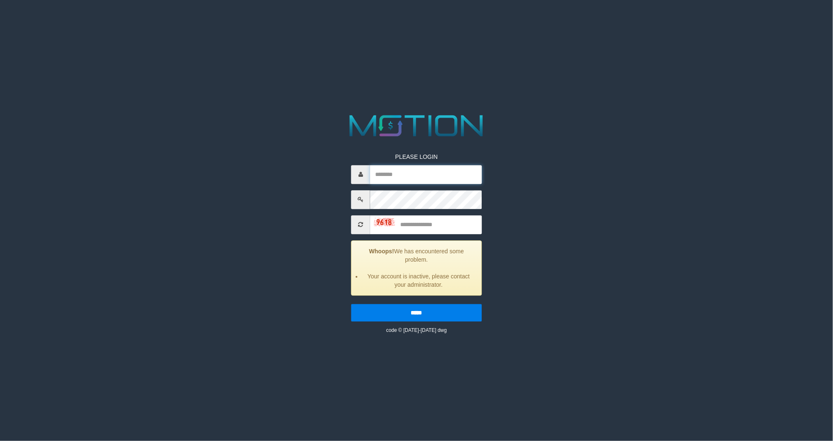
type input "*********"
click at [410, 220] on input "text" at bounding box center [426, 224] width 112 height 19
type input "****"
click at [351, 304] on input "*****" at bounding box center [416, 313] width 130 height 18
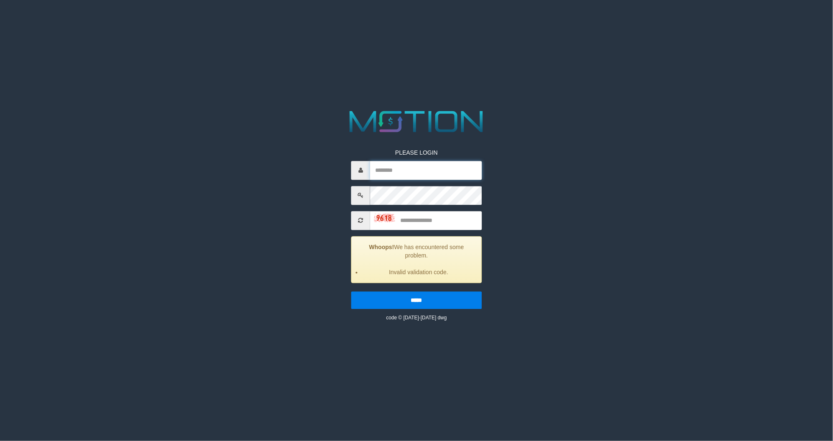
type input "*********"
click at [428, 226] on input "text" at bounding box center [426, 220] width 112 height 19
type input "****"
click at [351, 291] on input "*****" at bounding box center [416, 300] width 130 height 18
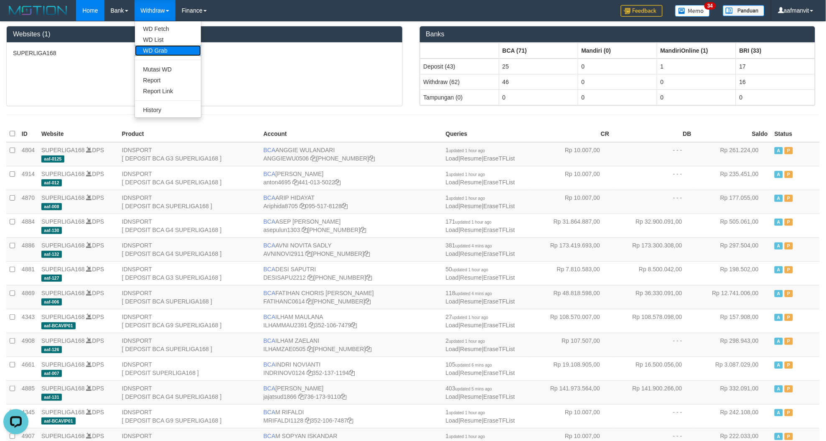
click at [165, 48] on link "WD Grab" at bounding box center [168, 50] width 66 height 11
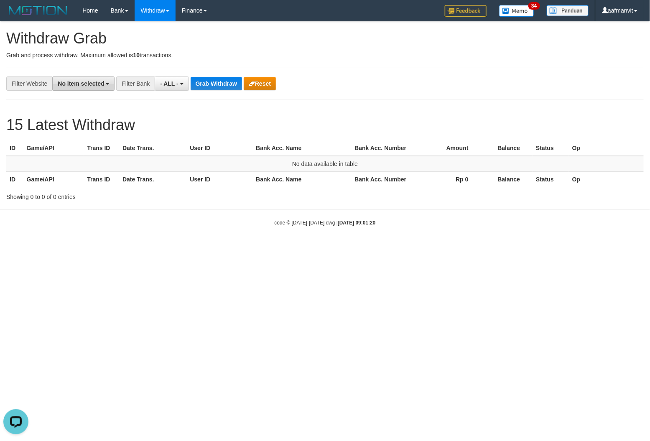
click at [87, 84] on span "No item selected" at bounding box center [81, 83] width 46 height 7
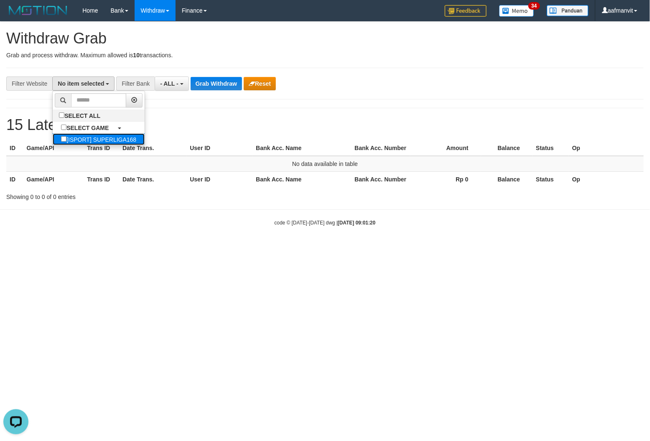
click at [101, 135] on label "[ISPORT] SUPERLIGA168" at bounding box center [99, 139] width 92 height 12
select select "***"
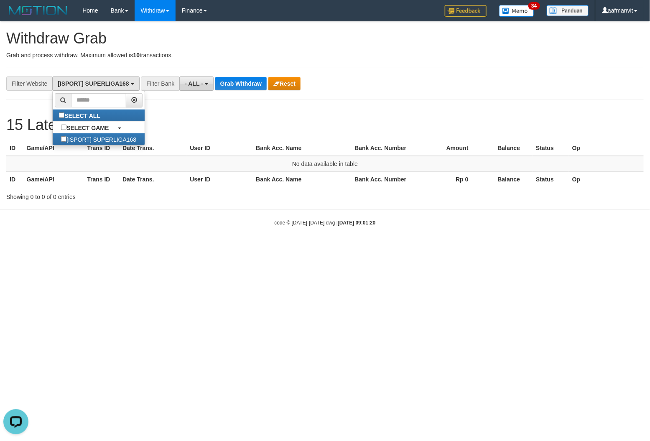
click at [184, 84] on button "- ALL -" at bounding box center [196, 83] width 34 height 14
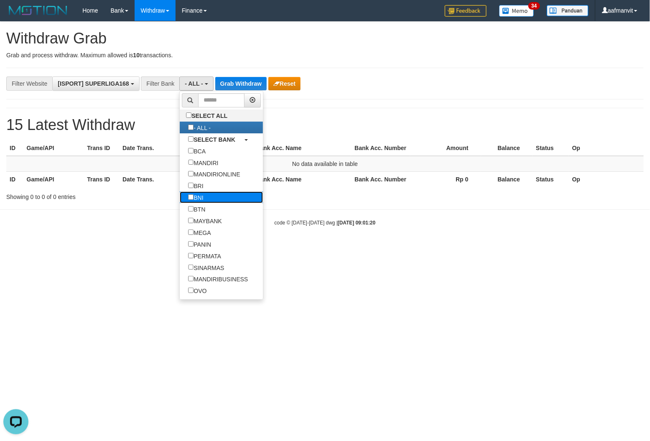
click at [198, 203] on label "BNI" at bounding box center [196, 197] width 32 height 12
select select "***"
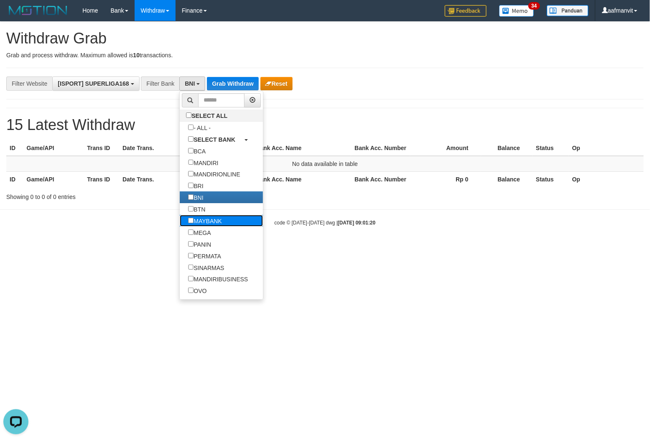
click at [199, 226] on label "MAYBANK" at bounding box center [205, 221] width 50 height 12
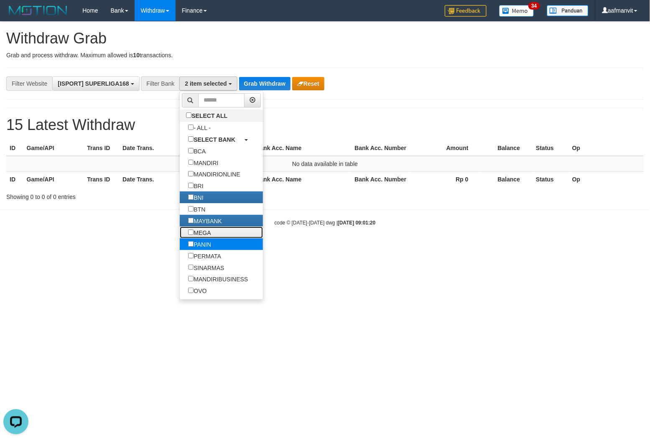
drag, startPoint x: 202, startPoint y: 242, endPoint x: 204, endPoint y: 252, distance: 9.3
click at [203, 238] on label "MEGA" at bounding box center [199, 232] width 39 height 12
drag, startPoint x: 205, startPoint y: 258, endPoint x: 205, endPoint y: 265, distance: 7.5
click at [205, 250] on label "PANIN" at bounding box center [200, 244] width 40 height 12
click at [204, 272] on label "SINARMAS" at bounding box center [206, 268] width 53 height 12
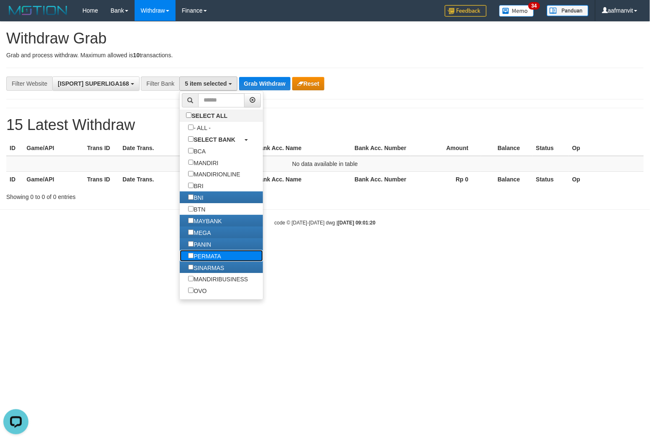
click at [205, 262] on label "PERMATA" at bounding box center [205, 256] width 50 height 12
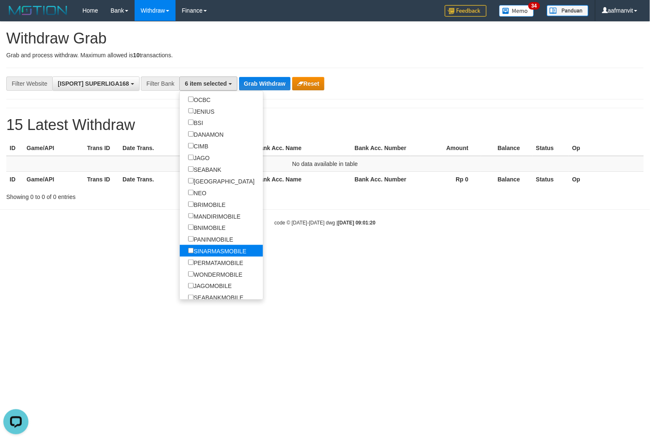
scroll to position [278, 0]
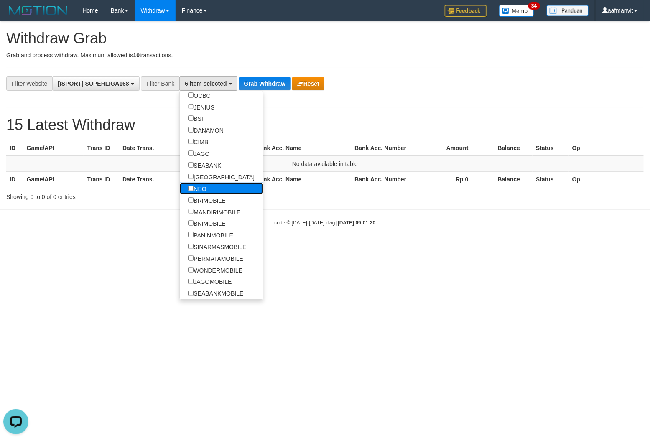
click at [214, 194] on label "NEO" at bounding box center [197, 189] width 35 height 12
click at [205, 180] on label "[GEOGRAPHIC_DATA]" at bounding box center [221, 177] width 83 height 12
click at [207, 170] on label "SEABANK" at bounding box center [205, 165] width 50 height 12
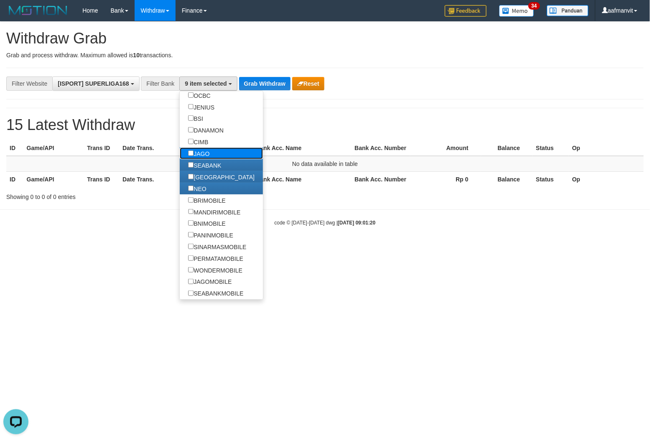
click at [208, 157] on label "JAGO" at bounding box center [199, 154] width 38 height 12
click at [208, 140] on label "CIMB" at bounding box center [198, 142] width 37 height 12
click at [208, 132] on label "DANAMON" at bounding box center [206, 130] width 52 height 12
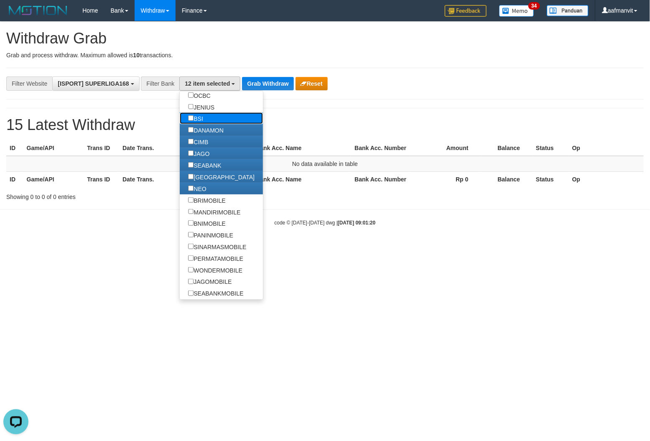
click at [208, 124] on label "BSI" at bounding box center [195, 118] width 31 height 12
drag, startPoint x: 207, startPoint y: 112, endPoint x: 207, endPoint y: 107, distance: 5.4
click at [207, 112] on label "JENIUS" at bounding box center [201, 107] width 43 height 12
drag, startPoint x: 210, startPoint y: 98, endPoint x: 209, endPoint y: 112, distance: 13.4
click at [210, 98] on label "OCBC" at bounding box center [199, 95] width 39 height 12
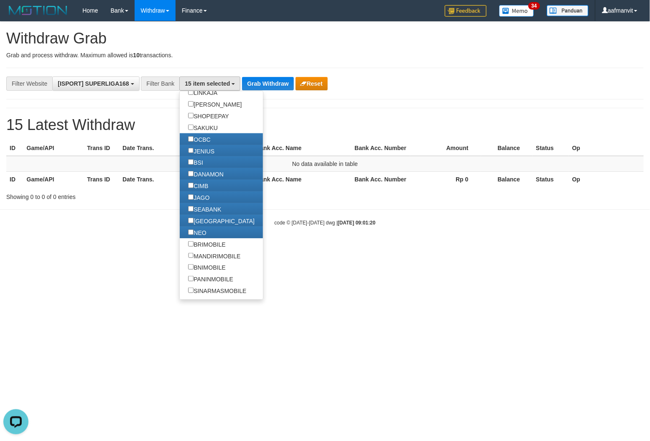
scroll to position [139, 0]
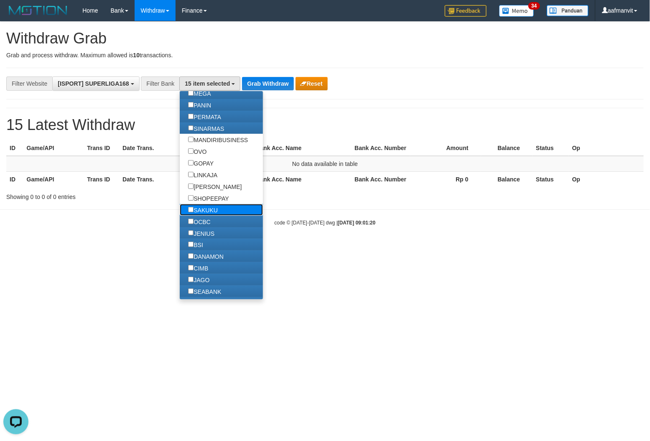
click at [204, 216] on label "SAKUKU" at bounding box center [203, 210] width 46 height 12
drag, startPoint x: 293, startPoint y: 79, endPoint x: 289, endPoint y: 81, distance: 4.3
click at [290, 79] on div "Grab Withdraw Reset" at bounding box center [284, 83] width 85 height 13
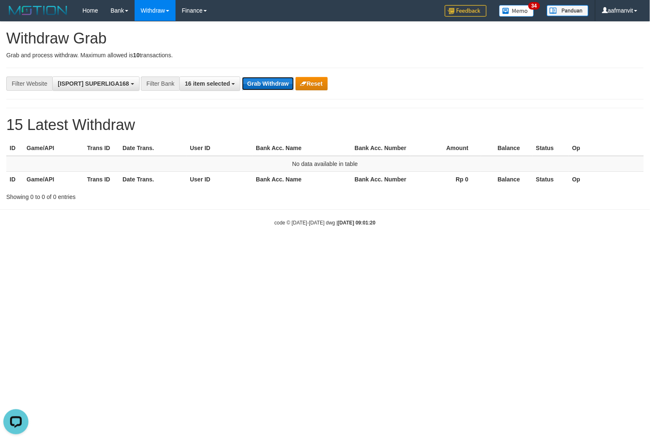
click at [288, 81] on button "Grab Withdraw" at bounding box center [267, 83] width 51 height 13
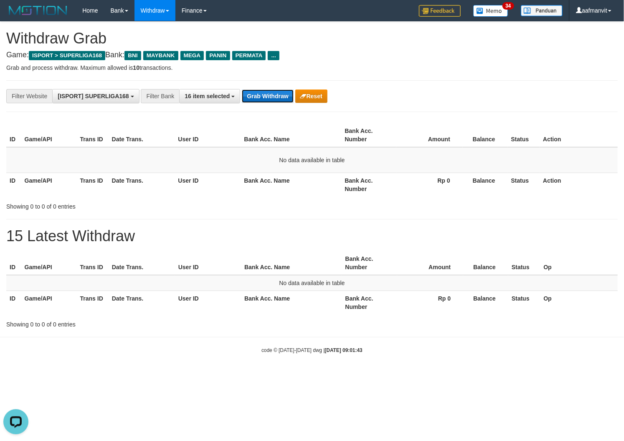
click at [272, 101] on button "Grab Withdraw" at bounding box center [267, 95] width 51 height 13
drag, startPoint x: 272, startPoint y: 101, endPoint x: 263, endPoint y: 99, distance: 9.3
click at [272, 101] on button "Grab Withdraw" at bounding box center [267, 95] width 51 height 13
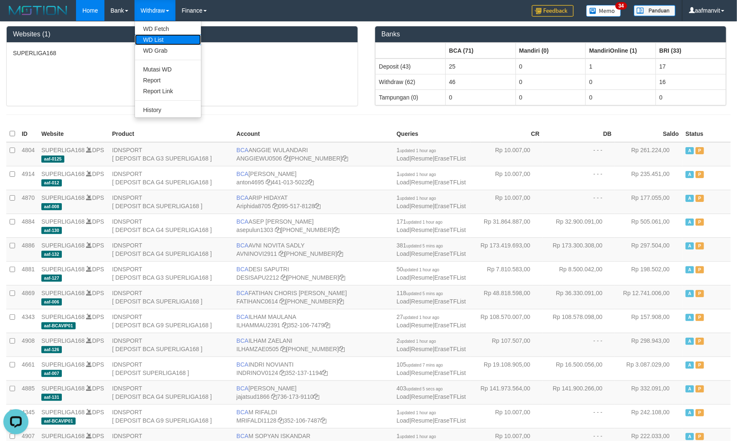
click at [161, 35] on link "WD List" at bounding box center [168, 39] width 66 height 11
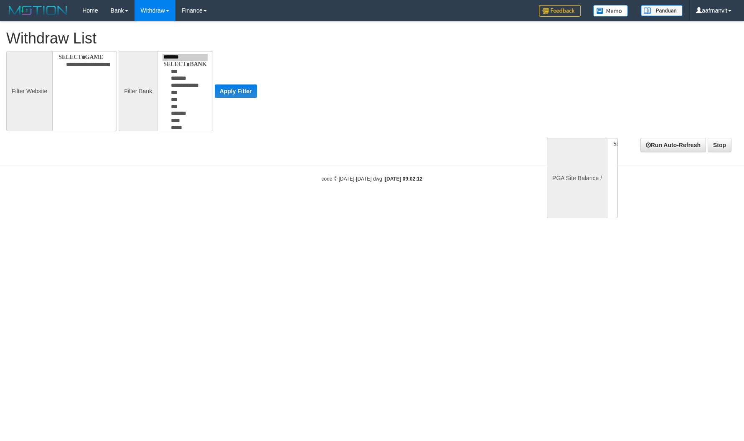
select select
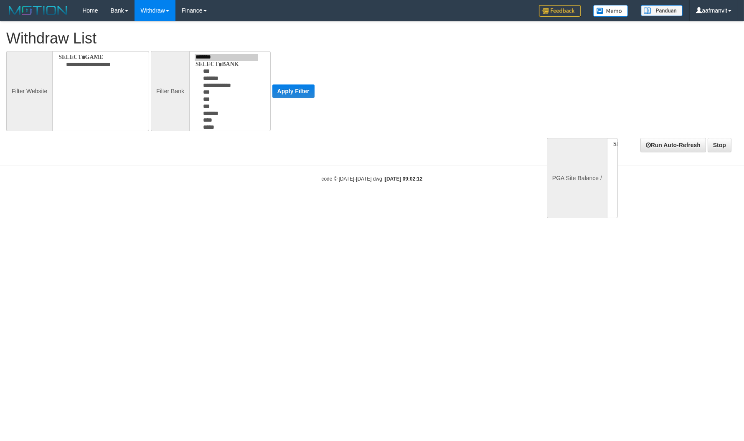
select select
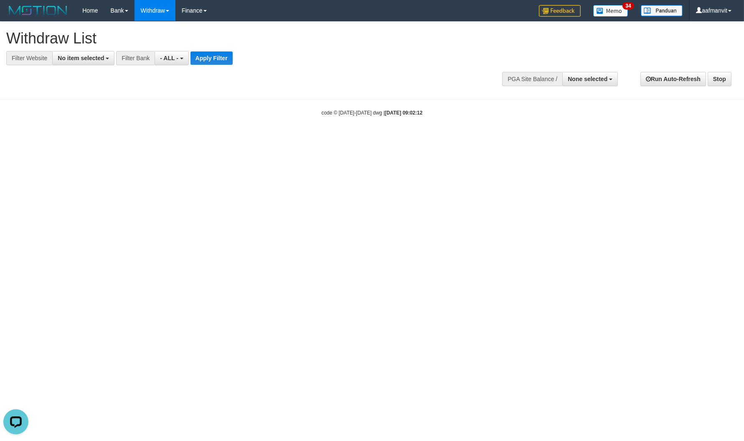
click at [86, 65] on div at bounding box center [372, 65] width 732 height 0
click at [85, 63] on button "No item selected" at bounding box center [83, 58] width 62 height 14
click at [79, 83] on li at bounding box center [99, 75] width 92 height 18
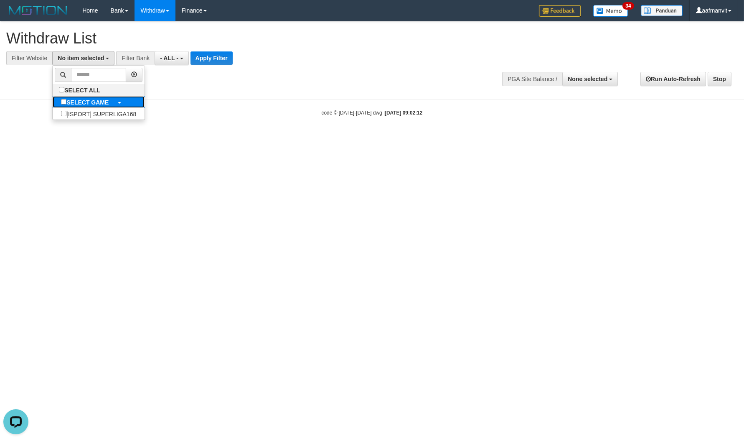
click at [104, 97] on label "SELECT GAME" at bounding box center [85, 102] width 64 height 12
select select "***"
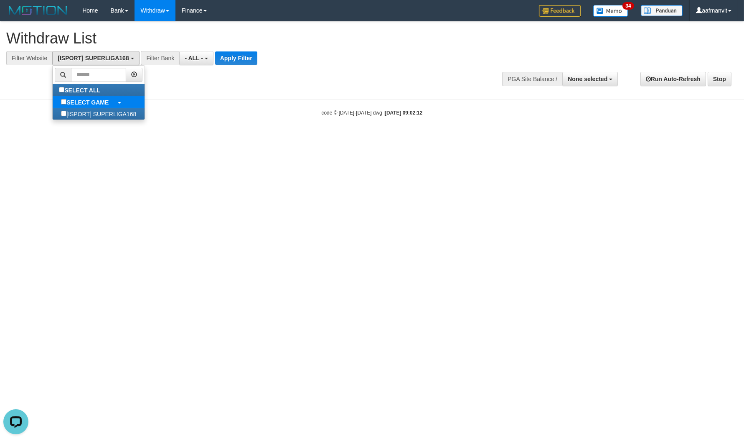
scroll to position [7, 0]
click at [186, 61] on button "- ALL -" at bounding box center [196, 58] width 34 height 14
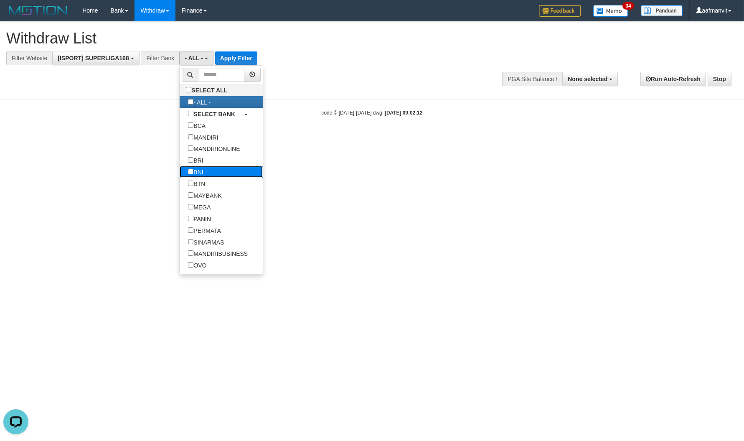
click at [199, 177] on label "BNI" at bounding box center [196, 172] width 32 height 12
select select "***"
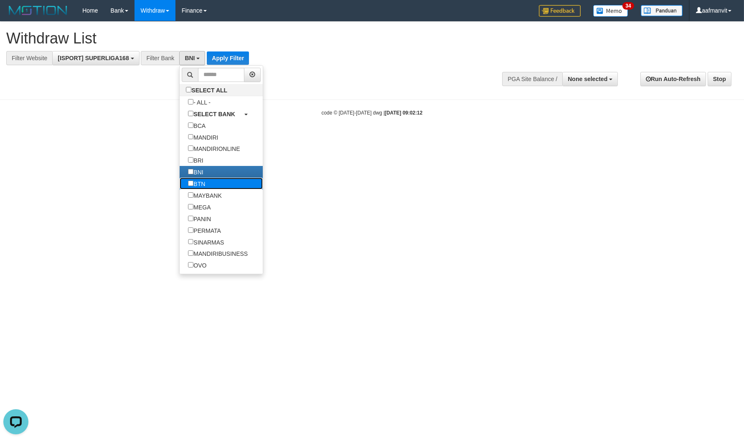
click at [216, 189] on link "BTN" at bounding box center [221, 184] width 83 height 12
click at [210, 189] on label "BTN" at bounding box center [197, 184] width 34 height 12
click at [205, 197] on label "MAYBANK" at bounding box center [205, 195] width 50 height 12
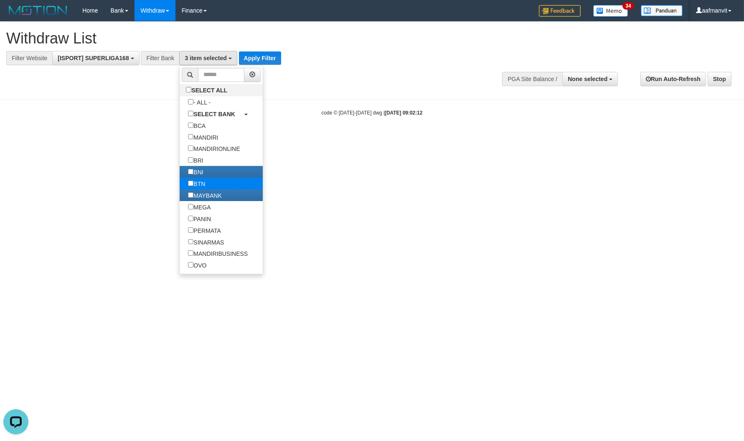
click at [203, 185] on label "BTN" at bounding box center [197, 184] width 34 height 12
click at [206, 213] on label "MEGA" at bounding box center [199, 207] width 39 height 12
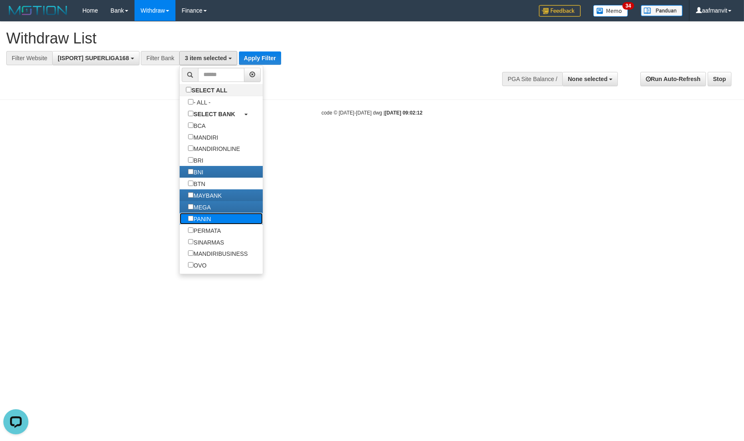
click at [204, 221] on label "PANIN" at bounding box center [200, 219] width 40 height 12
click at [203, 224] on label "PANIN" at bounding box center [200, 219] width 40 height 12
click at [203, 236] on label "PERMATA" at bounding box center [205, 230] width 50 height 12
click at [206, 213] on label "MEGA" at bounding box center [199, 207] width 39 height 12
click at [206, 222] on label "PANIN" at bounding box center [200, 219] width 40 height 12
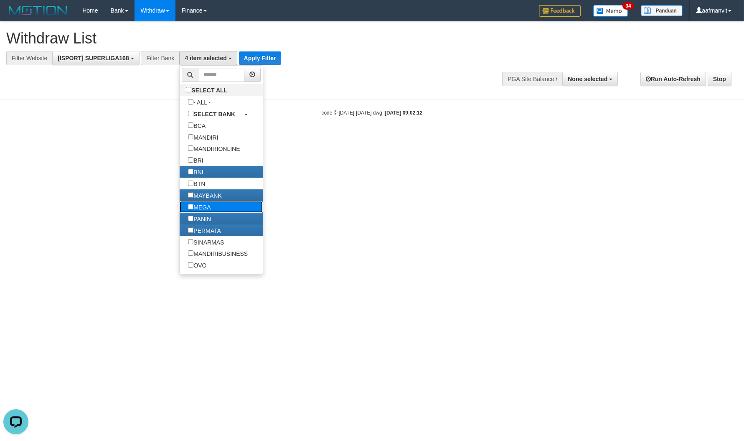
click at [202, 209] on label "MEGA" at bounding box center [199, 207] width 39 height 12
drag, startPoint x: 204, startPoint y: 253, endPoint x: 206, endPoint y: 239, distance: 13.9
click at [204, 248] on label "SINARMAS" at bounding box center [206, 242] width 53 height 12
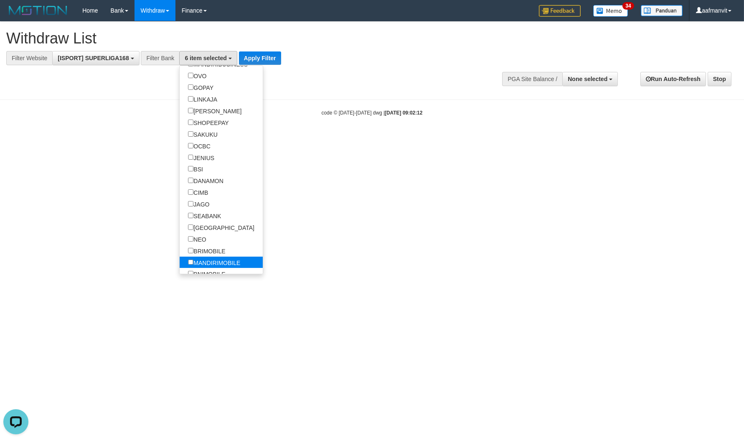
scroll to position [232, 0]
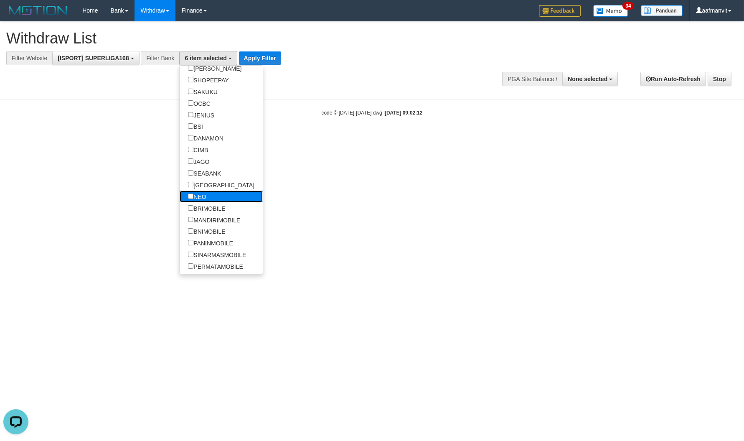
click at [201, 202] on label "NEO" at bounding box center [197, 197] width 35 height 12
click at [198, 191] on label "[GEOGRAPHIC_DATA]" at bounding box center [221, 185] width 83 height 12
click at [197, 179] on label "SEABANK" at bounding box center [205, 173] width 50 height 12
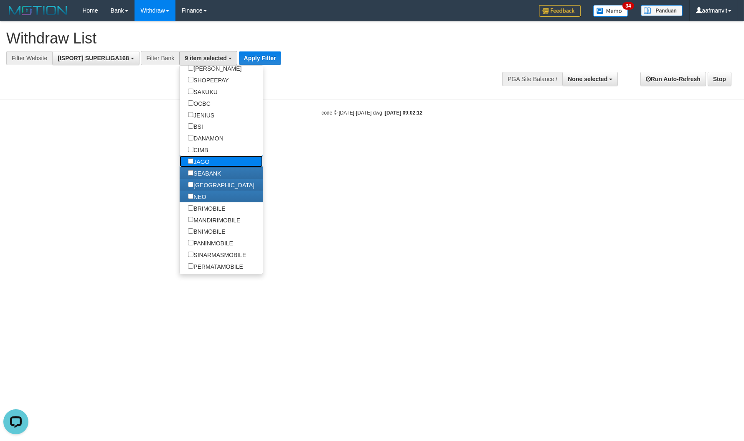
click at [197, 167] on label "JAGO" at bounding box center [199, 161] width 38 height 12
click at [199, 155] on label "CIMB" at bounding box center [198, 150] width 37 height 12
click at [202, 144] on label "DANAMON" at bounding box center [206, 138] width 52 height 12
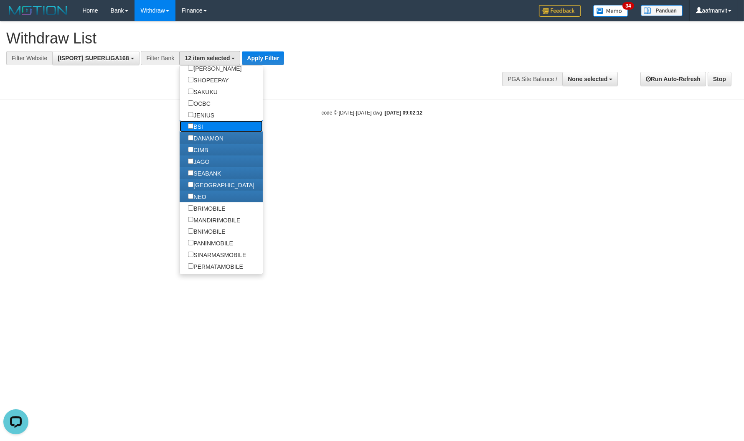
click at [200, 132] on label "BSI" at bounding box center [195, 126] width 31 height 12
click at [199, 121] on label "JENIUS" at bounding box center [201, 115] width 43 height 12
click at [202, 109] on label "OCBC" at bounding box center [199, 103] width 39 height 12
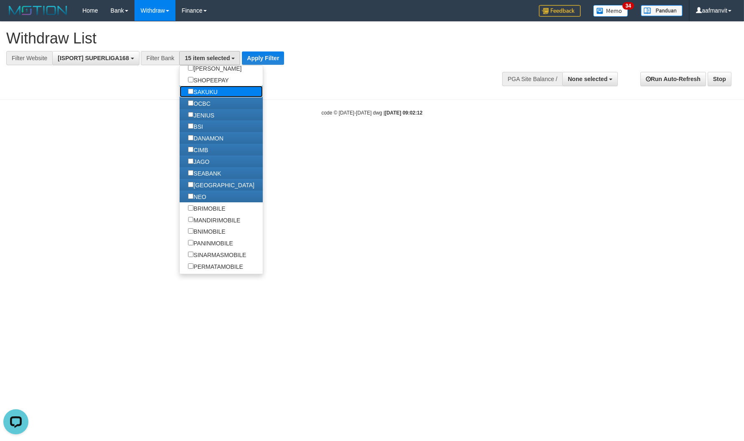
click at [202, 97] on label "SAKUKU" at bounding box center [203, 92] width 46 height 12
click at [254, 60] on button "Apply Filter" at bounding box center [263, 57] width 42 height 13
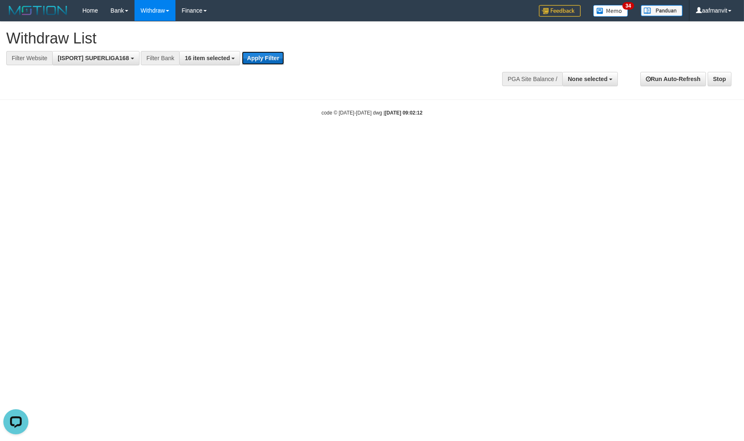
click at [254, 60] on button "Apply Filter" at bounding box center [263, 57] width 42 height 13
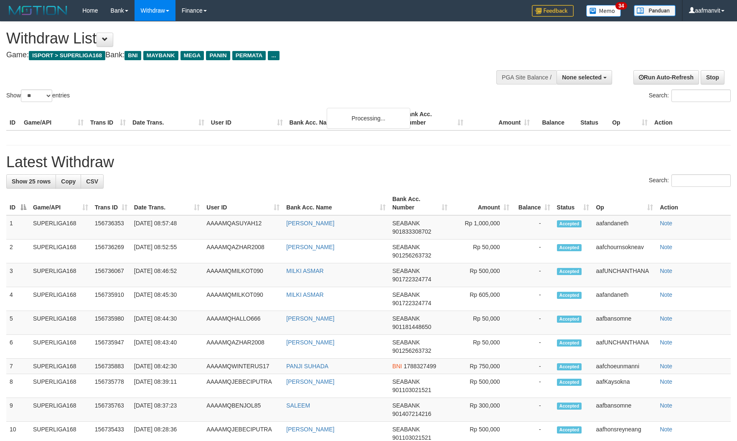
select select
select select "**"
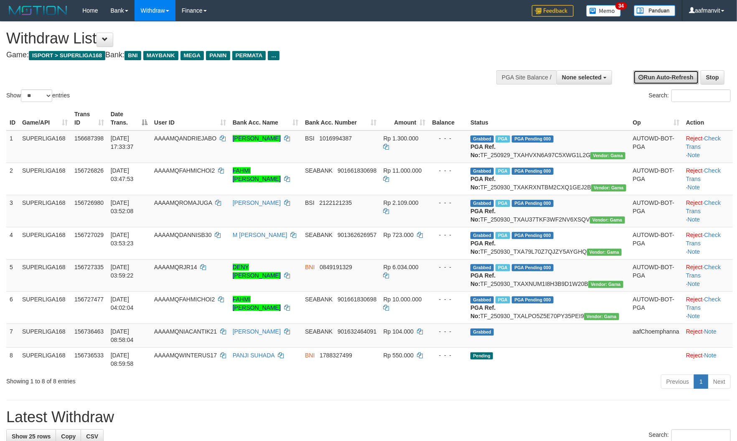
click at [673, 73] on link "Run Auto-Refresh" at bounding box center [667, 77] width 66 height 14
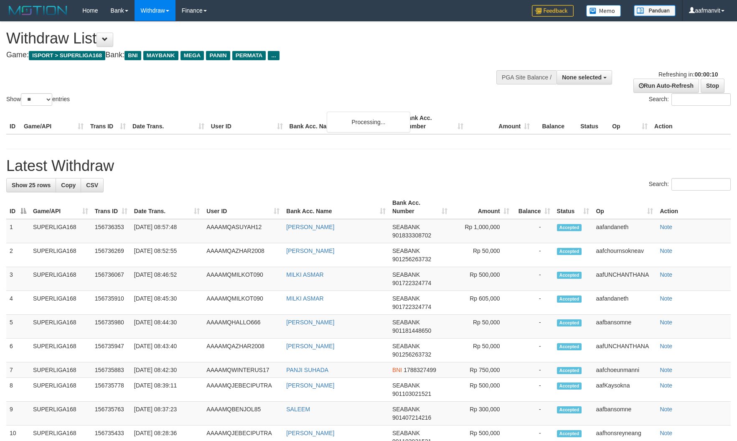
select select
select select "**"
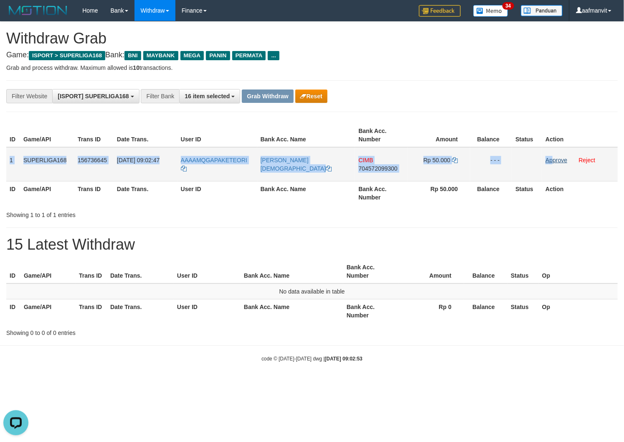
drag, startPoint x: 10, startPoint y: 151, endPoint x: 553, endPoint y: 161, distance: 543.8
click at [553, 161] on tr "1 SUPERLIGA168 156736645 [DATE] 09:02:47 AAAAMQGAPAKETEORI [PERSON_NAME] CIMB 7…" at bounding box center [312, 164] width 612 height 34
copy tr "1 SUPERLIGA168 156736645 [DATE] 09:02:47 AAAAMQGAPAKETEORI [PERSON_NAME] CIMB 7…"
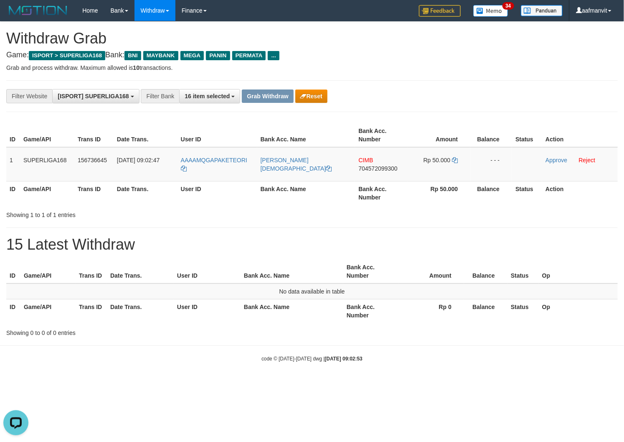
click at [410, 241] on h1 "15 Latest Withdraw" at bounding box center [312, 244] width 612 height 17
click at [308, 224] on div "**********" at bounding box center [312, 179] width 624 height 315
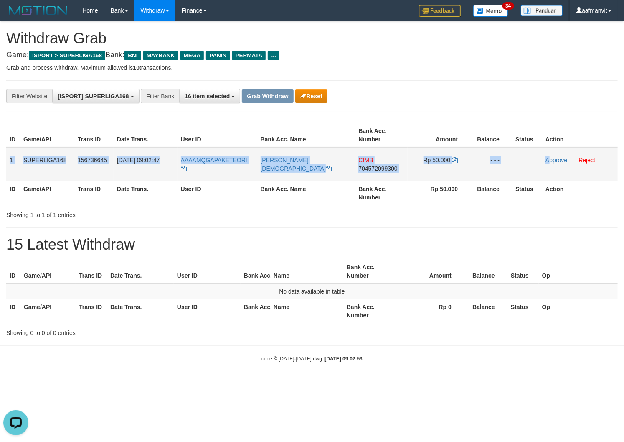
copy tr "1 SUPERLIGA168 156736645 30/09/2025 09:02:47 AAAAMQGAPAKETEORI DENI AGUSTIAN CI…"
drag, startPoint x: 7, startPoint y: 153, endPoint x: 548, endPoint y: 168, distance: 541.8
click at [548, 168] on tr "1 SUPERLIGA168 156736645 30/09/2025 09:02:47 AAAAMQGAPAKETEORI DENI AGUSTIAN CI…" at bounding box center [312, 164] width 612 height 34
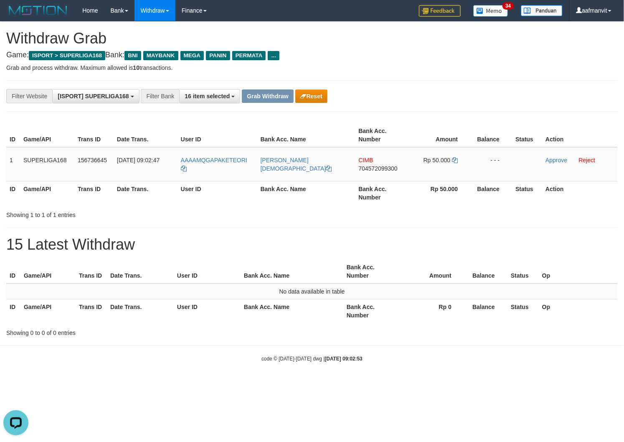
drag, startPoint x: 286, startPoint y: 223, endPoint x: 282, endPoint y: 219, distance: 5.7
click at [286, 223] on div "**********" at bounding box center [312, 179] width 624 height 315
copy tr "GAPAKETEORI"
drag, startPoint x: 261, startPoint y: 155, endPoint x: 206, endPoint y: 150, distance: 55.4
click at [206, 150] on tr "1 SUPERLIGA168 156736645 30/09/2025 09:02:47 AAAAMQGAPAKETEORI DENI AGUSTIAN CI…" at bounding box center [312, 164] width 612 height 34
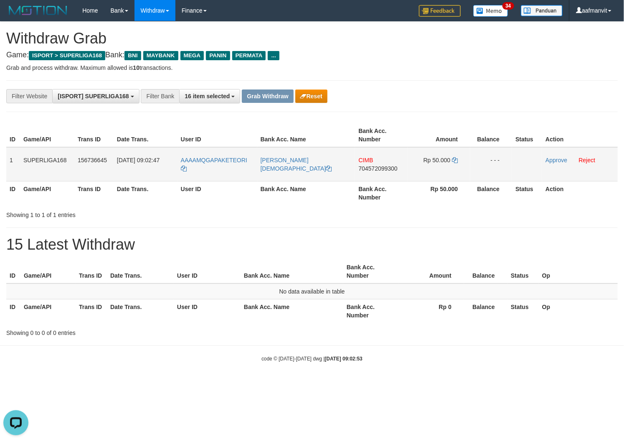
click at [385, 172] on td "CIMB 704572099300" at bounding box center [381, 164] width 53 height 34
copy span "704572099300"
click at [454, 157] on icon at bounding box center [455, 160] width 6 height 6
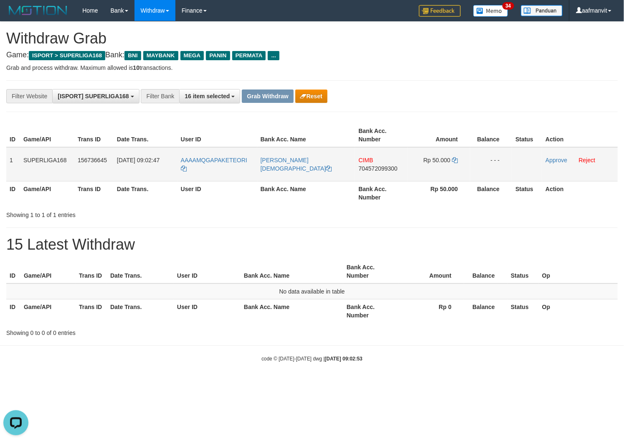
click at [550, 155] on td "Approve Reject" at bounding box center [580, 164] width 76 height 34
click at [550, 157] on link "Approve" at bounding box center [557, 160] width 22 height 7
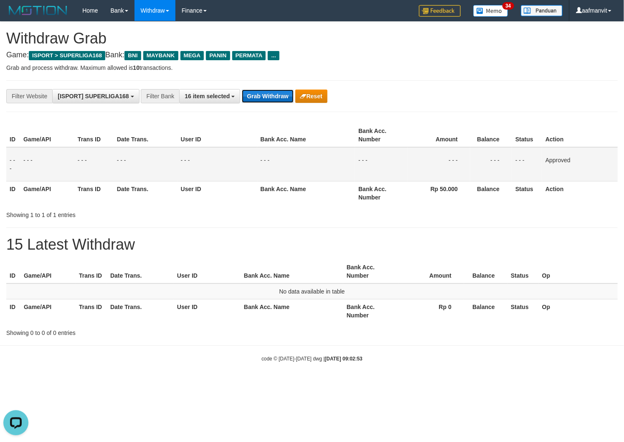
click at [272, 99] on button "Grab Withdraw" at bounding box center [267, 95] width 51 height 13
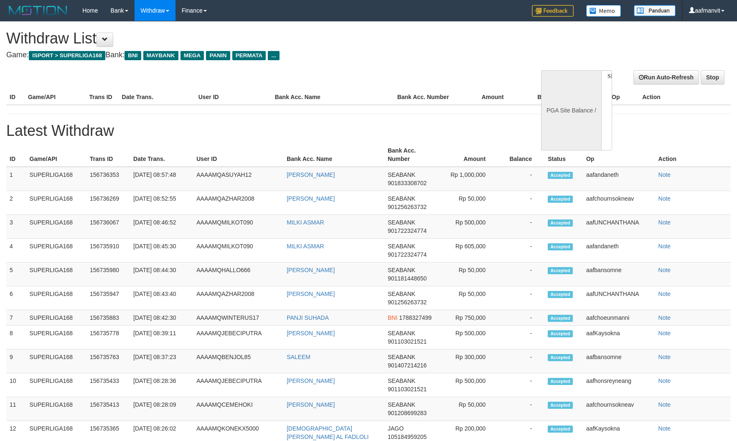
select select
select select "**"
select select
select select "**"
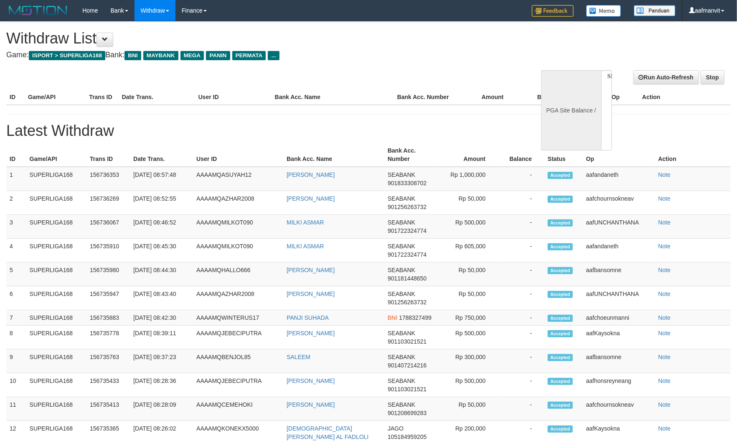
select select
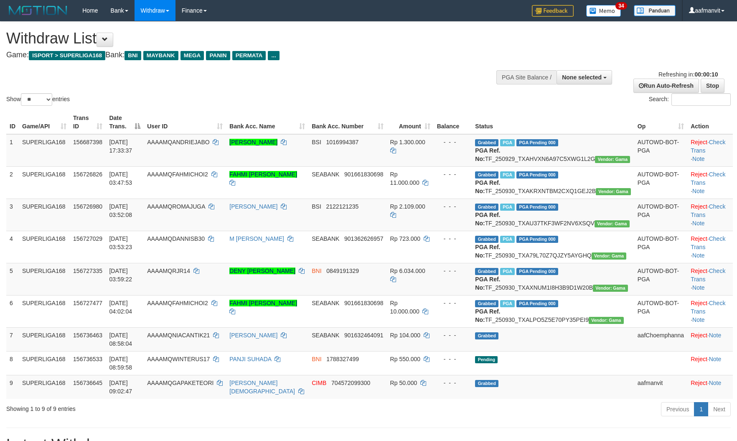
select select
select select "**"
select select
select select "**"
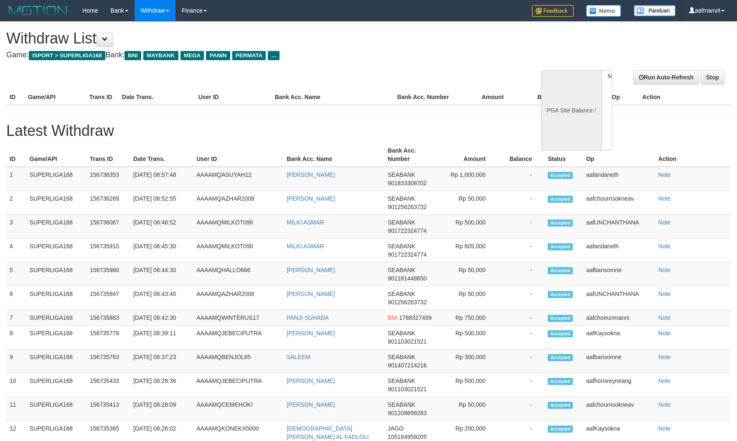
select select
select select "**"
select select
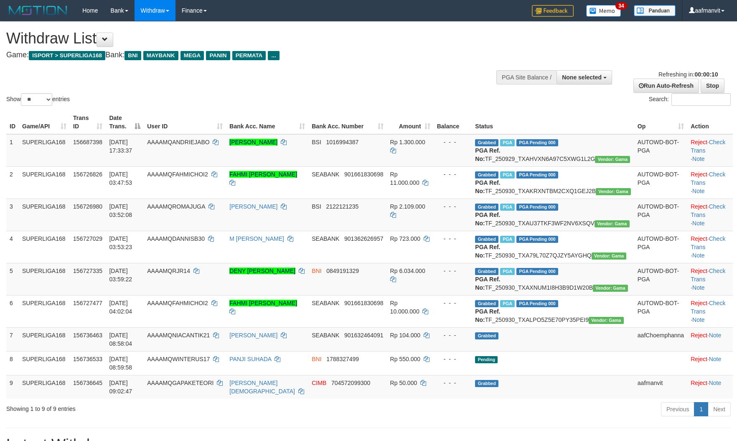
select select
select select "**"
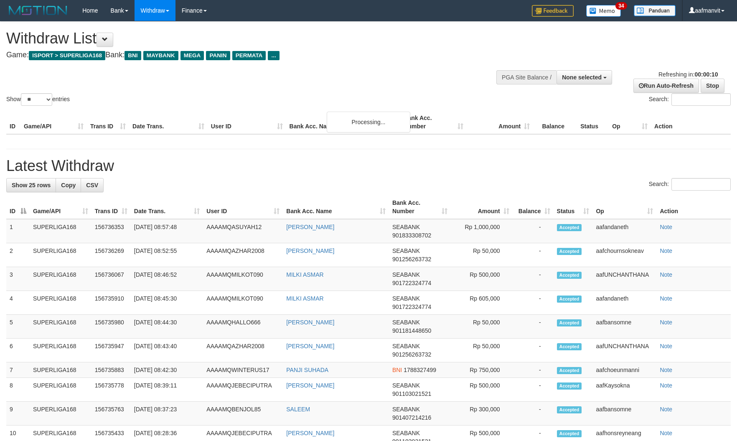
select select
select select "**"
select select
select select "**"
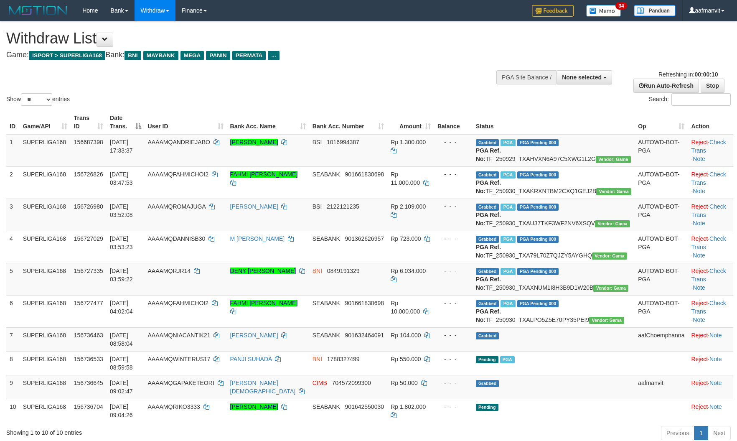
select select
select select "**"
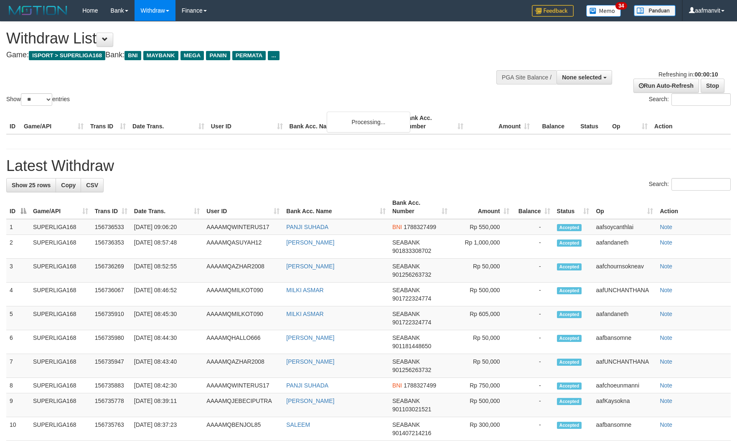
select select
select select "**"
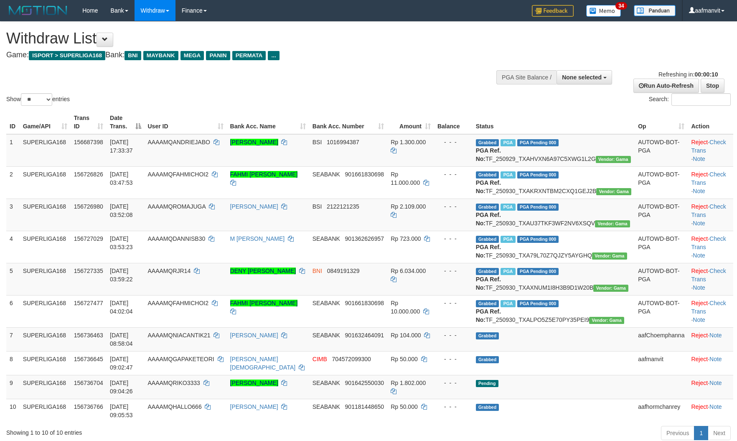
select select
select select "**"
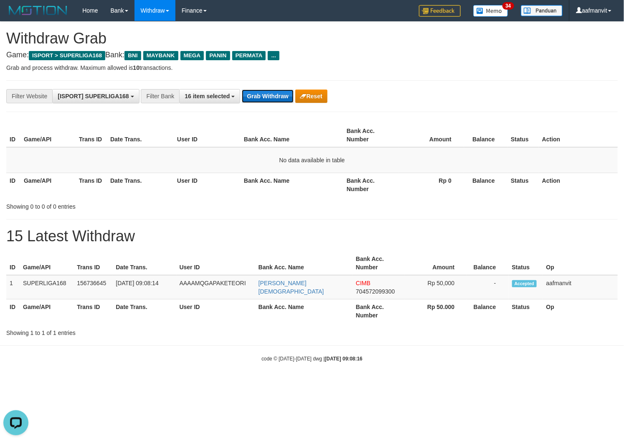
click at [263, 93] on button "Grab Withdraw" at bounding box center [267, 95] width 51 height 13
drag, startPoint x: 282, startPoint y: 94, endPoint x: 277, endPoint y: 95, distance: 6.0
click at [282, 94] on button "Grab Withdraw" at bounding box center [267, 95] width 51 height 13
click at [276, 95] on button "Grab Withdraw" at bounding box center [267, 95] width 51 height 13
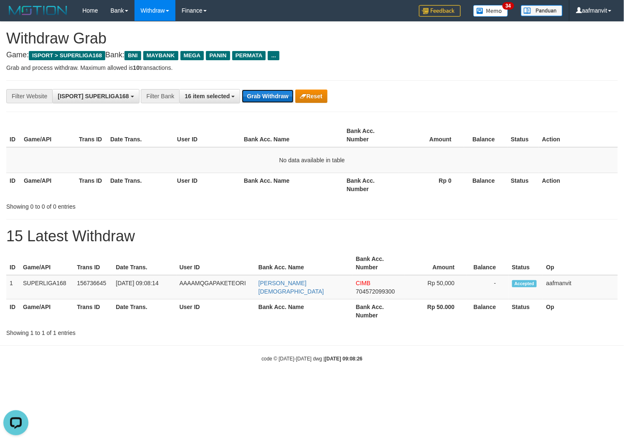
click at [276, 95] on button "Grab Withdraw" at bounding box center [267, 95] width 51 height 13
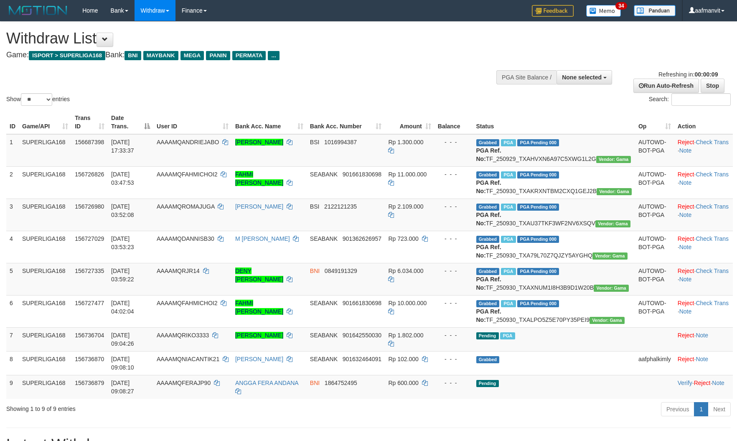
select select
select select "**"
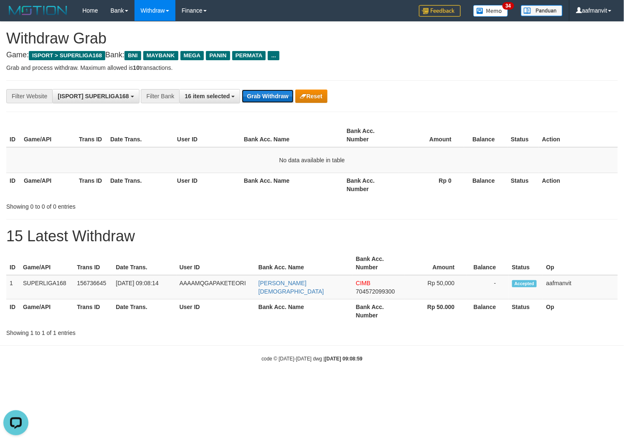
click at [270, 102] on button "Grab Withdraw" at bounding box center [267, 95] width 51 height 13
click at [272, 97] on button "Grab Withdraw" at bounding box center [267, 95] width 51 height 13
click at [271, 97] on button "Grab Withdraw" at bounding box center [267, 95] width 51 height 13
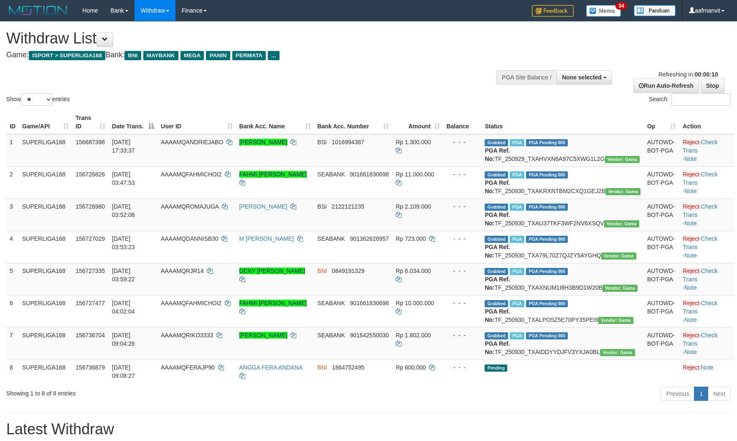
select select
select select "**"
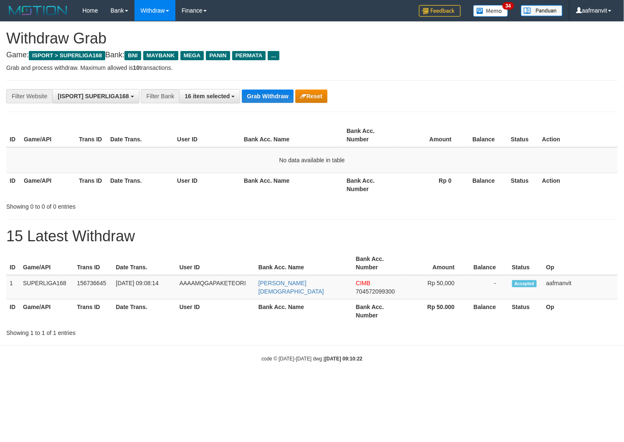
click at [271, 97] on button "Grab Withdraw" at bounding box center [267, 95] width 51 height 13
click at [274, 96] on button "Grab Withdraw" at bounding box center [267, 95] width 51 height 13
click at [268, 94] on button "Grab Withdraw" at bounding box center [267, 95] width 51 height 13
click at [262, 99] on button "Grab Withdraw" at bounding box center [267, 95] width 51 height 13
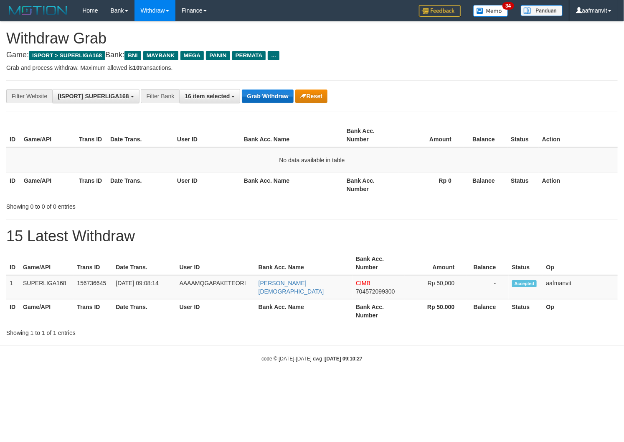
click at [262, 98] on button "Grab Withdraw" at bounding box center [267, 95] width 51 height 13
click at [253, 97] on button "Grab Withdraw" at bounding box center [267, 95] width 51 height 13
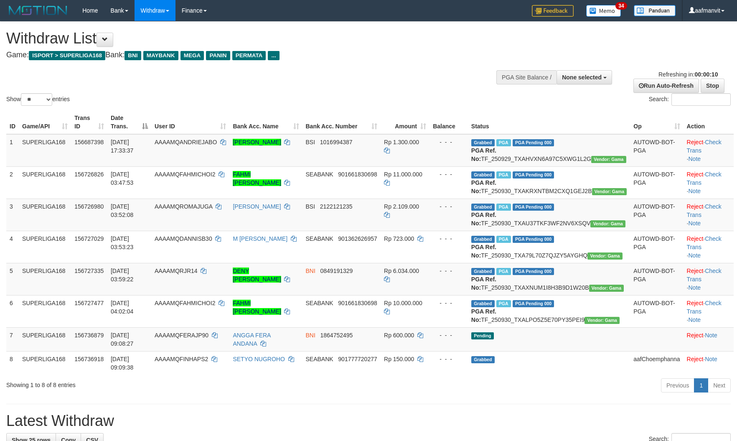
select select
select select "**"
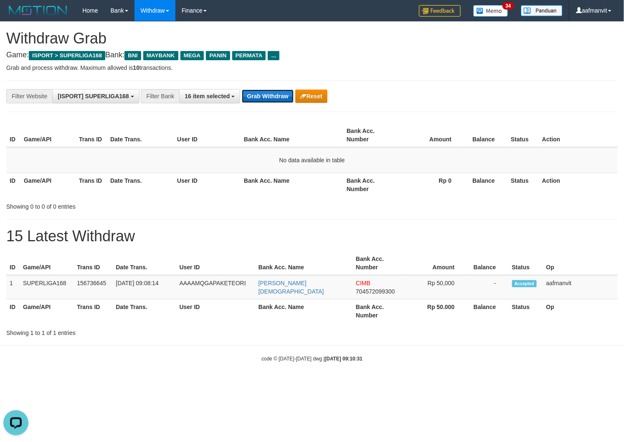
click at [262, 93] on button "Grab Withdraw" at bounding box center [267, 95] width 51 height 13
click at [262, 92] on button "Grab Withdraw" at bounding box center [267, 95] width 51 height 13
click at [253, 93] on button "Grab Withdraw" at bounding box center [267, 95] width 51 height 13
click at [254, 92] on button "Grab Withdraw" at bounding box center [267, 95] width 51 height 13
click at [249, 95] on button "Grab Withdraw" at bounding box center [267, 95] width 51 height 13
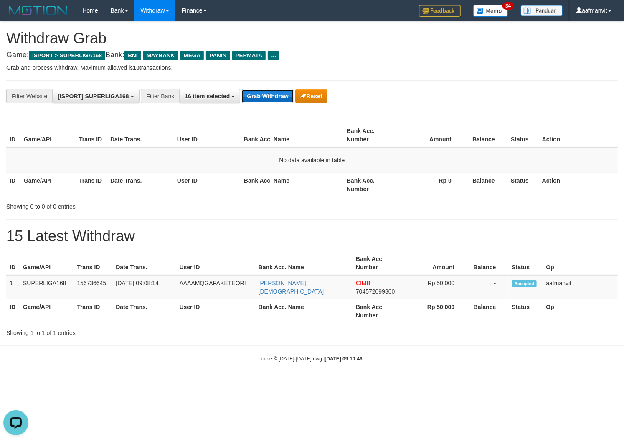
click at [249, 95] on button "Grab Withdraw" at bounding box center [267, 95] width 51 height 13
click at [278, 95] on button "Grab Withdraw" at bounding box center [267, 95] width 51 height 13
click at [280, 95] on button "Grab Withdraw" at bounding box center [267, 95] width 51 height 13
click at [249, 97] on button "Grab Withdraw" at bounding box center [267, 95] width 51 height 13
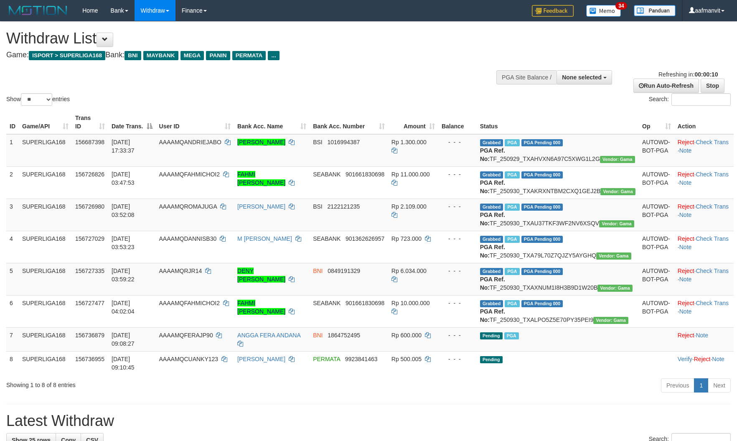
select select
select select "**"
select select
select select "**"
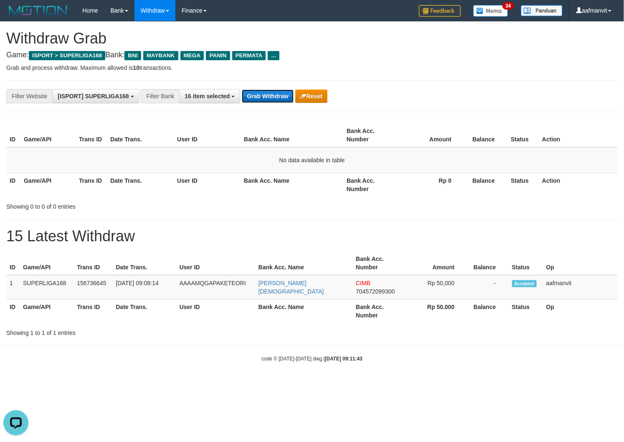
click at [273, 99] on button "Grab Withdraw" at bounding box center [267, 95] width 51 height 13
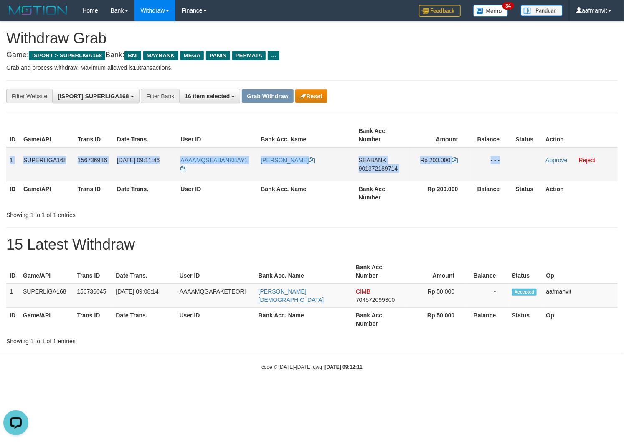
copy tr "1 SUPERLIGA168 156736986 30/09/2025 09:11:46 AAAAMQSEABANKBAY1 KURNIAWAN BAYU N…"
drag, startPoint x: 9, startPoint y: 155, endPoint x: 544, endPoint y: 159, distance: 534.5
click at [544, 159] on tr "1 SUPERLIGA168 156736986 30/09/2025 09:11:46 AAAAMQSEABANKBAY1 KURNIAWAN BAYU N…" at bounding box center [312, 164] width 612 height 34
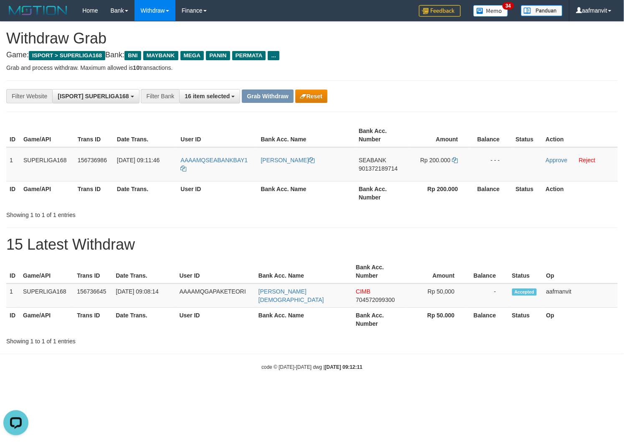
click at [180, 204] on th "User ID" at bounding box center [217, 193] width 80 height 24
drag, startPoint x: 252, startPoint y: 157, endPoint x: 213, endPoint y: 159, distance: 38.5
click at [205, 157] on td "AAAAMQSEABANKBAY1" at bounding box center [217, 164] width 80 height 34
copy span "SEABANKBAY1"
click at [384, 176] on td "SEABANK 901372189714" at bounding box center [382, 164] width 53 height 34
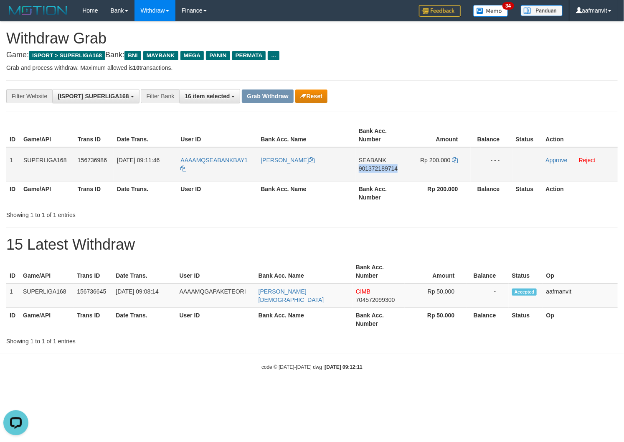
click at [384, 175] on td "SEABANK 901372189714" at bounding box center [382, 164] width 53 height 34
copy span "901372189714"
click at [456, 160] on icon at bounding box center [456, 160] width 6 height 6
drag, startPoint x: 456, startPoint y: 160, endPoint x: 605, endPoint y: 155, distance: 149.3
click at [456, 159] on icon at bounding box center [456, 160] width 6 height 6
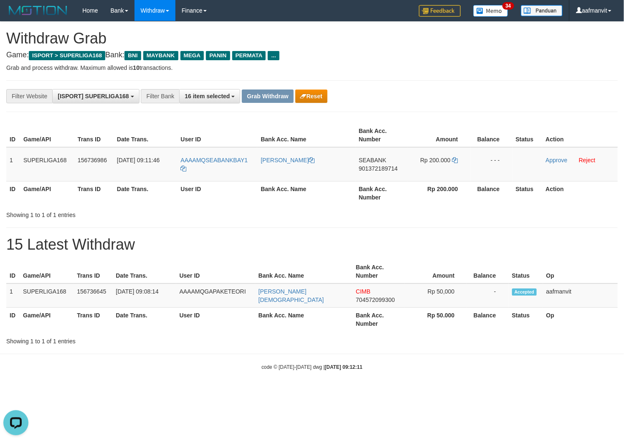
click at [480, 249] on h1 "15 Latest Withdraw" at bounding box center [312, 244] width 612 height 17
drag, startPoint x: 553, startPoint y: 161, endPoint x: 354, endPoint y: 120, distance: 203.2
click at [553, 161] on link "Approve" at bounding box center [557, 160] width 22 height 7
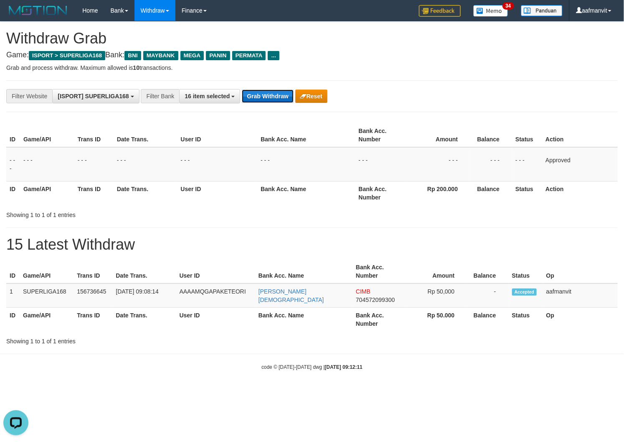
click at [263, 94] on button "Grab Withdraw" at bounding box center [267, 95] width 51 height 13
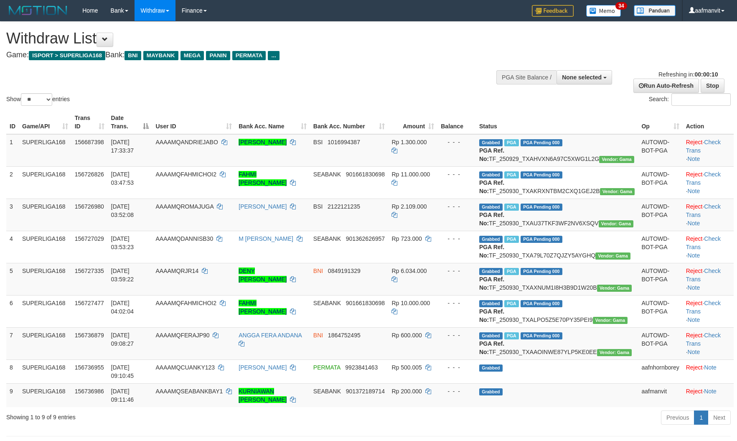
select select
select select "**"
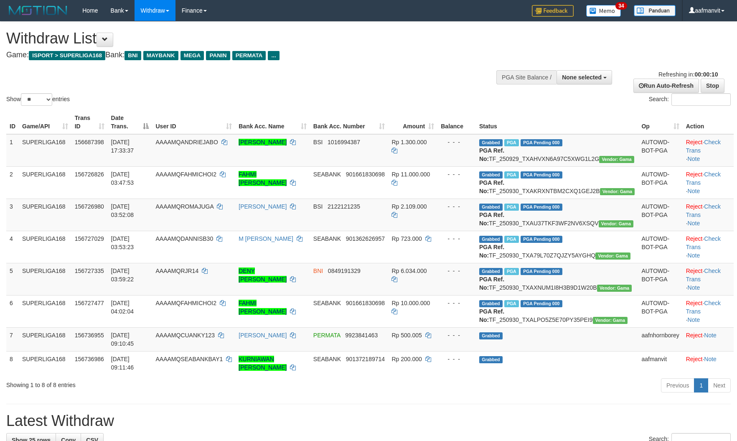
select select
select select "**"
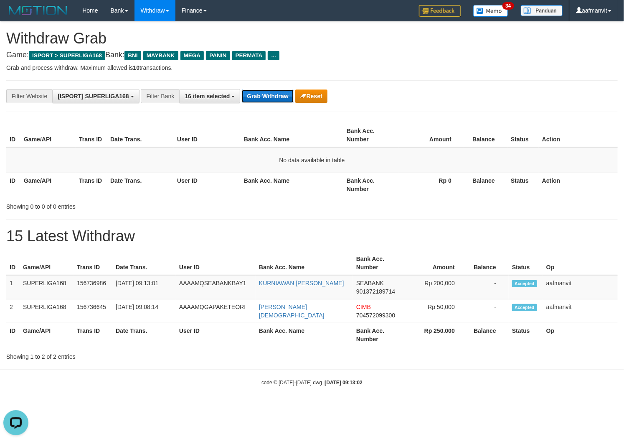
click at [265, 100] on button "Grab Withdraw" at bounding box center [267, 95] width 51 height 13
click at [256, 101] on button "Grab Withdraw" at bounding box center [267, 95] width 51 height 13
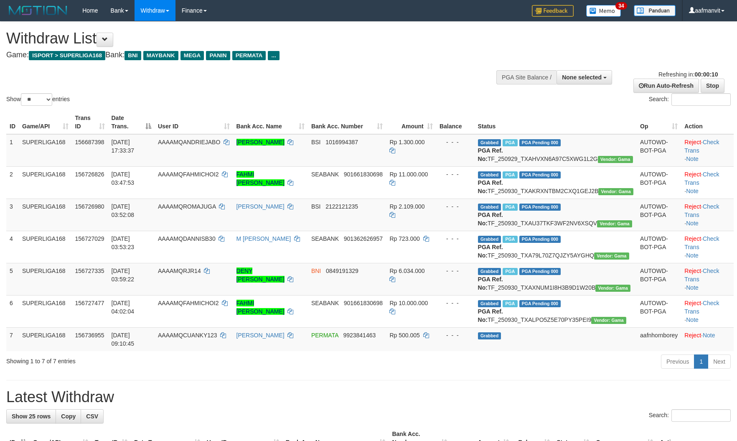
select select
select select "**"
select select
select select "**"
select select
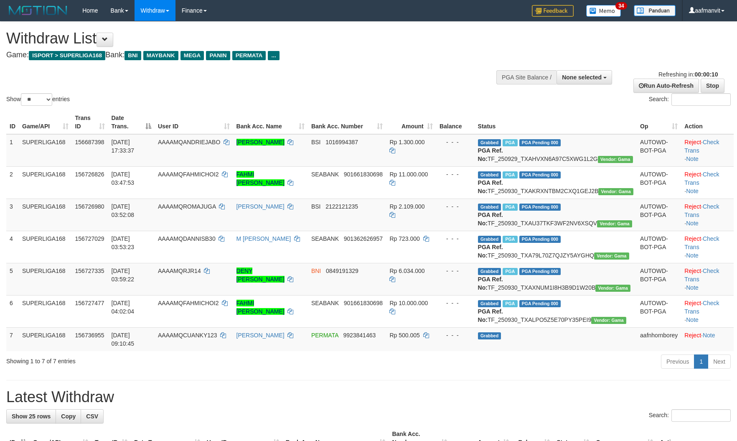
select select "**"
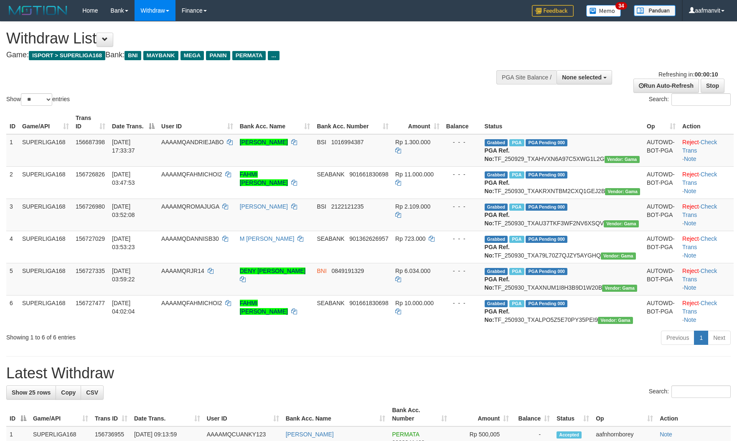
select select
select select "**"
select select
select select "**"
select select
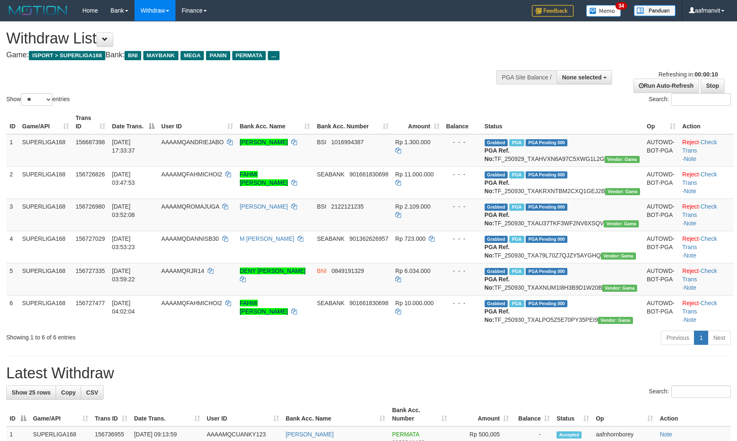
select select "**"
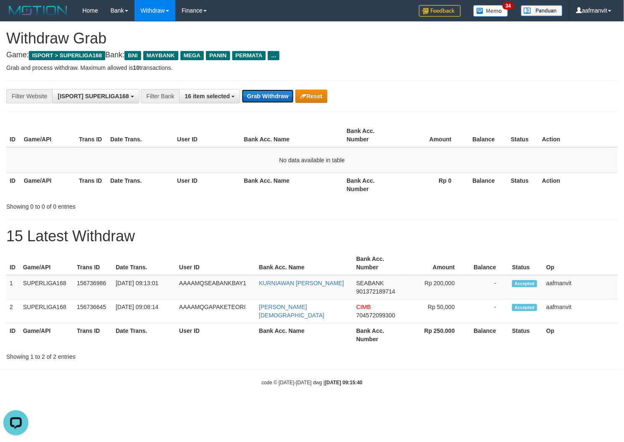
click at [275, 97] on button "Grab Withdraw" at bounding box center [267, 95] width 51 height 13
click at [272, 94] on button "Grab Withdraw" at bounding box center [267, 95] width 51 height 13
click at [270, 94] on button "Grab Withdraw" at bounding box center [267, 95] width 51 height 13
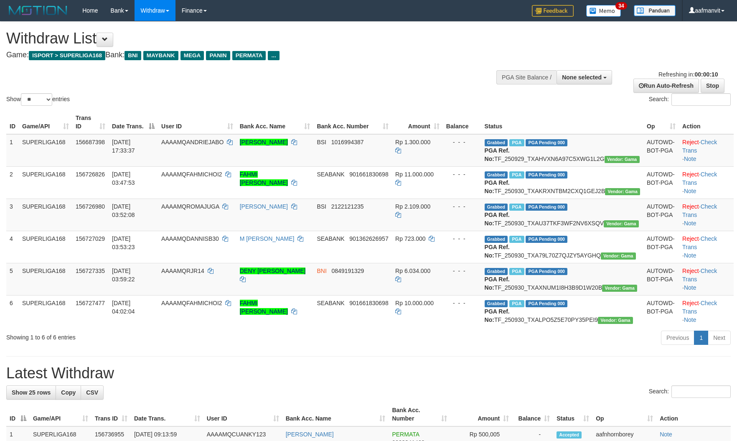
select select
select select "**"
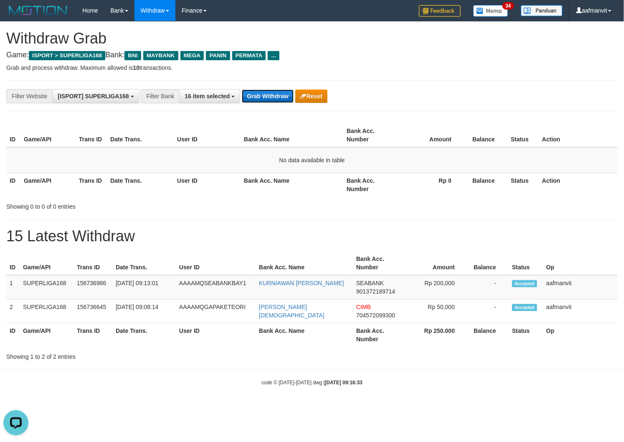
click at [273, 95] on button "Grab Withdraw" at bounding box center [267, 95] width 51 height 13
click at [268, 97] on button "Grab Withdraw" at bounding box center [267, 95] width 51 height 13
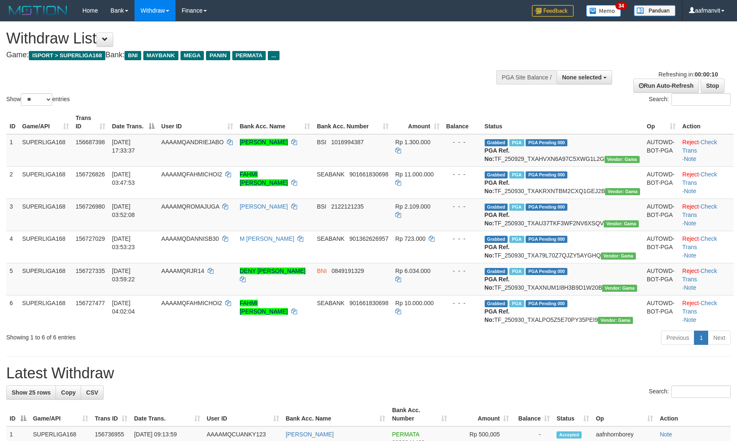
select select
select select "**"
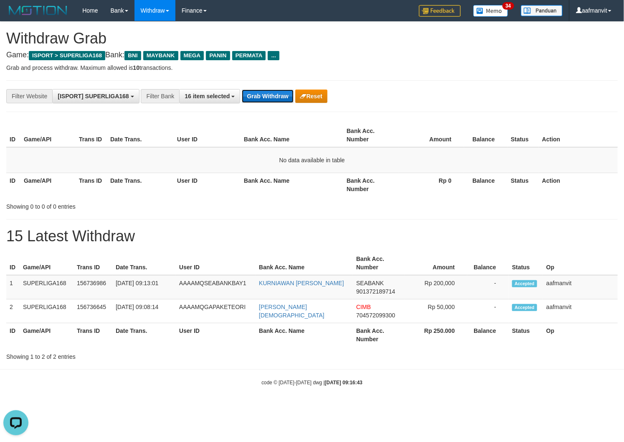
click at [265, 93] on button "Grab Withdraw" at bounding box center [267, 95] width 51 height 13
click at [272, 96] on button "Grab Withdraw" at bounding box center [267, 95] width 51 height 13
click at [256, 92] on button "Grab Withdraw" at bounding box center [267, 95] width 51 height 13
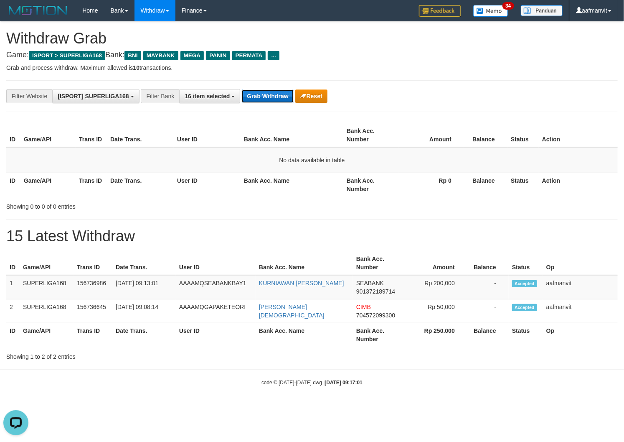
click at [256, 92] on button "Grab Withdraw" at bounding box center [267, 95] width 51 height 13
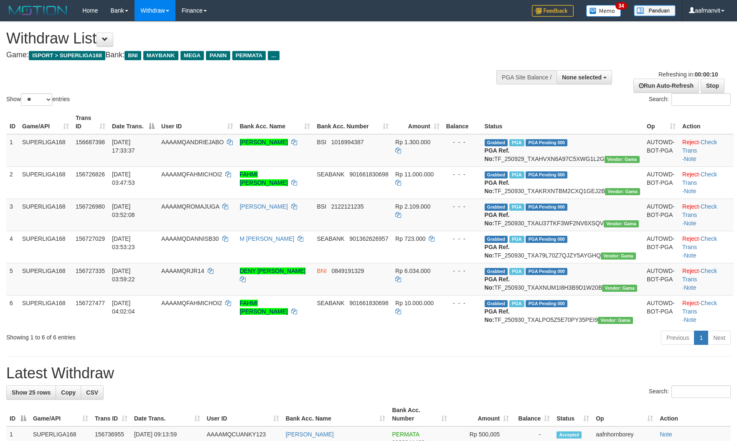
select select
select select "**"
select select
select select "**"
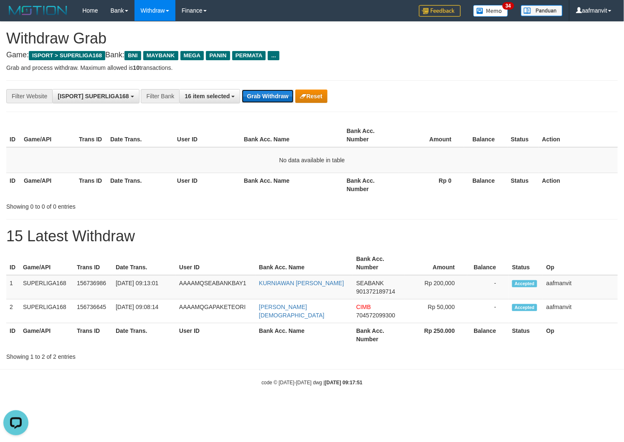
click at [263, 91] on button "Grab Withdraw" at bounding box center [267, 95] width 51 height 13
click at [262, 97] on button "Grab Withdraw" at bounding box center [267, 95] width 51 height 13
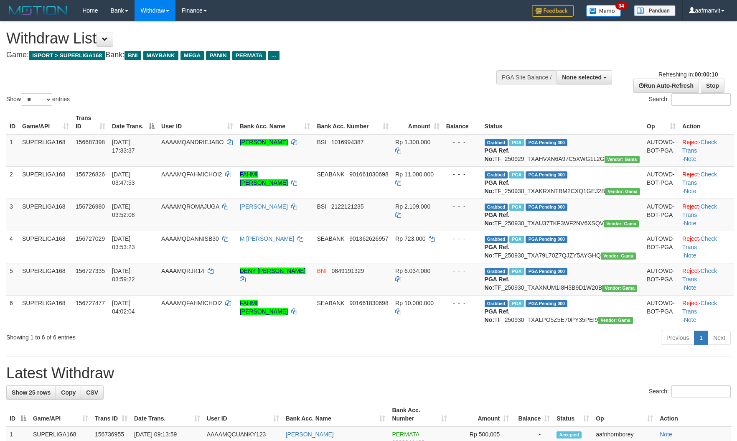
select select
select select "**"
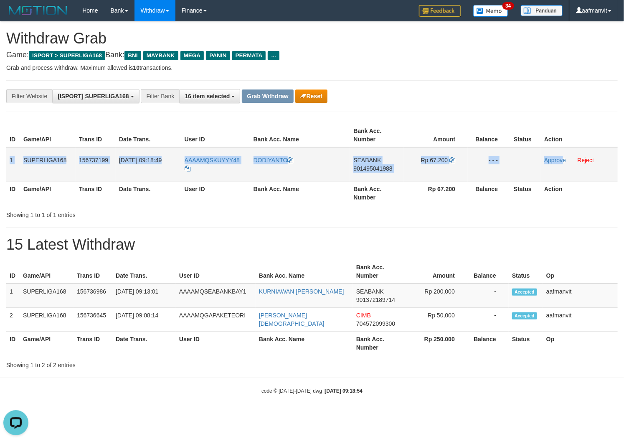
drag, startPoint x: 10, startPoint y: 151, endPoint x: 563, endPoint y: 155, distance: 552.9
click at [563, 155] on tr "1 SUPERLIGA168 156737199 30/09/2025 09:18:49 AAAAMQSKUYYY48 DODIYANTO SEABANK 9…" at bounding box center [312, 164] width 612 height 34
copy tr "1 SUPERLIGA168 156737199 30/09/2025 09:18:49 AAAAMQSKUYYY48 DODIYANTO SEABANK 9…"
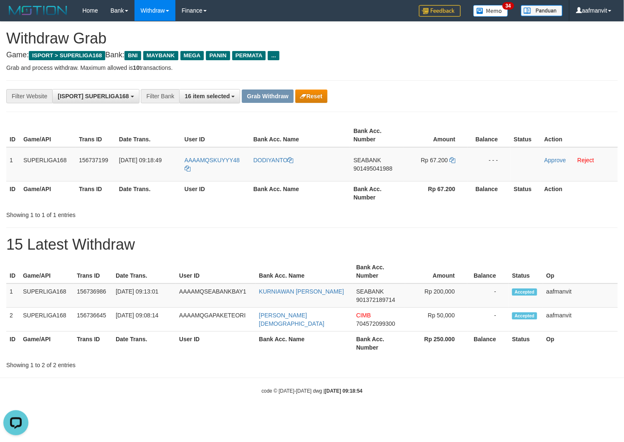
drag, startPoint x: 318, startPoint y: 243, endPoint x: 303, endPoint y: 214, distance: 32.7
click at [317, 242] on h1 "15 Latest Withdraw" at bounding box center [312, 244] width 612 height 17
copy span "SKUYYY48"
copy span "KUYYY48"
drag, startPoint x: 239, startPoint y: 155, endPoint x: 212, endPoint y: 160, distance: 27.0
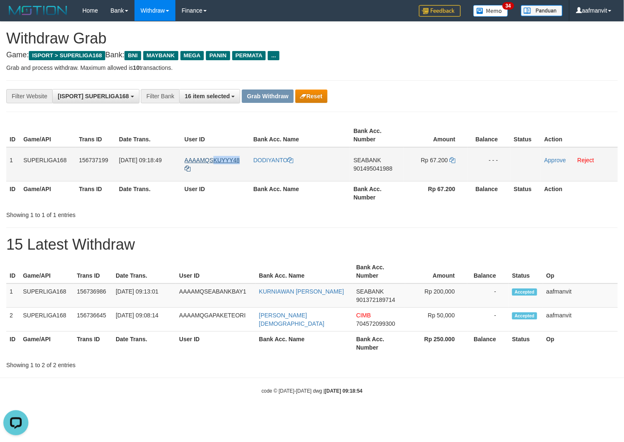
click at [212, 160] on td "AAAAMQSKUYYY48" at bounding box center [215, 164] width 69 height 34
click at [369, 173] on td "SEABANK 901495041988" at bounding box center [377, 164] width 54 height 34
click at [371, 177] on td "SEABANK 901495041988" at bounding box center [377, 164] width 54 height 34
click at [369, 177] on td "SEABANK 901495041988" at bounding box center [377, 164] width 54 height 34
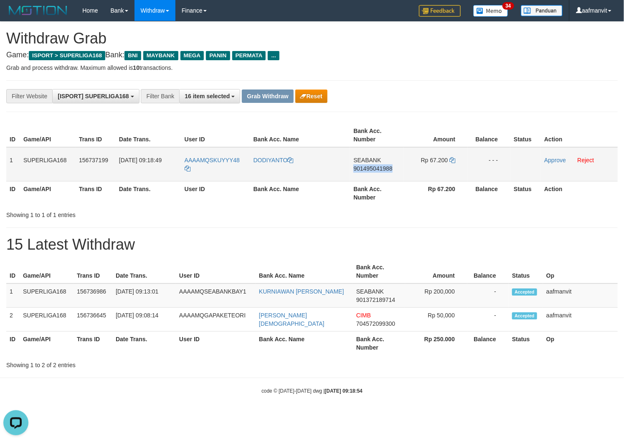
click at [369, 177] on td "SEABANK 901495041988" at bounding box center [377, 164] width 54 height 34
copy span "901495041988"
click at [452, 158] on icon at bounding box center [453, 160] width 6 height 6
click at [546, 162] on link "Approve" at bounding box center [556, 160] width 22 height 7
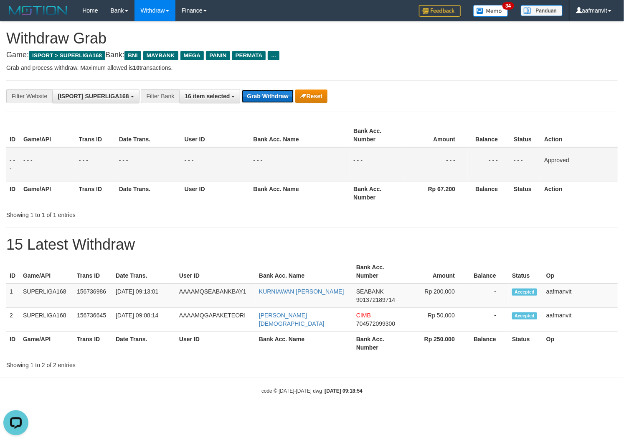
click at [264, 92] on button "Grab Withdraw" at bounding box center [267, 95] width 51 height 13
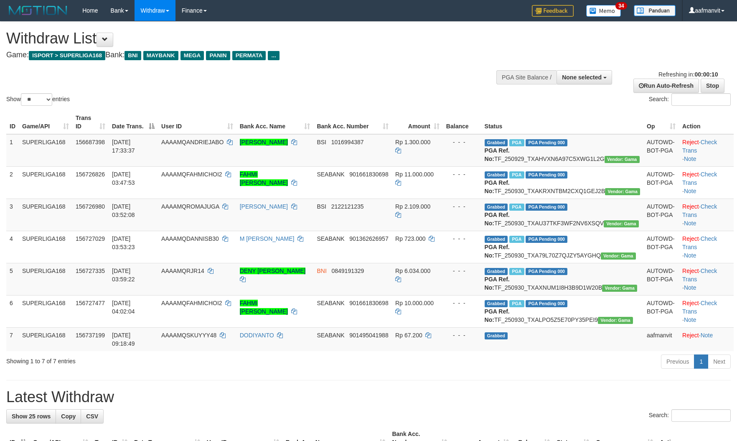
select select
select select "**"
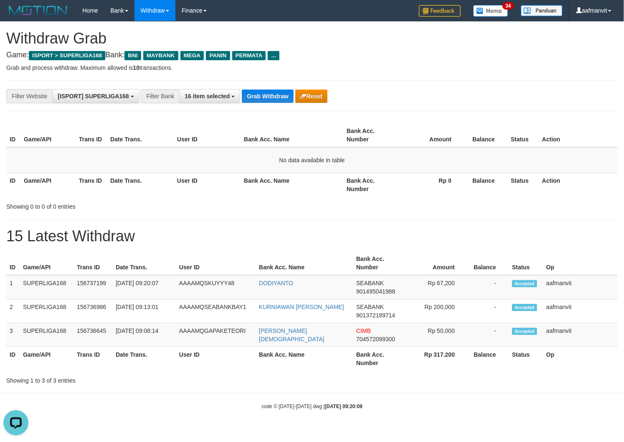
click at [267, 103] on div "**********" at bounding box center [312, 96] width 612 height 32
click at [267, 101] on button "Grab Withdraw" at bounding box center [267, 95] width 51 height 13
click at [267, 98] on button "Grab Withdraw" at bounding box center [267, 95] width 51 height 13
click at [261, 99] on button "Grab Withdraw" at bounding box center [267, 95] width 51 height 13
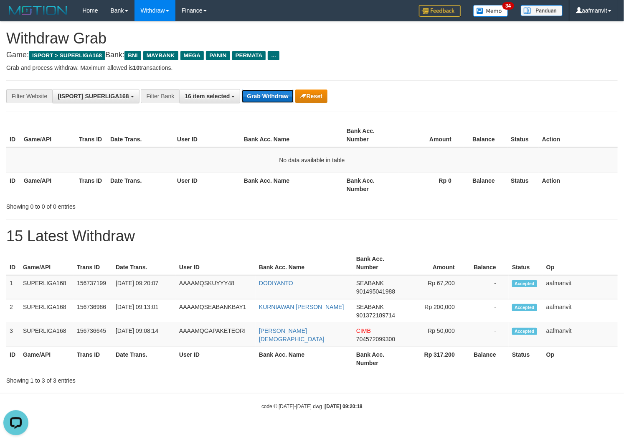
click at [261, 99] on button "Grab Withdraw" at bounding box center [267, 95] width 51 height 13
click at [266, 94] on button "Grab Withdraw" at bounding box center [267, 95] width 51 height 13
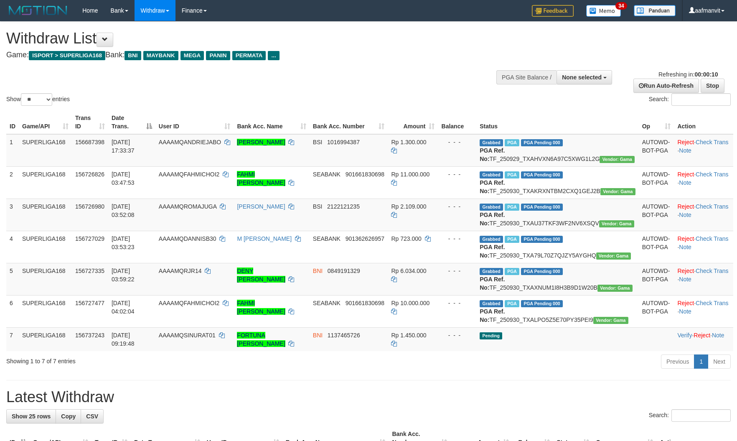
select select
select select "**"
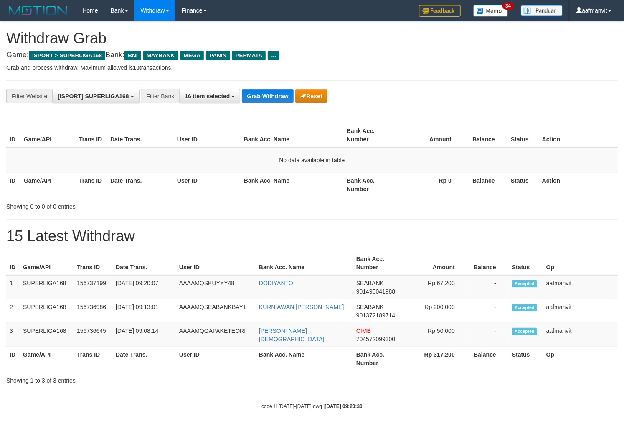
click at [266, 94] on button "Grab Withdraw" at bounding box center [267, 95] width 51 height 13
click at [260, 98] on button "Grab Withdraw" at bounding box center [267, 95] width 51 height 13
click at [275, 105] on div "**********" at bounding box center [312, 96] width 612 height 32
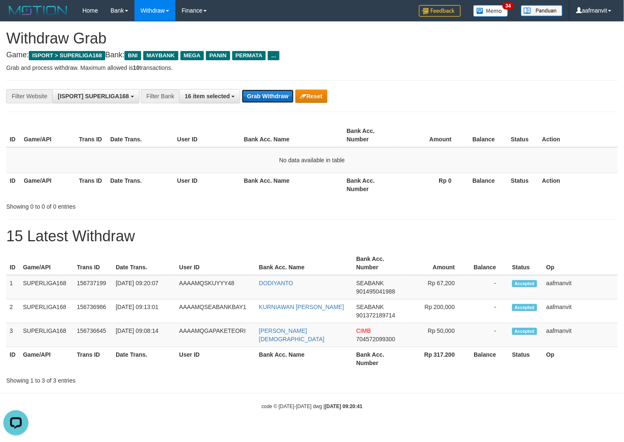
click at [270, 93] on button "Grab Withdraw" at bounding box center [267, 95] width 51 height 13
drag, startPoint x: 270, startPoint y: 93, endPoint x: 328, endPoint y: 68, distance: 62.7
click at [270, 93] on button "Grab Withdraw" at bounding box center [267, 95] width 51 height 13
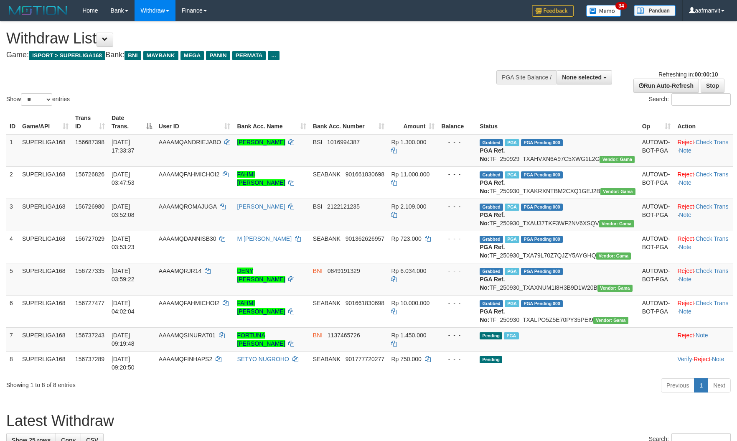
select select
select select "**"
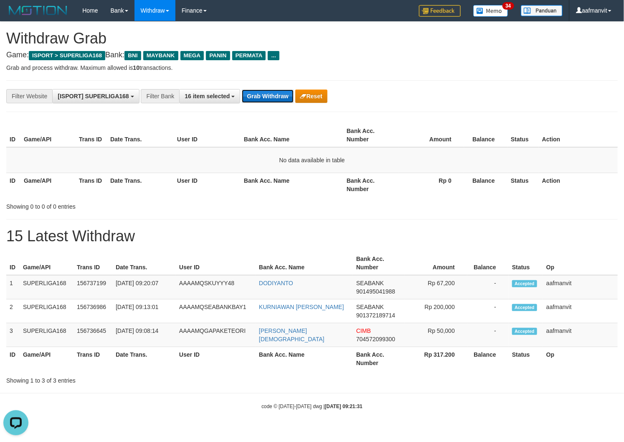
click at [265, 93] on button "Grab Withdraw" at bounding box center [267, 95] width 51 height 13
click at [267, 94] on button "Grab Withdraw" at bounding box center [267, 95] width 51 height 13
drag, startPoint x: 267, startPoint y: 94, endPoint x: 281, endPoint y: 93, distance: 14.7
click at [267, 94] on button "Grab Withdraw" at bounding box center [267, 95] width 51 height 13
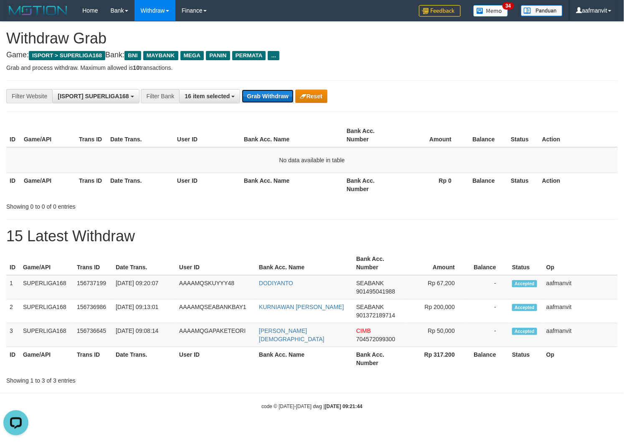
click at [260, 97] on button "Grab Withdraw" at bounding box center [267, 95] width 51 height 13
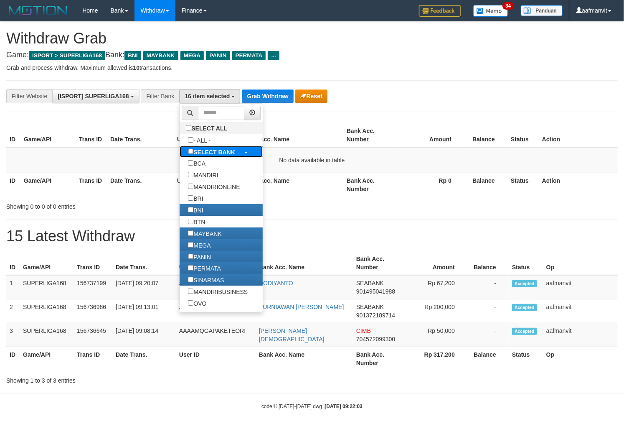
drag, startPoint x: 209, startPoint y: 158, endPoint x: 206, endPoint y: 152, distance: 7.0
click at [209, 158] on label "SELECT BANK" at bounding box center [212, 152] width 64 height 12
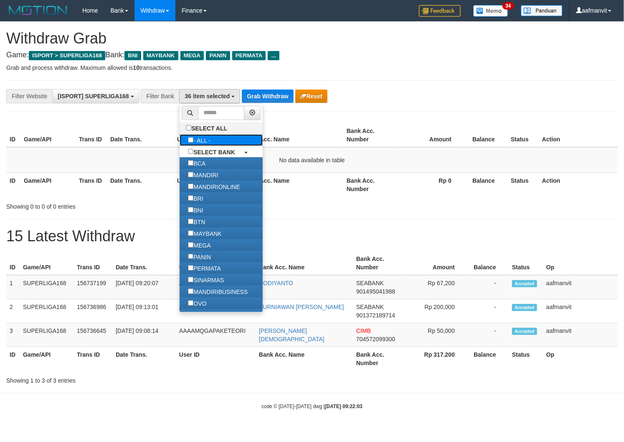
click at [203, 144] on label "- ALL -" at bounding box center [199, 140] width 39 height 12
select select "***"
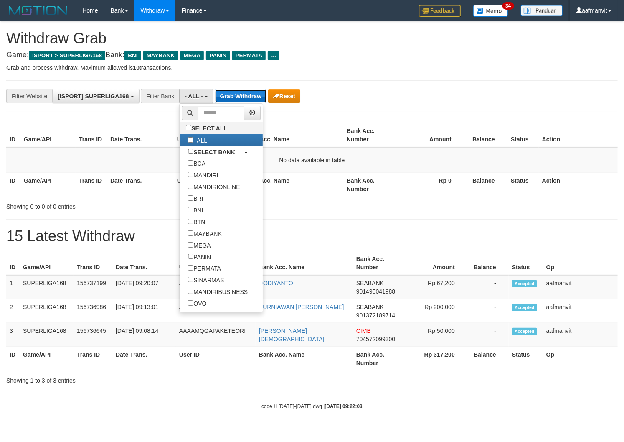
click at [241, 98] on button "Grab Withdraw" at bounding box center [240, 95] width 51 height 13
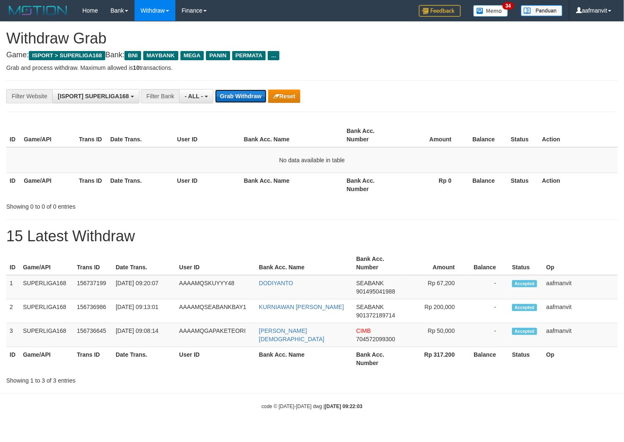
click at [241, 98] on button "Grab Withdraw" at bounding box center [240, 95] width 51 height 13
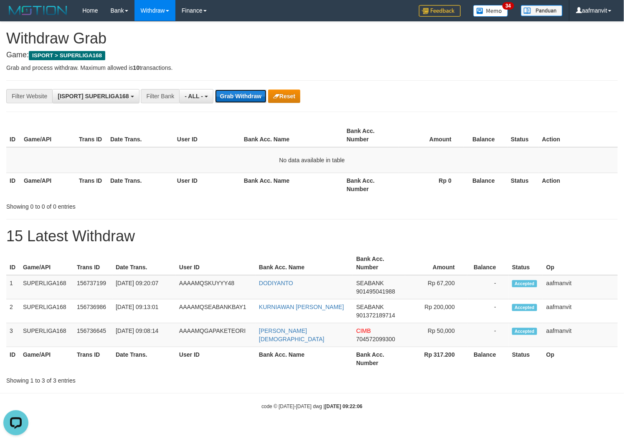
click at [232, 100] on button "Grab Withdraw" at bounding box center [240, 95] width 51 height 13
drag, startPoint x: 232, startPoint y: 100, endPoint x: 185, endPoint y: 109, distance: 47.2
click at [232, 100] on button "Grab Withdraw" at bounding box center [240, 95] width 51 height 13
drag, startPoint x: 0, startPoint y: 0, endPoint x: 201, endPoint y: 94, distance: 221.7
click at [201, 93] on span "- ALL -" at bounding box center [194, 96] width 18 height 7
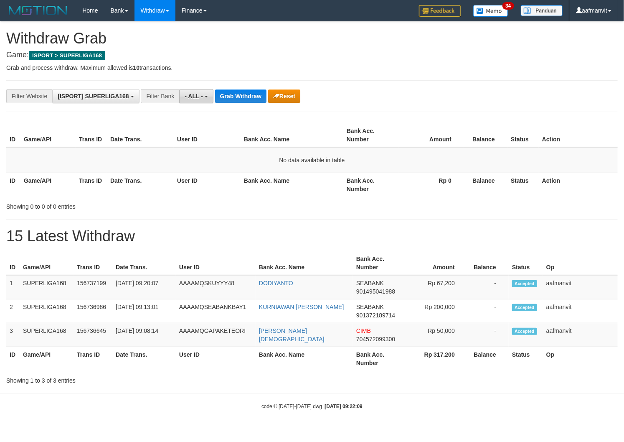
scroll to position [7, 0]
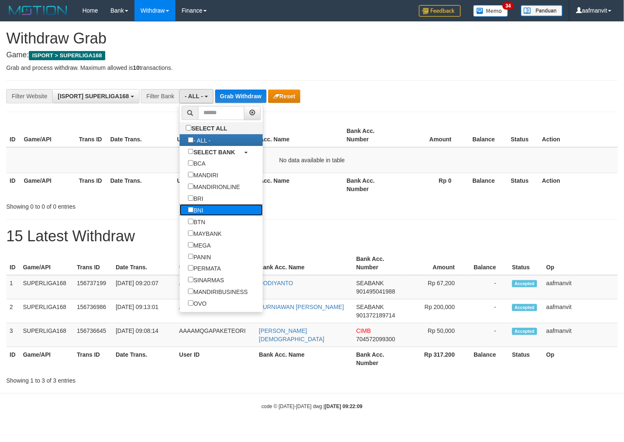
click at [200, 216] on label "BNI" at bounding box center [196, 210] width 32 height 12
select select "***"
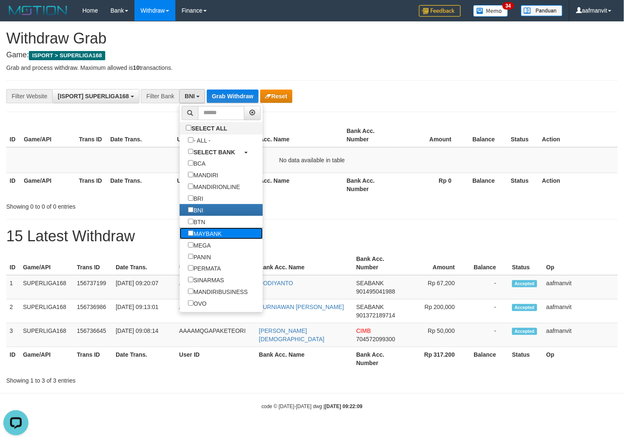
click at [197, 239] on label "MAYBANK" at bounding box center [205, 233] width 50 height 12
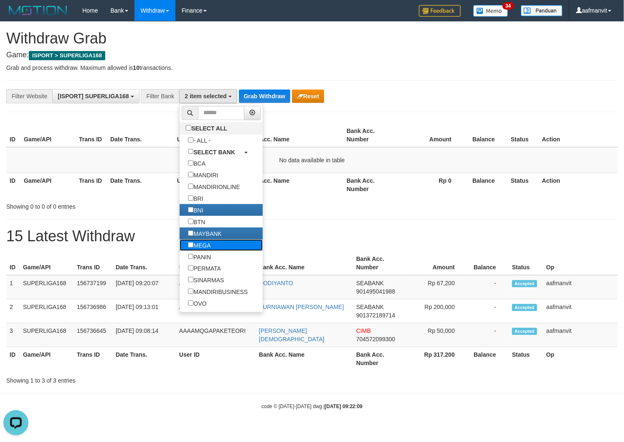
drag, startPoint x: 199, startPoint y: 251, endPoint x: 204, endPoint y: 257, distance: 7.4
click at [199, 251] on label "MEGA" at bounding box center [199, 245] width 39 height 12
click at [208, 271] on label "PERMATA" at bounding box center [205, 268] width 50 height 12
click at [206, 262] on label "PANIN" at bounding box center [200, 257] width 40 height 12
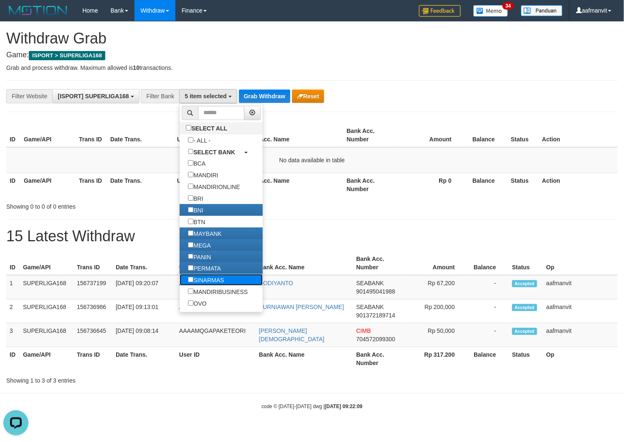
click at [194, 285] on label "SINARMAS" at bounding box center [206, 280] width 53 height 12
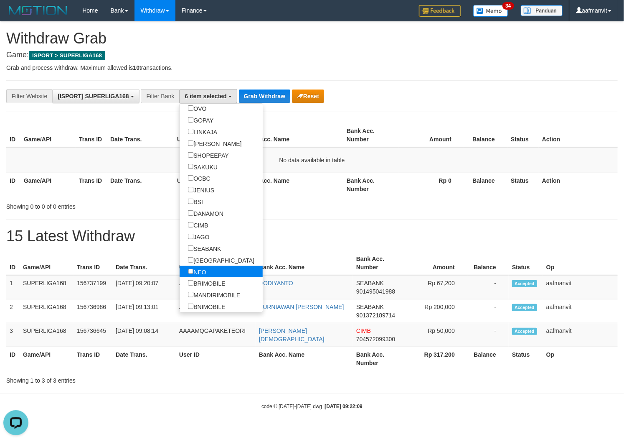
scroll to position [232, 0]
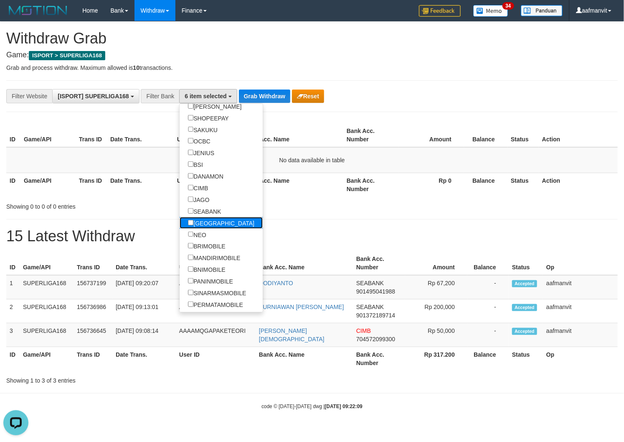
click at [203, 229] on label "[GEOGRAPHIC_DATA]" at bounding box center [221, 223] width 83 height 12
click at [195, 240] on label "NEO" at bounding box center [197, 235] width 35 height 12
click at [206, 217] on label "SEABANK" at bounding box center [205, 211] width 50 height 12
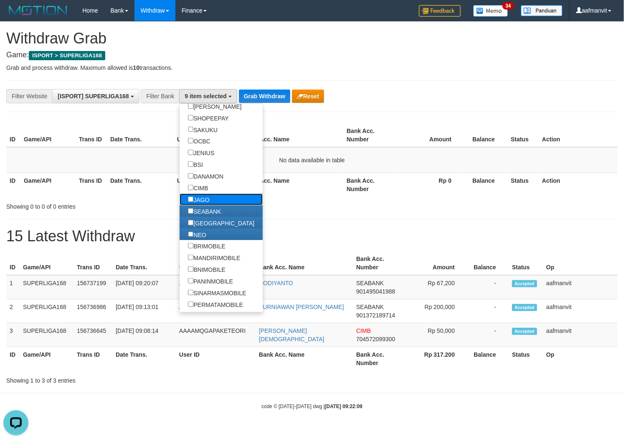
click at [207, 205] on label "JAGO" at bounding box center [199, 199] width 38 height 12
click at [208, 193] on label "CIMB" at bounding box center [198, 188] width 37 height 12
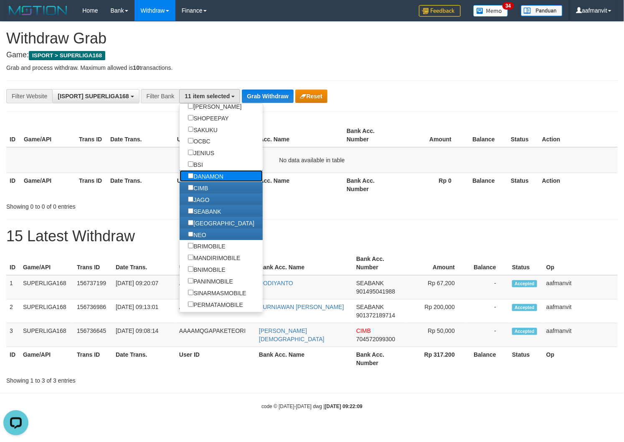
click at [210, 182] on label "DANAMON" at bounding box center [206, 176] width 52 height 12
click at [210, 170] on label "BSI" at bounding box center [195, 164] width 31 height 12
click at [210, 158] on label "JENIUS" at bounding box center [201, 153] width 43 height 12
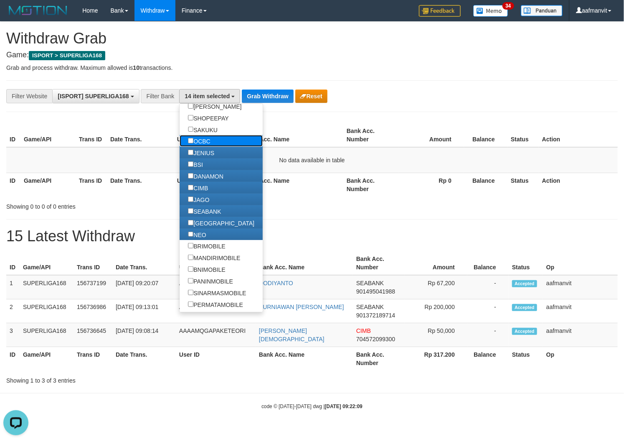
click at [208, 147] on label "OCBC" at bounding box center [199, 141] width 39 height 12
click at [208, 135] on label "SAKUKU" at bounding box center [203, 130] width 46 height 12
click at [277, 97] on button "Grab Withdraw" at bounding box center [267, 95] width 51 height 13
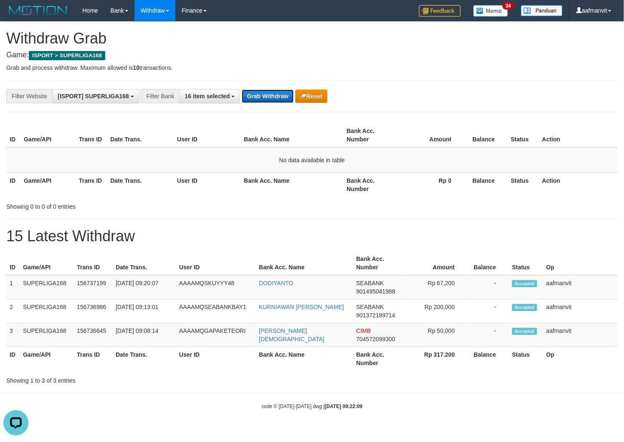
click at [277, 97] on button "Grab Withdraw" at bounding box center [267, 95] width 51 height 13
click at [265, 100] on button "Grab Withdraw" at bounding box center [267, 95] width 51 height 13
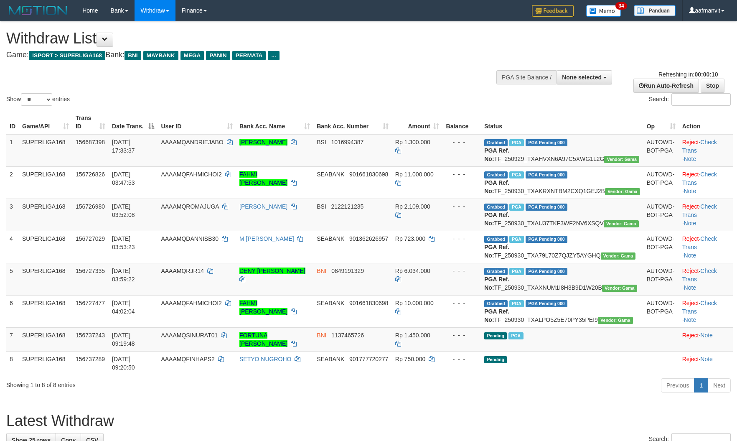
select select
select select "**"
select select
select select "**"
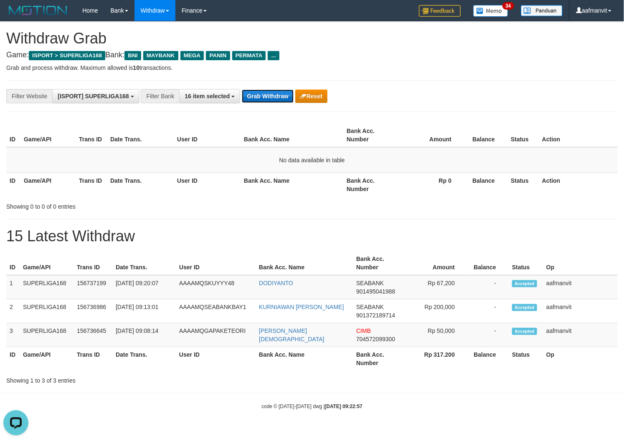
click at [264, 102] on button "Grab Withdraw" at bounding box center [267, 95] width 51 height 13
click at [265, 97] on button "Grab Withdraw" at bounding box center [267, 95] width 51 height 13
click at [263, 95] on button "Grab Withdraw" at bounding box center [267, 95] width 51 height 13
click at [262, 98] on button "Grab Withdraw" at bounding box center [267, 95] width 51 height 13
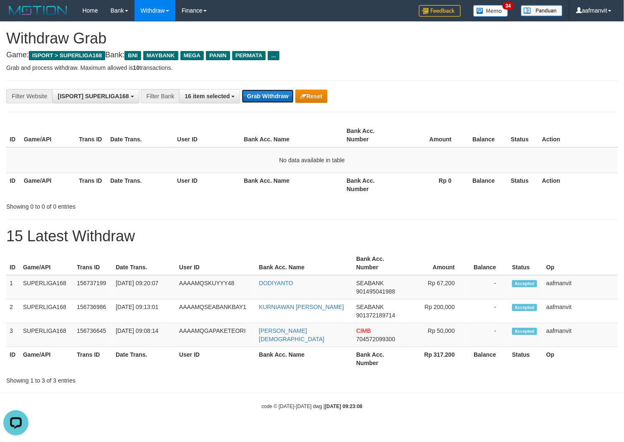
click at [262, 98] on button "Grab Withdraw" at bounding box center [267, 95] width 51 height 13
click at [263, 103] on div "**********" at bounding box center [260, 96] width 520 height 14
click at [263, 99] on button "Grab Withdraw" at bounding box center [267, 95] width 51 height 13
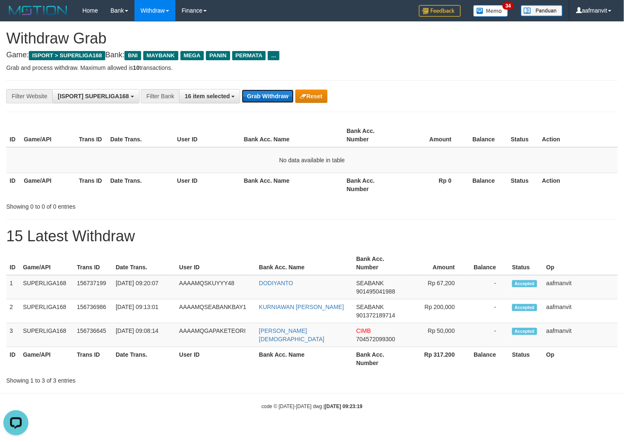
click at [262, 100] on button "Grab Withdraw" at bounding box center [267, 95] width 51 height 13
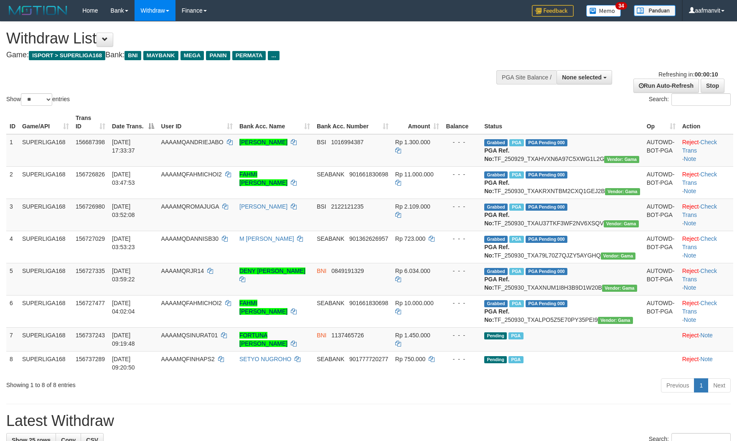
select select
select select "**"
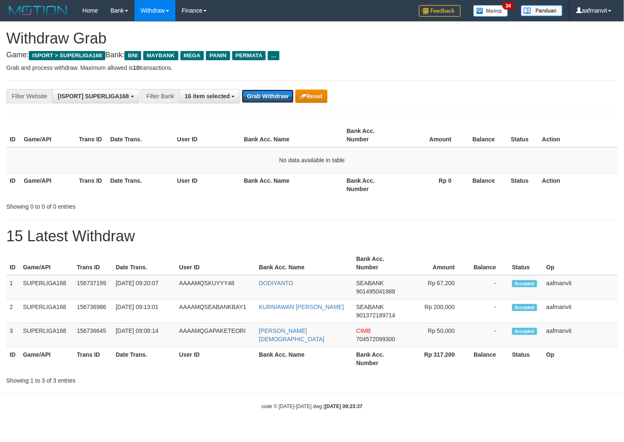
click at [262, 100] on button "Grab Withdraw" at bounding box center [267, 95] width 51 height 13
click at [267, 99] on button "Grab Withdraw" at bounding box center [267, 95] width 51 height 13
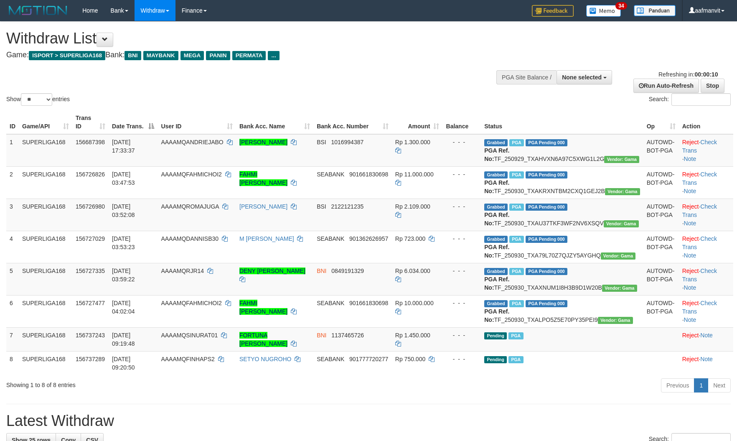
select select
select select "**"
select select
select select "**"
select select
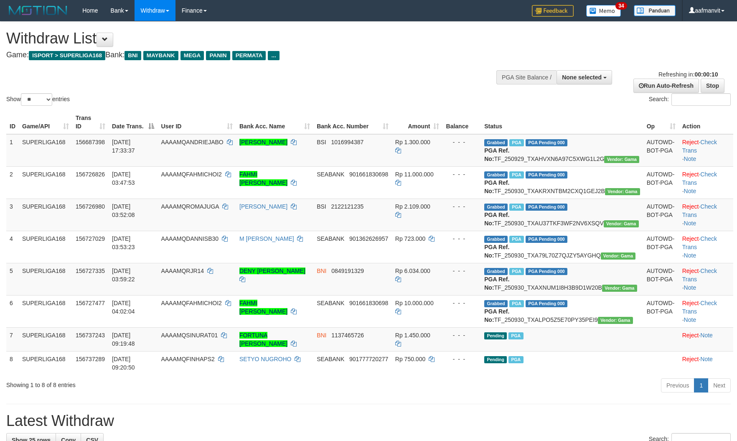
select select "**"
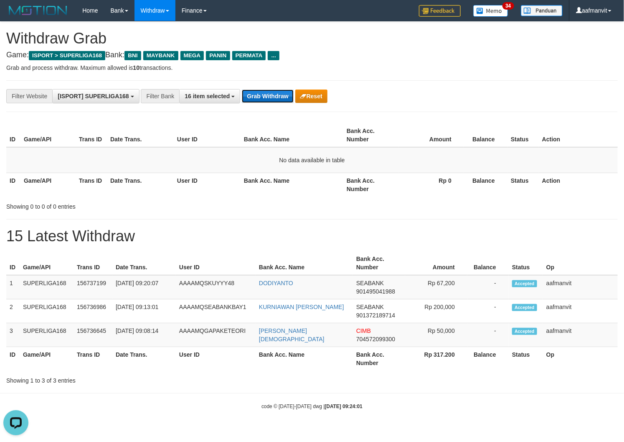
click at [249, 98] on button "Grab Withdraw" at bounding box center [267, 95] width 51 height 13
click at [252, 97] on button "Grab Withdraw" at bounding box center [267, 95] width 51 height 13
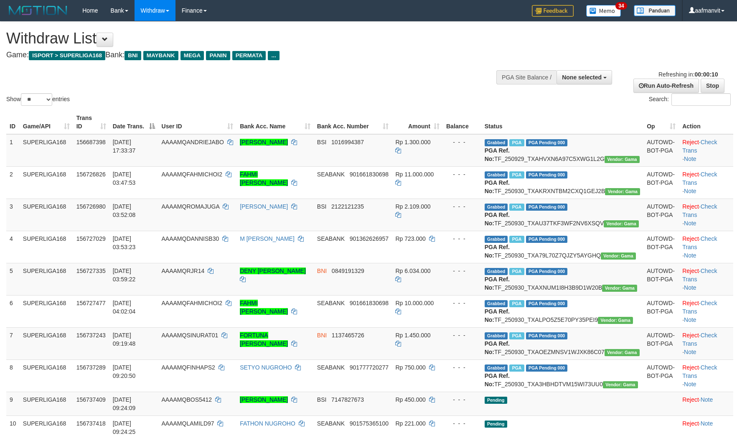
select select
select select "**"
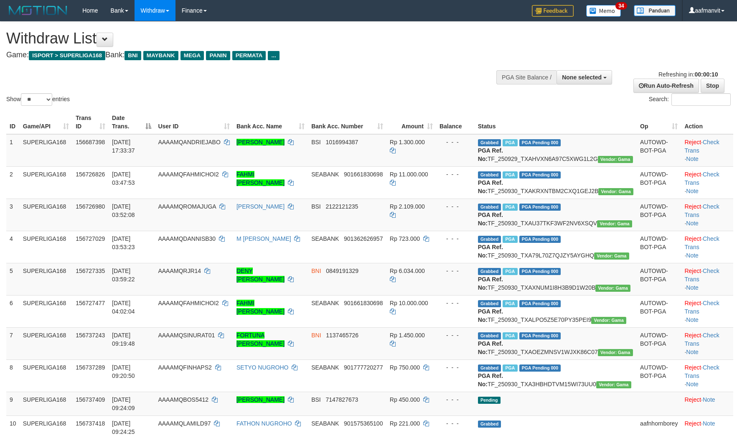
select select
select select "**"
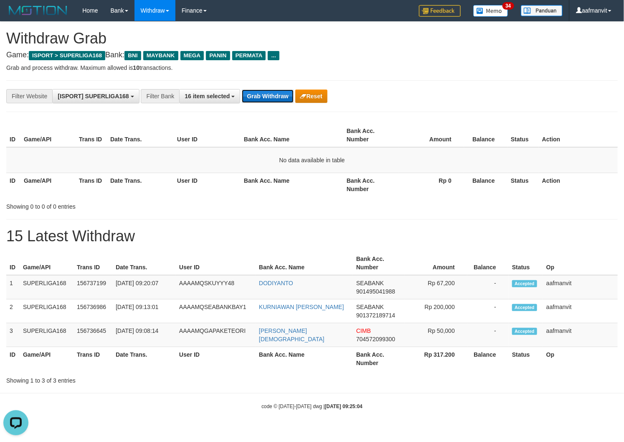
click at [280, 102] on button "Grab Withdraw" at bounding box center [267, 95] width 51 height 13
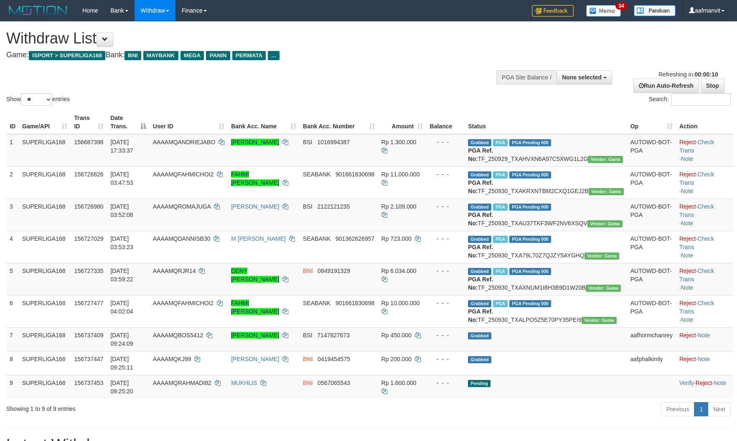
select select
select select "**"
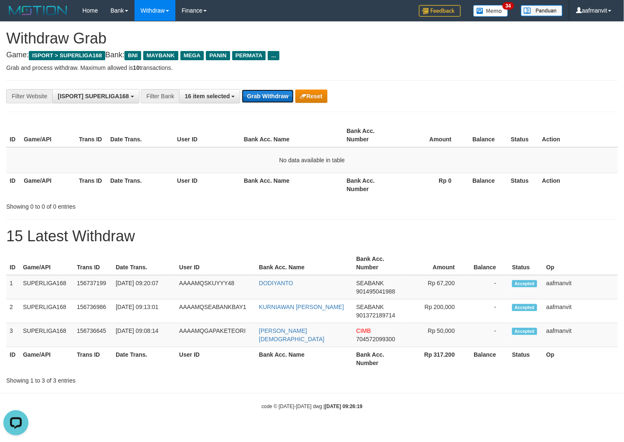
click at [262, 99] on button "Grab Withdraw" at bounding box center [267, 95] width 51 height 13
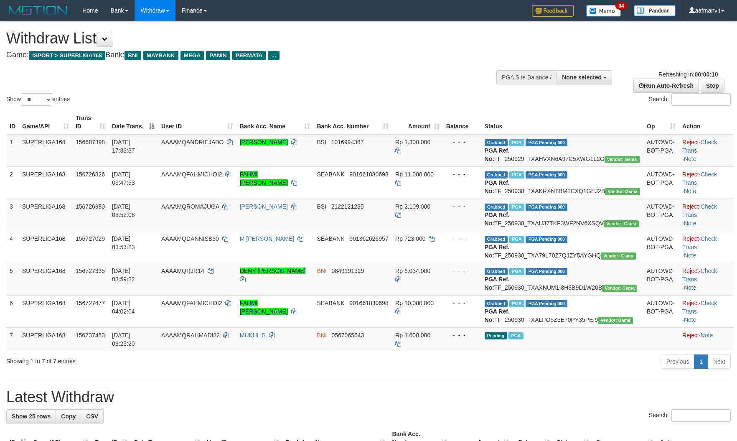
select select
select select "**"
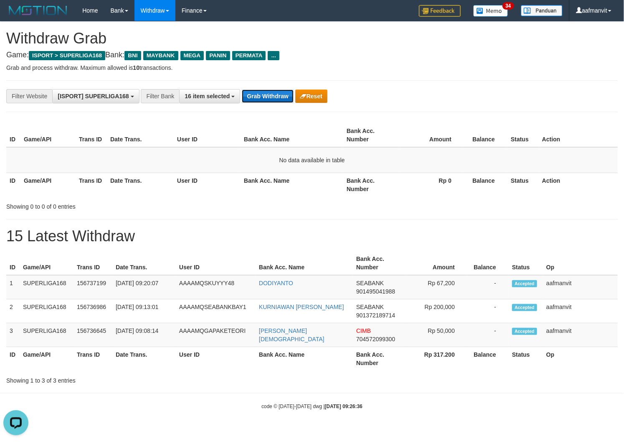
click at [260, 101] on button "Grab Withdraw" at bounding box center [267, 95] width 51 height 13
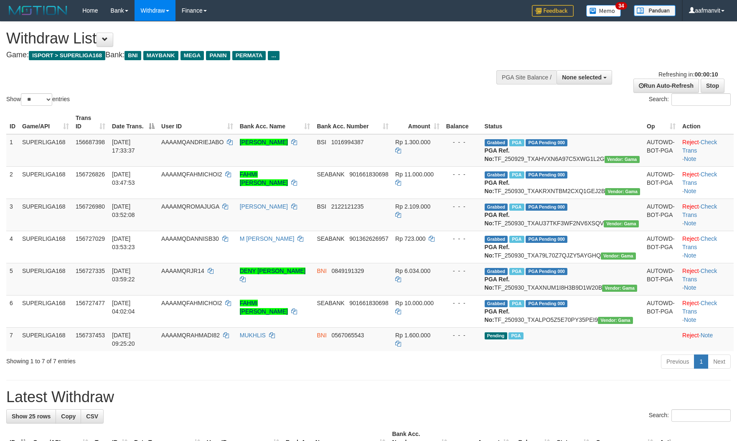
select select
select select "**"
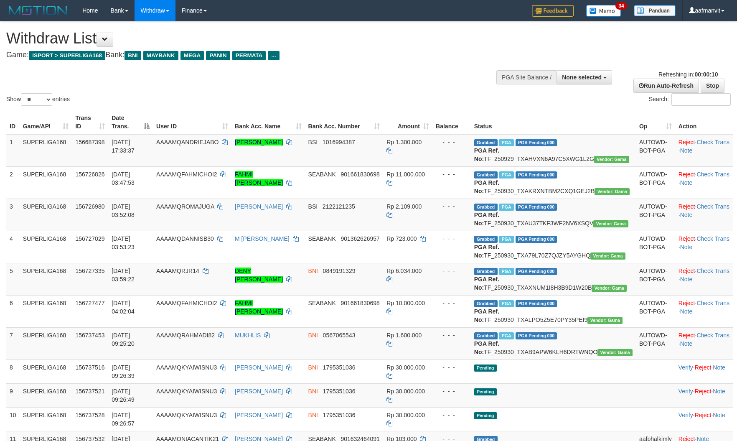
select select
select select "**"
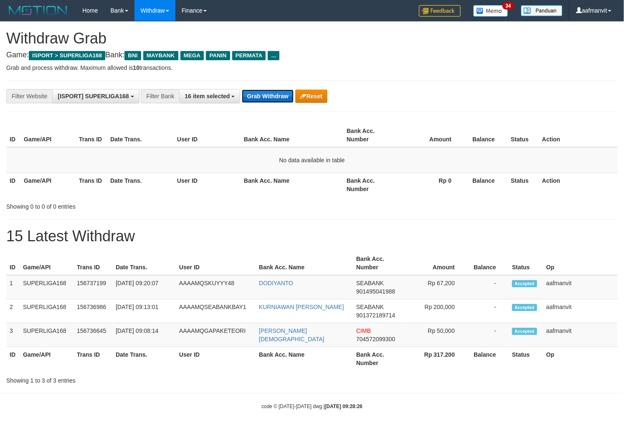
click at [260, 101] on button "Grab Withdraw" at bounding box center [267, 95] width 51 height 13
click at [285, 100] on button "Grab Withdraw" at bounding box center [267, 95] width 51 height 13
click at [285, 99] on button "Grab Withdraw" at bounding box center [267, 95] width 51 height 13
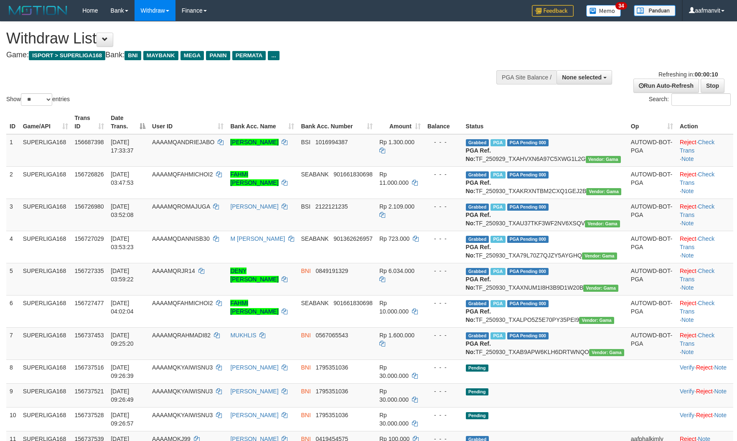
select select
select select "**"
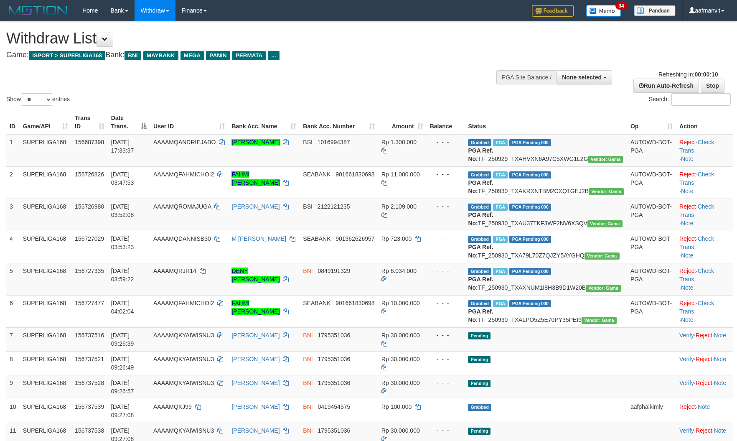
select select
select select "**"
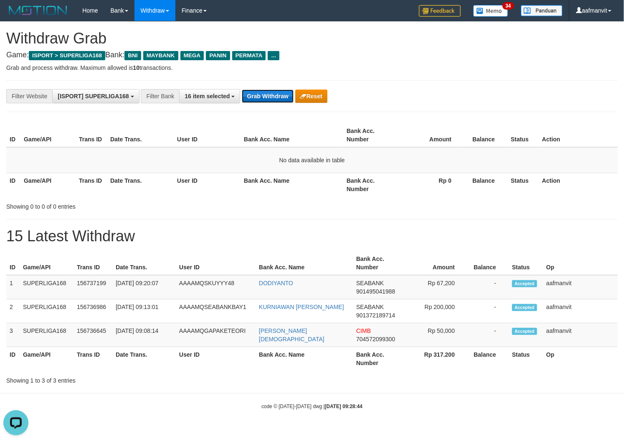
click at [252, 101] on button "Grab Withdraw" at bounding box center [267, 95] width 51 height 13
click at [268, 104] on div "**********" at bounding box center [312, 96] width 612 height 32
click at [280, 94] on button "Grab Withdraw" at bounding box center [267, 95] width 51 height 13
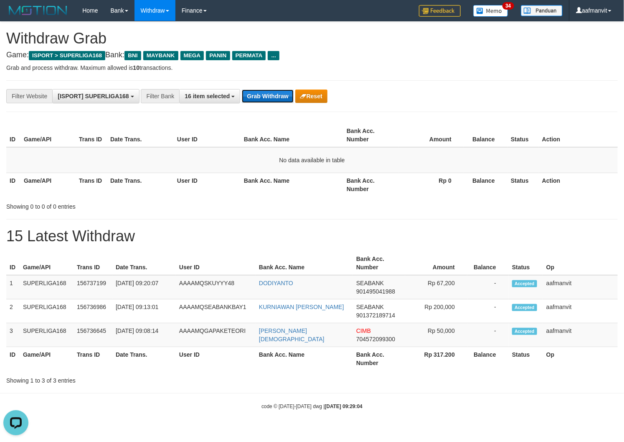
click at [280, 94] on button "Grab Withdraw" at bounding box center [267, 95] width 51 height 13
click at [260, 92] on button "Grab Withdraw" at bounding box center [267, 95] width 51 height 13
click at [256, 91] on button "Grab Withdraw" at bounding box center [267, 95] width 51 height 13
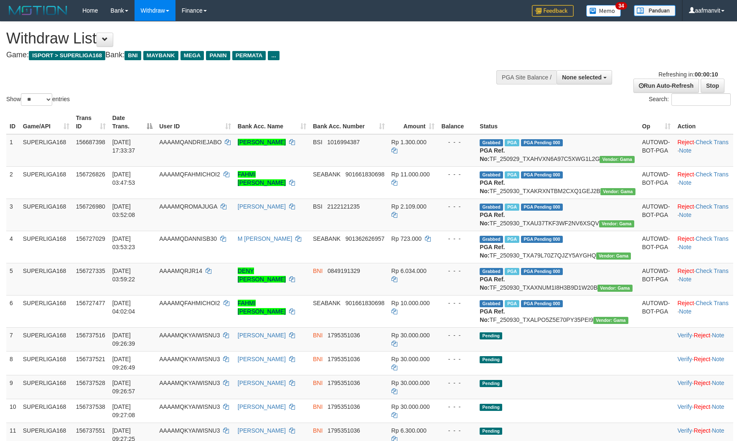
select select
select select "**"
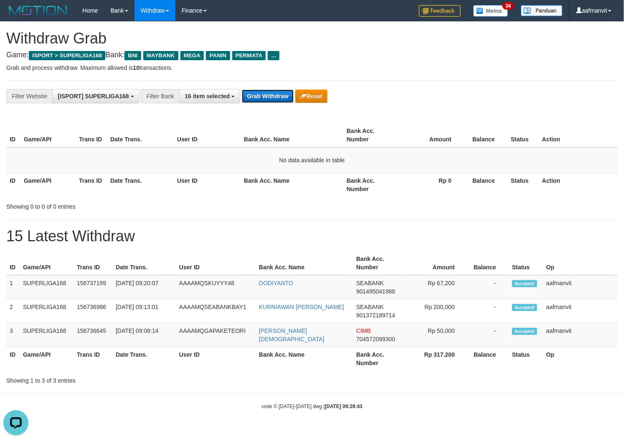
click at [278, 92] on button "Grab Withdraw" at bounding box center [267, 95] width 51 height 13
drag, startPoint x: 270, startPoint y: 90, endPoint x: 266, endPoint y: 69, distance: 21.0
click at [265, 89] on button "Grab Withdraw" at bounding box center [267, 95] width 51 height 13
drag, startPoint x: 271, startPoint y: 98, endPoint x: 265, endPoint y: 91, distance: 9.3
click at [267, 94] on button "Grab Withdraw" at bounding box center [267, 95] width 51 height 13
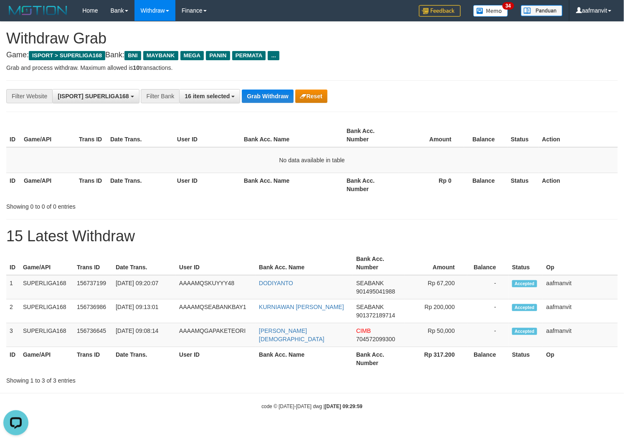
click at [265, 86] on div "**********" at bounding box center [312, 96] width 612 height 32
click at [262, 94] on button "Grab Withdraw" at bounding box center [267, 95] width 51 height 13
click at [275, 93] on button "Grab Withdraw" at bounding box center [267, 95] width 51 height 13
drag, startPoint x: 275, startPoint y: 93, endPoint x: 503, endPoint y: 115, distance: 229.2
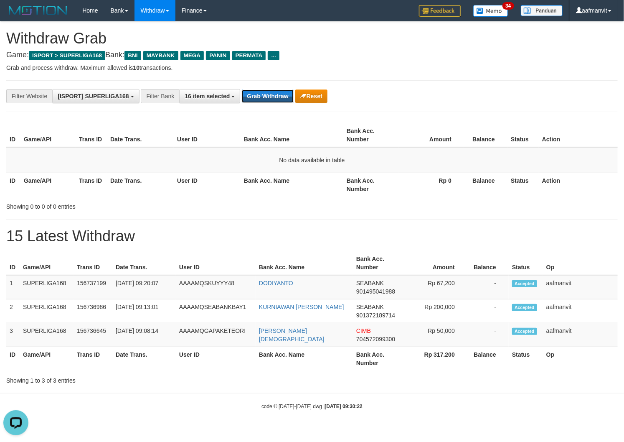
click at [279, 94] on button "Grab Withdraw" at bounding box center [267, 95] width 51 height 13
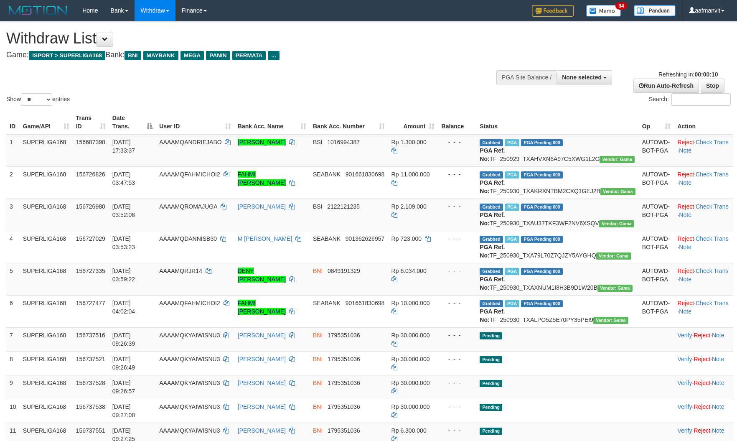
select select
select select "**"
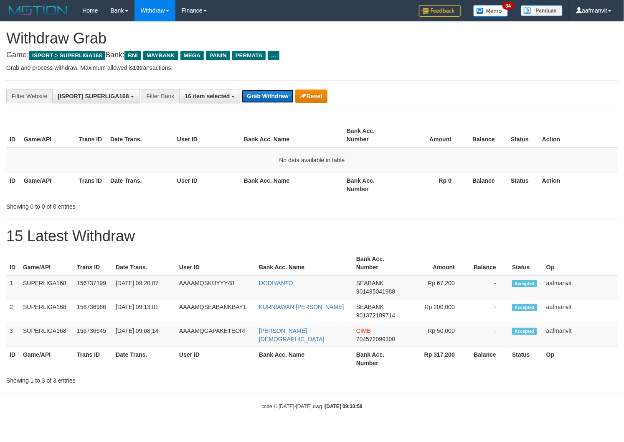
click at [270, 102] on button "Grab Withdraw" at bounding box center [267, 95] width 51 height 13
click at [272, 101] on button "Grab Withdraw" at bounding box center [267, 95] width 51 height 13
click at [295, 98] on button "Reset" at bounding box center [311, 95] width 32 height 13
click at [277, 98] on button "Grab Withdraw" at bounding box center [267, 95] width 51 height 13
click at [279, 97] on button "Grab Withdraw" at bounding box center [267, 95] width 51 height 13
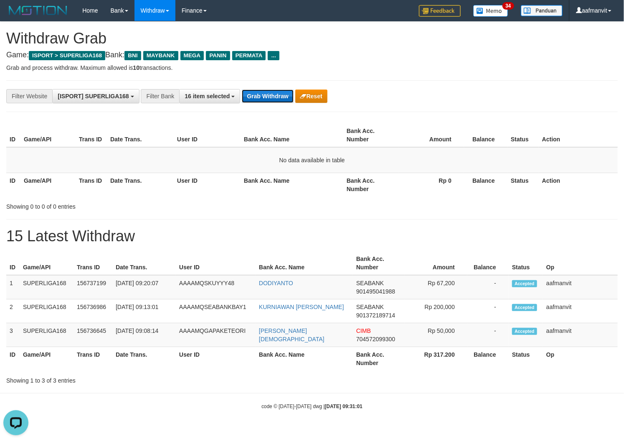
click at [280, 97] on button "Grab Withdraw" at bounding box center [267, 95] width 51 height 13
click at [285, 97] on button "Grab Withdraw" at bounding box center [267, 95] width 51 height 13
click at [257, 91] on button "Grab Withdraw" at bounding box center [267, 95] width 51 height 13
drag, startPoint x: 257, startPoint y: 91, endPoint x: 329, endPoint y: 116, distance: 76.9
click at [257, 91] on button "Grab Withdraw" at bounding box center [267, 95] width 51 height 13
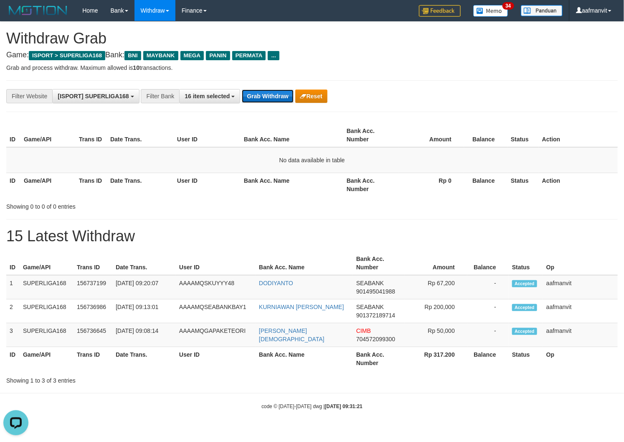
click at [255, 94] on button "Grab Withdraw" at bounding box center [267, 95] width 51 height 13
click at [269, 92] on button "Grab Withdraw" at bounding box center [267, 95] width 51 height 13
click at [268, 93] on button "Grab Withdraw" at bounding box center [267, 95] width 51 height 13
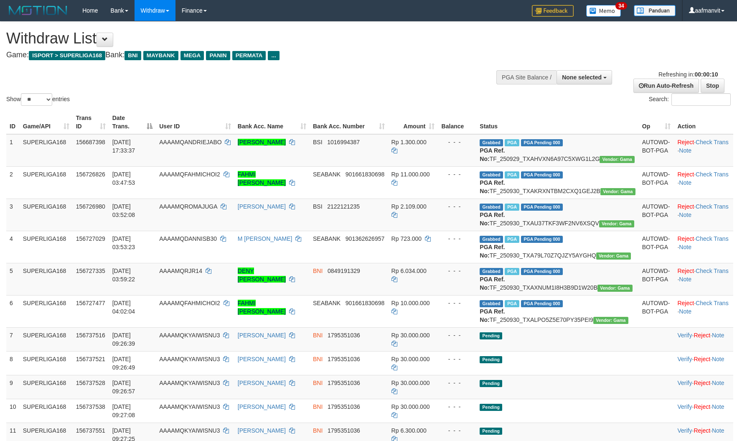
select select
select select "**"
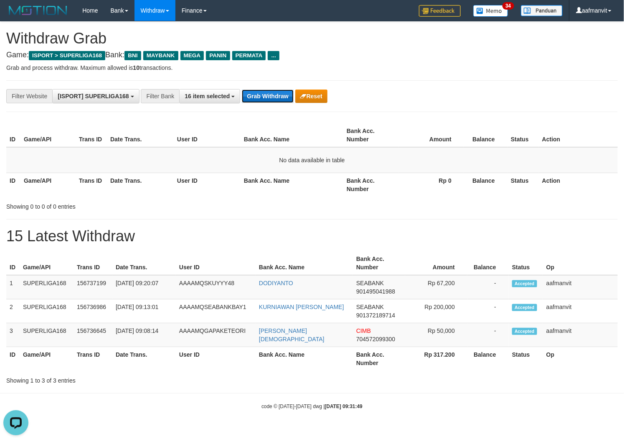
click at [247, 94] on button "Grab Withdraw" at bounding box center [267, 95] width 51 height 13
click at [248, 95] on button "Grab Withdraw" at bounding box center [267, 95] width 51 height 13
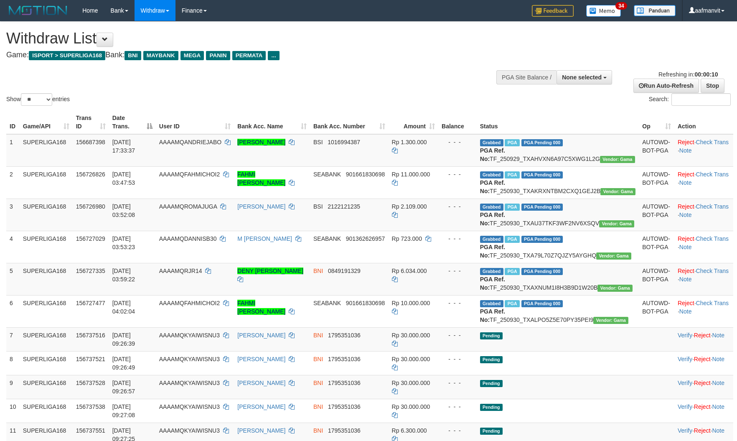
select select
select select "**"
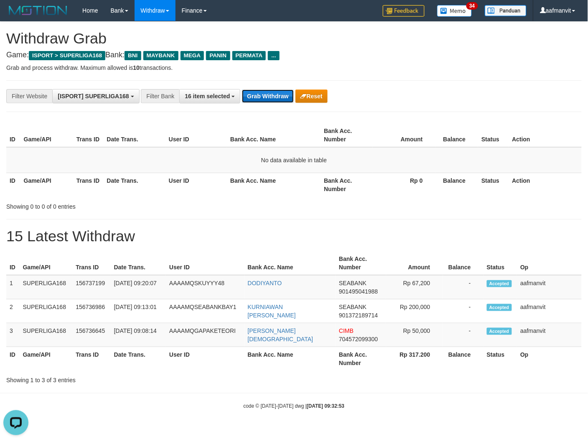
click at [268, 98] on button "Grab Withdraw" at bounding box center [267, 95] width 51 height 13
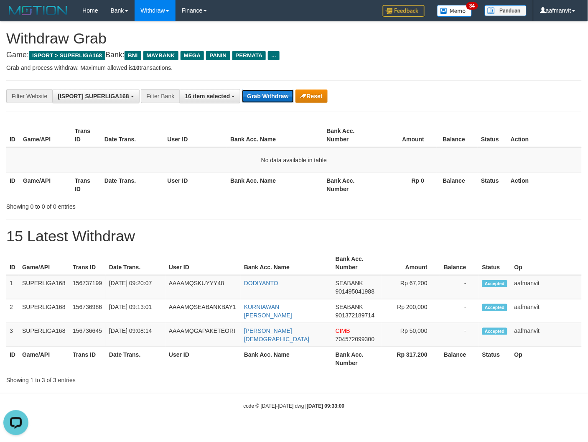
click at [252, 99] on button "Grab Withdraw" at bounding box center [267, 95] width 51 height 13
click at [253, 99] on button "Grab Withdraw" at bounding box center [267, 95] width 51 height 13
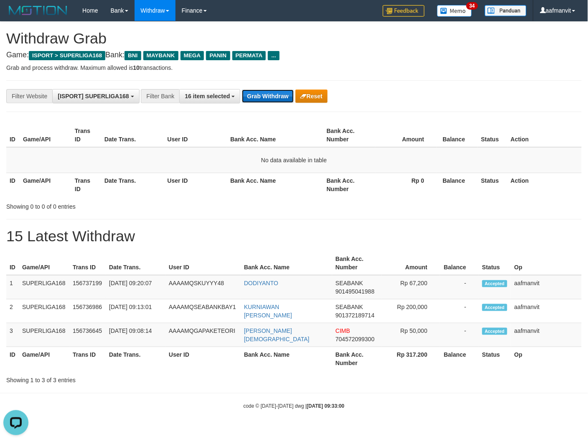
click at [253, 99] on button "Grab Withdraw" at bounding box center [267, 95] width 51 height 13
click at [346, 295] on td "SEABANK 901495041988" at bounding box center [356, 287] width 49 height 24
click at [249, 93] on button "Grab Withdraw" at bounding box center [267, 95] width 51 height 13
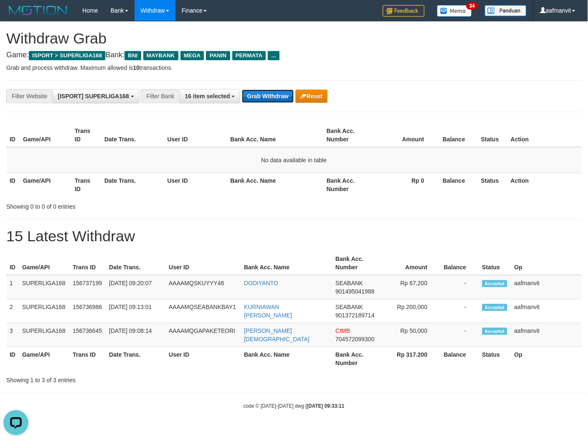
click at [249, 93] on button "Grab Withdraw" at bounding box center [267, 95] width 51 height 13
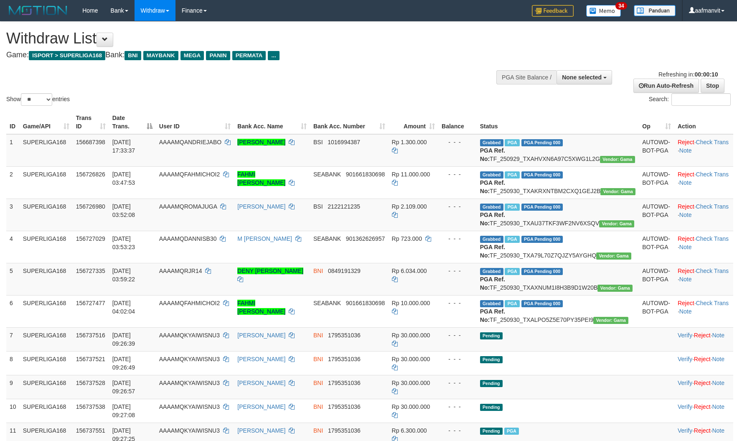
select select
select select "**"
select select
select select "**"
select select
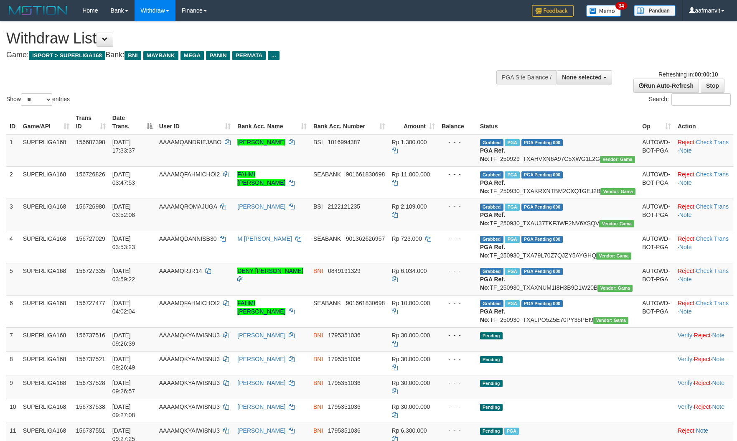
select select "**"
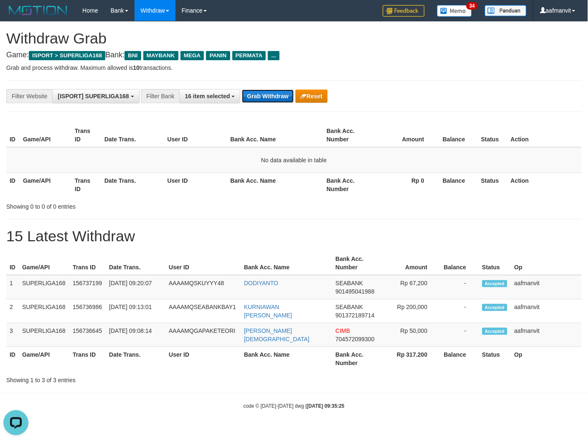
click at [248, 92] on button "Grab Withdraw" at bounding box center [267, 95] width 51 height 13
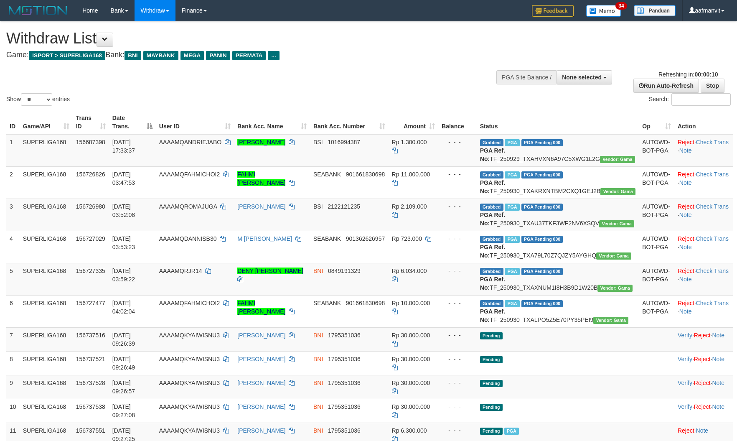
select select
select select "**"
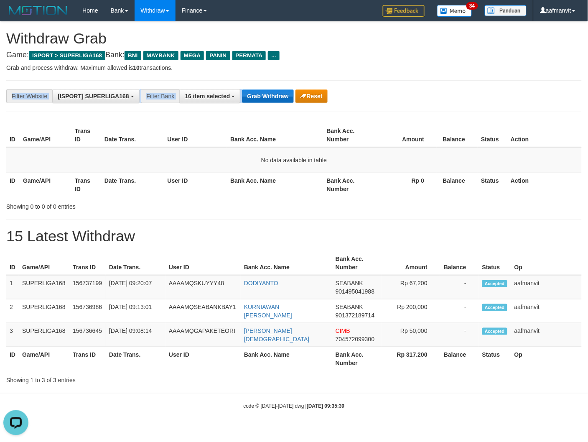
click at [274, 89] on div "**********" at bounding box center [293, 96] width 575 height 32
click at [273, 95] on button "Grab Withdraw" at bounding box center [267, 95] width 51 height 13
click at [270, 97] on button "Grab Withdraw" at bounding box center [267, 95] width 51 height 13
click at [267, 92] on button "Grab Withdraw" at bounding box center [267, 95] width 51 height 13
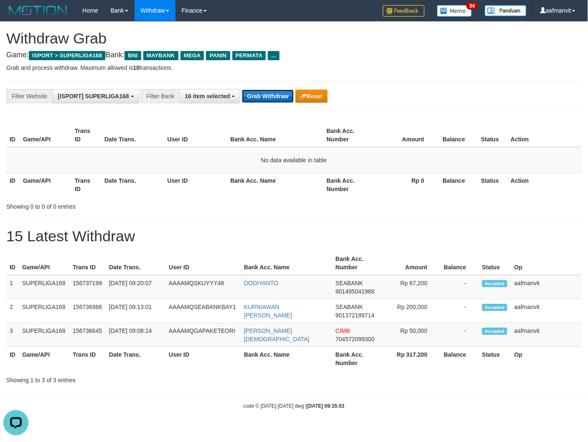
click at [267, 92] on button "Grab Withdraw" at bounding box center [267, 95] width 51 height 13
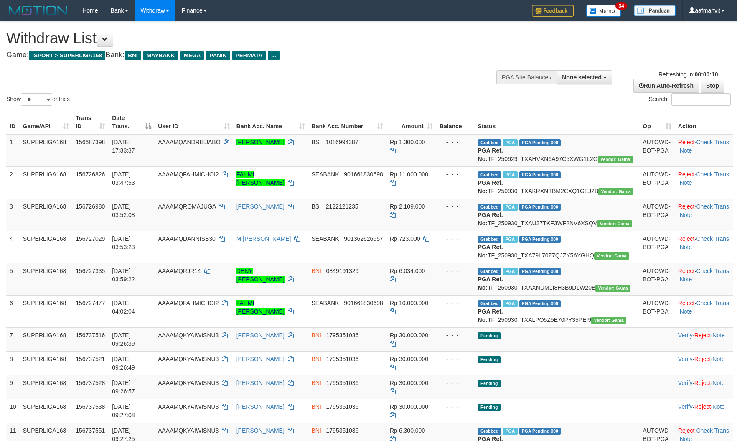
select select
select select "**"
select select
select select "**"
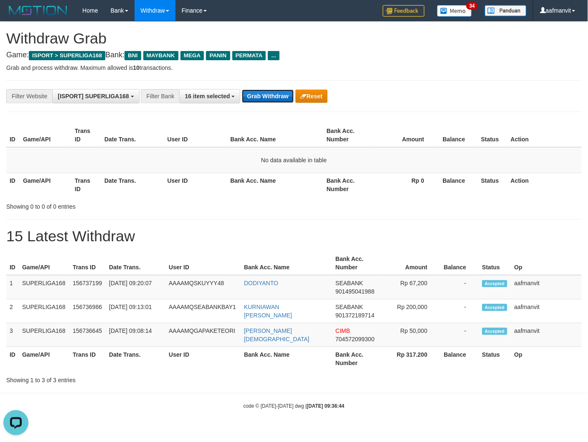
click at [265, 97] on button "Grab Withdraw" at bounding box center [267, 95] width 51 height 13
click at [272, 95] on button "Grab Withdraw" at bounding box center [267, 95] width 51 height 13
click at [272, 97] on button "Grab Withdraw" at bounding box center [267, 95] width 51 height 13
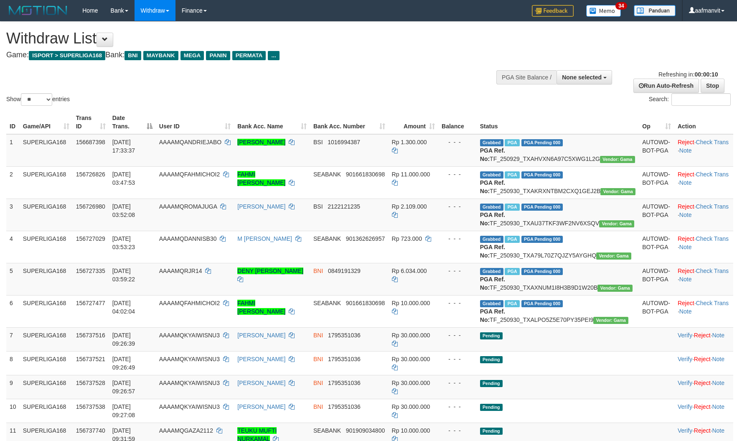
select select
select select "**"
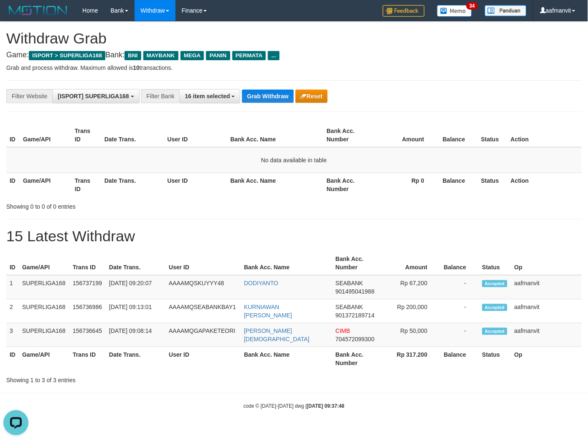
click at [263, 108] on div "**********" at bounding box center [293, 96] width 575 height 32
click at [264, 103] on div "**********" at bounding box center [245, 96] width 490 height 14
click at [265, 102] on div "**********" at bounding box center [245, 96] width 490 height 14
click at [267, 95] on button "Grab Withdraw" at bounding box center [267, 95] width 51 height 13
drag, startPoint x: 267, startPoint y: 95, endPoint x: 259, endPoint y: 99, distance: 9.0
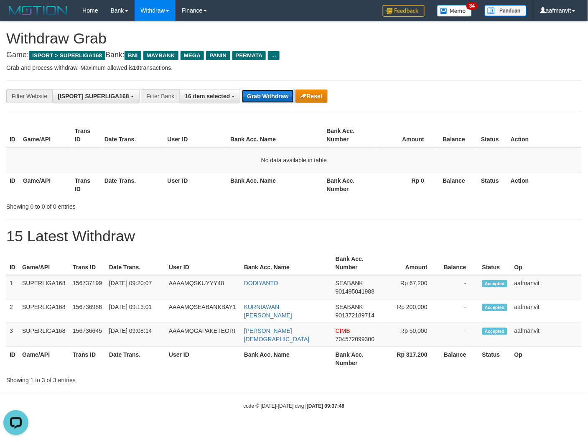
click at [268, 95] on button "Grab Withdraw" at bounding box center [267, 95] width 51 height 13
click at [210, 93] on span "16 item selected" at bounding box center [207, 96] width 45 height 7
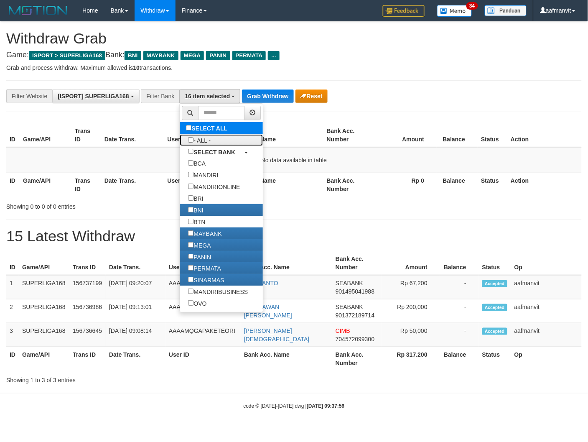
drag, startPoint x: 214, startPoint y: 144, endPoint x: 221, endPoint y: 126, distance: 19.7
click at [214, 143] on label "- ALL -" at bounding box center [199, 140] width 39 height 12
select select "***"
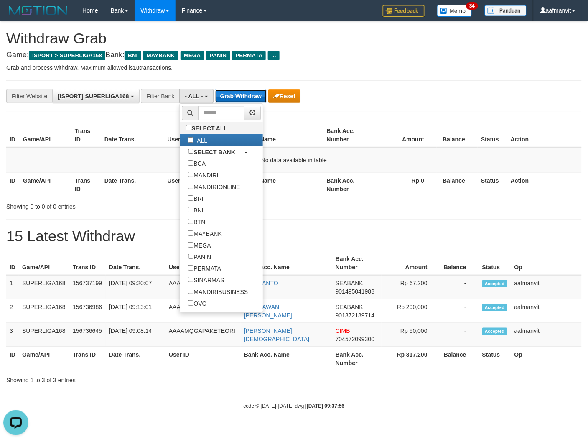
click at [245, 102] on button "Grab Withdraw" at bounding box center [240, 95] width 51 height 13
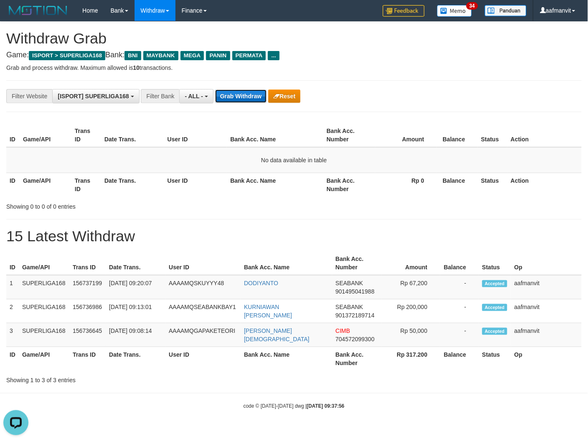
click at [245, 102] on button "Grab Withdraw" at bounding box center [240, 95] width 51 height 13
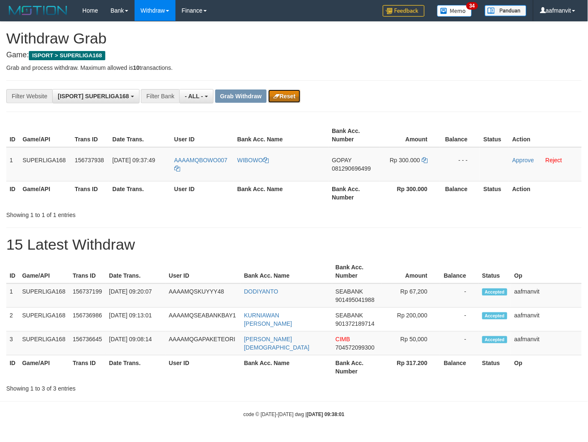
click at [288, 95] on button "Reset" at bounding box center [284, 95] width 32 height 13
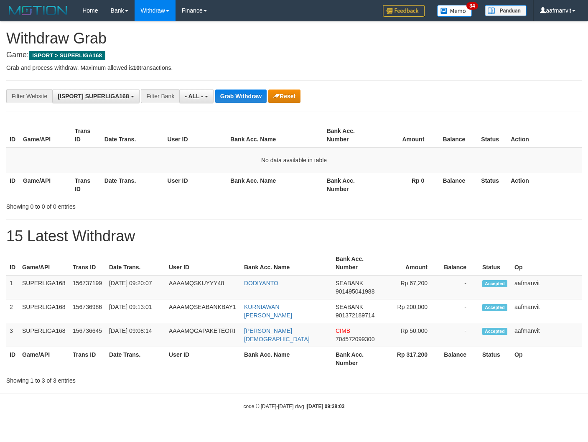
click at [201, 99] on span "- ALL -" at bounding box center [194, 96] width 18 height 7
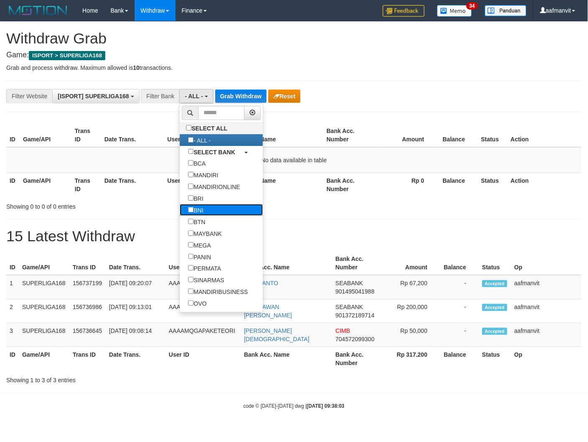
click at [195, 216] on label "BNI" at bounding box center [196, 210] width 32 height 12
select select "***"
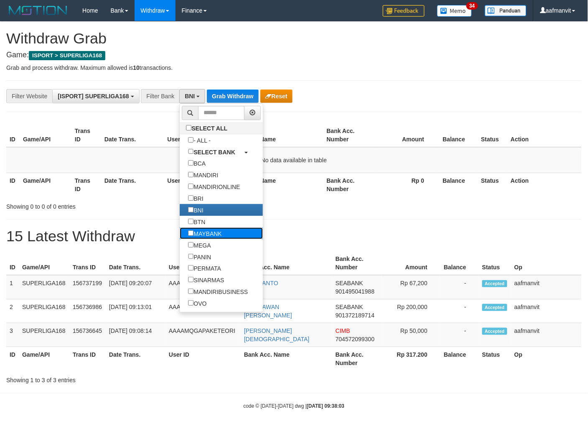
click at [198, 239] on label "MAYBANK" at bounding box center [205, 233] width 50 height 12
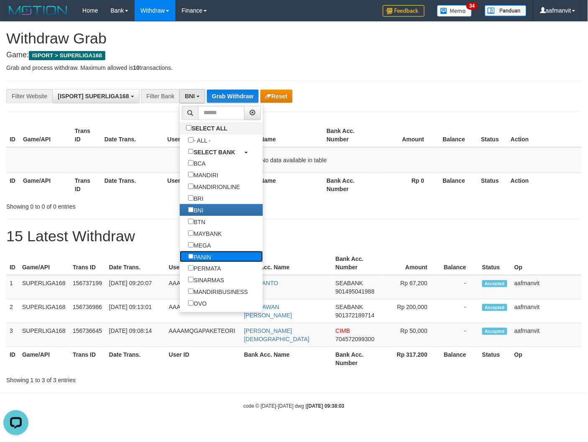
click at [194, 262] on label "PANIN" at bounding box center [200, 257] width 40 height 12
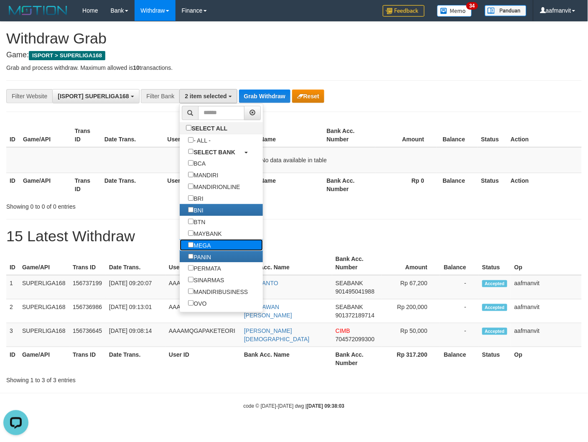
click at [196, 249] on label "MEGA" at bounding box center [199, 245] width 39 height 12
click at [196, 239] on label "MAYBANK" at bounding box center [205, 233] width 50 height 12
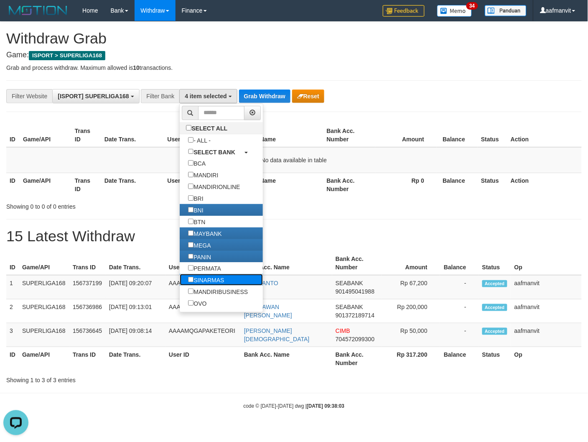
click at [196, 285] on label "SINARMAS" at bounding box center [206, 280] width 53 height 12
click at [194, 274] on label "PERMATA" at bounding box center [205, 268] width 50 height 12
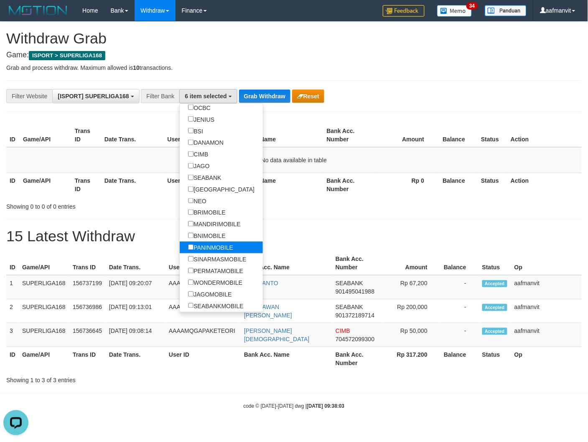
scroll to position [278, 0]
click at [201, 207] on label "NEO" at bounding box center [197, 201] width 35 height 12
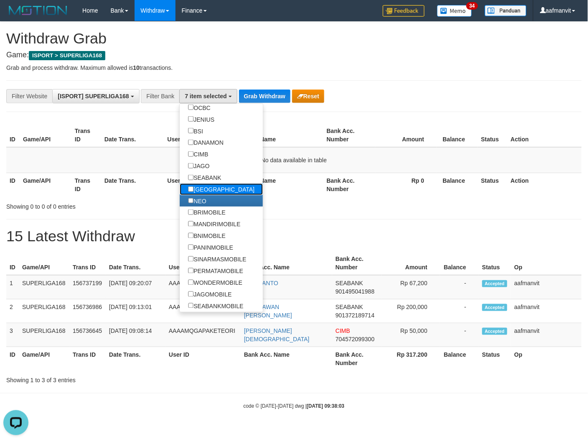
click at [203, 195] on label "[GEOGRAPHIC_DATA]" at bounding box center [221, 189] width 83 height 12
click at [204, 183] on label "SEABANK" at bounding box center [205, 178] width 50 height 12
click at [204, 172] on label "JAGO" at bounding box center [199, 166] width 38 height 12
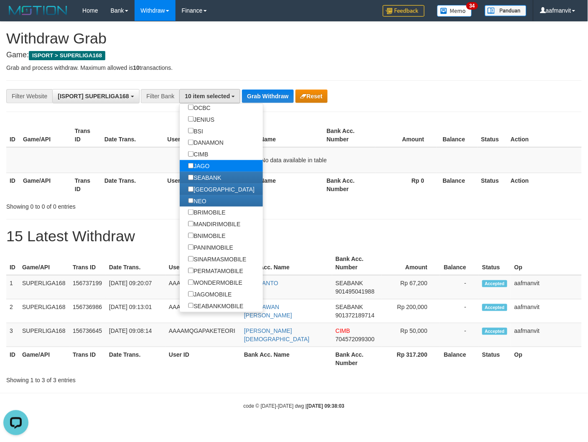
click at [204, 166] on label "JAGO" at bounding box center [199, 166] width 38 height 12
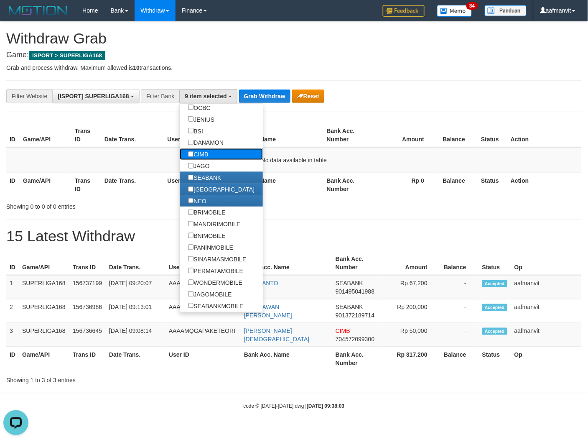
click at [204, 157] on label "CIMB" at bounding box center [198, 154] width 37 height 12
click at [204, 172] on label "JAGO" at bounding box center [199, 166] width 38 height 12
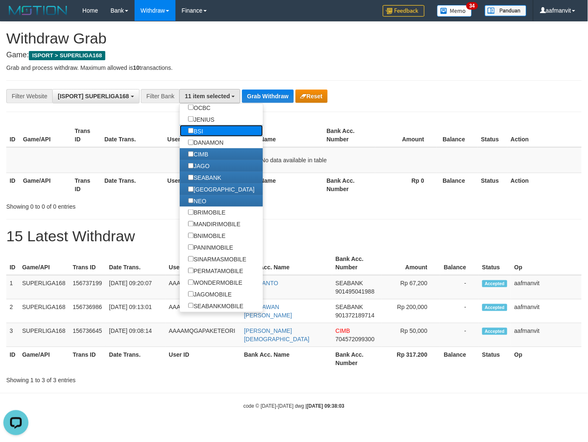
click at [219, 135] on link "BSI" at bounding box center [221, 131] width 83 height 12
click at [203, 147] on label "DANAMON" at bounding box center [206, 143] width 52 height 12
click at [196, 128] on label "BSI" at bounding box center [195, 131] width 31 height 12
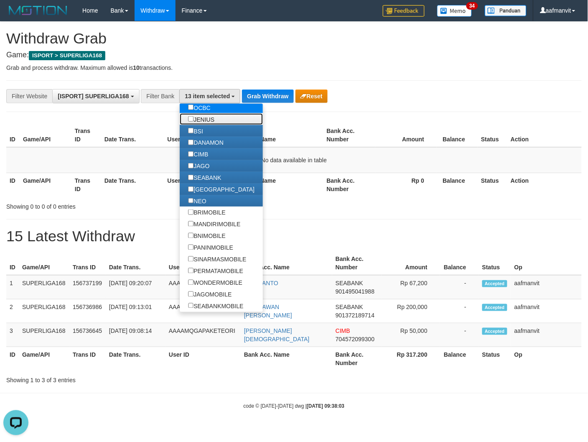
drag, startPoint x: 201, startPoint y: 118, endPoint x: 205, endPoint y: 112, distance: 6.7
click at [202, 118] on label "JENIUS" at bounding box center [201, 119] width 43 height 12
click at [205, 111] on label "OCBC" at bounding box center [199, 108] width 39 height 12
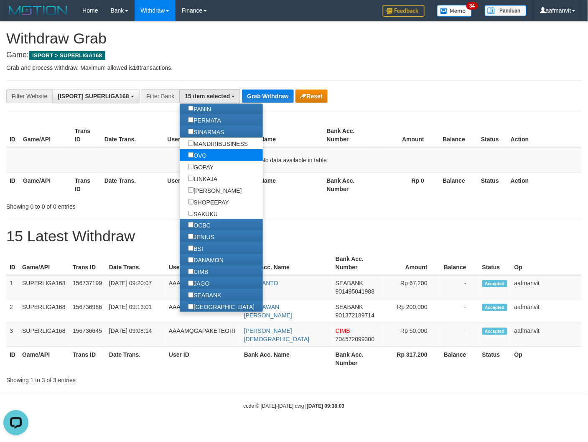
scroll to position [139, 0]
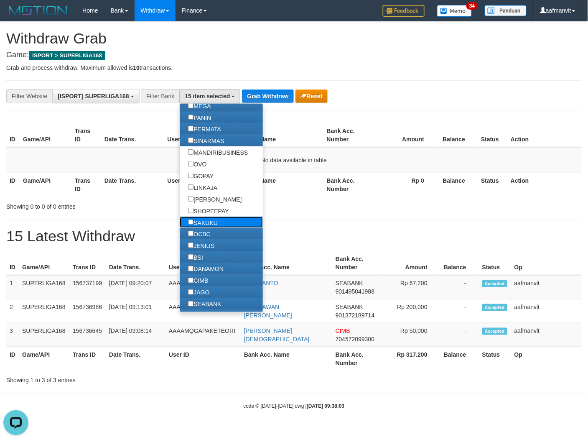
click at [207, 228] on label "SAKUKU" at bounding box center [203, 222] width 46 height 12
click at [253, 96] on button "Grab Withdraw" at bounding box center [267, 95] width 51 height 13
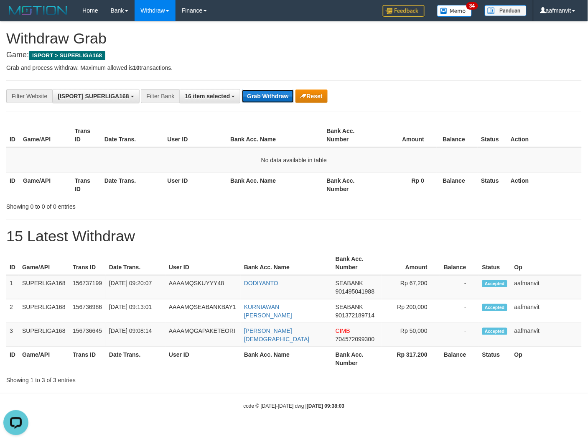
click at [253, 96] on button "Grab Withdraw" at bounding box center [267, 95] width 51 height 13
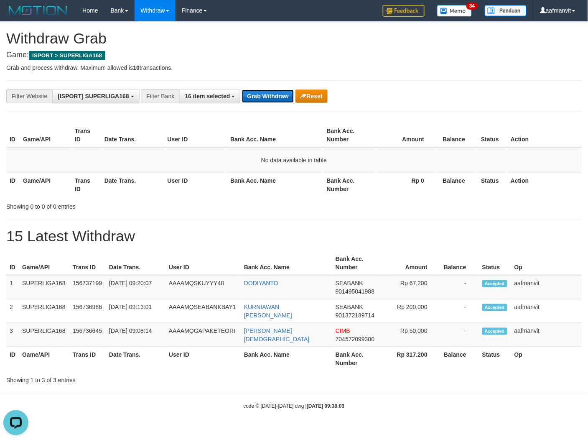
click at [253, 96] on button "Grab Withdraw" at bounding box center [267, 95] width 51 height 13
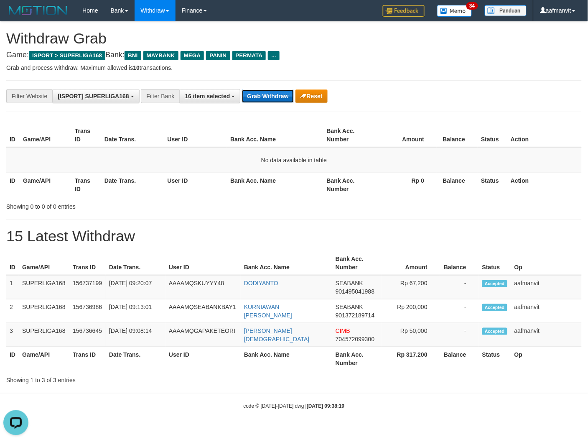
click at [260, 93] on button "Grab Withdraw" at bounding box center [267, 95] width 51 height 13
click at [262, 89] on button "Grab Withdraw" at bounding box center [267, 95] width 51 height 13
click at [254, 95] on button "Grab Withdraw" at bounding box center [267, 95] width 51 height 13
click at [254, 96] on button "Grab Withdraw" at bounding box center [267, 95] width 51 height 13
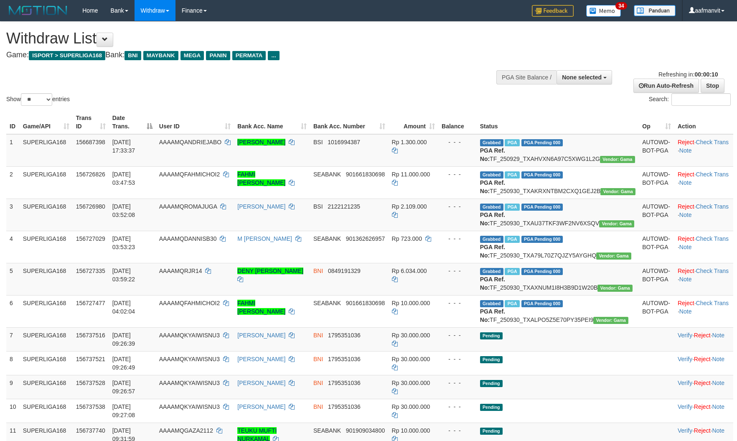
select select
select select "**"
select select
select select "**"
select select
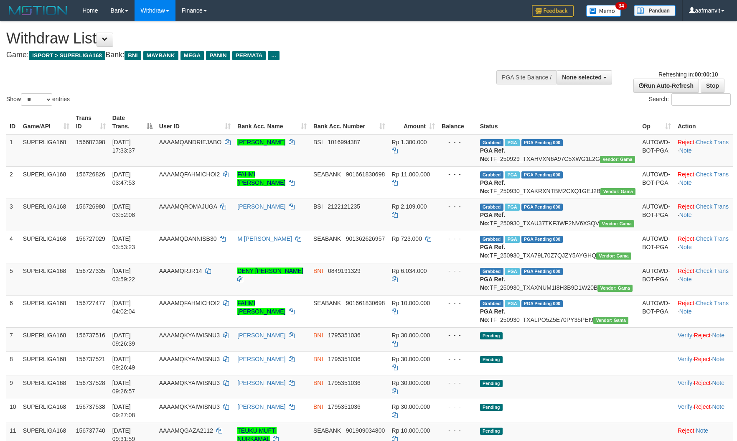
select select "**"
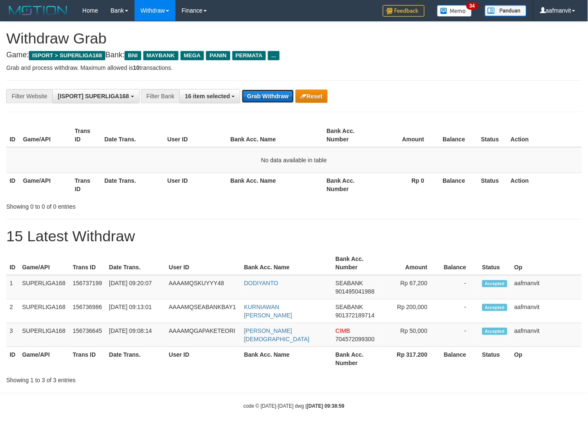
click at [263, 93] on button "Grab Withdraw" at bounding box center [267, 95] width 51 height 13
drag, startPoint x: 265, startPoint y: 94, endPoint x: 270, endPoint y: 97, distance: 6.2
click at [270, 95] on button "Grab Withdraw" at bounding box center [267, 95] width 51 height 13
click at [251, 94] on button "Grab Withdraw" at bounding box center [267, 95] width 51 height 13
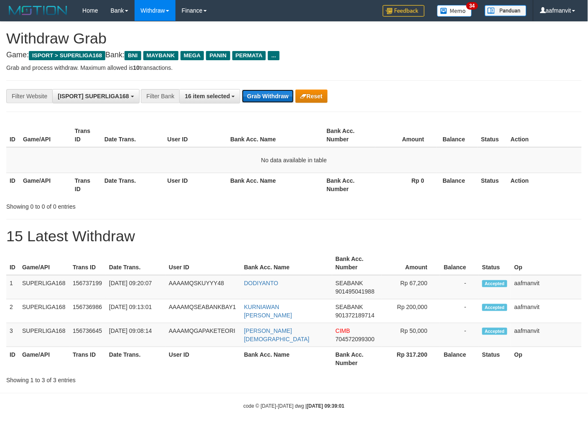
click at [254, 97] on button "Grab Withdraw" at bounding box center [267, 95] width 51 height 13
drag, startPoint x: 254, startPoint y: 97, endPoint x: 299, endPoint y: 100, distance: 45.7
click at [266, 95] on button "Grab Withdraw" at bounding box center [267, 95] width 51 height 13
click at [281, 97] on button "Grab Withdraw" at bounding box center [267, 95] width 51 height 13
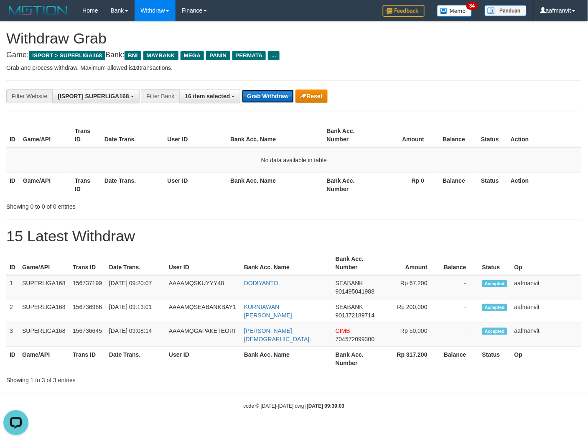
click at [279, 97] on button "Grab Withdraw" at bounding box center [267, 95] width 51 height 13
click at [272, 93] on button "Grab Withdraw" at bounding box center [267, 95] width 51 height 13
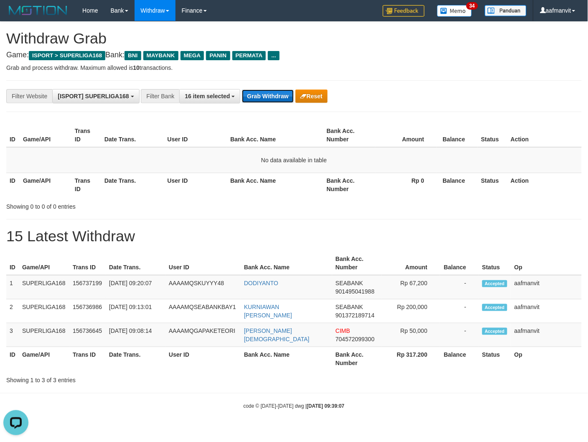
click at [272, 92] on button "Grab Withdraw" at bounding box center [267, 95] width 51 height 13
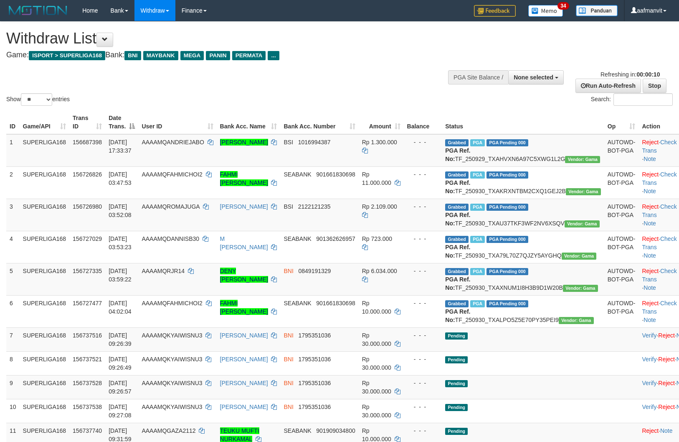
select select
select select "**"
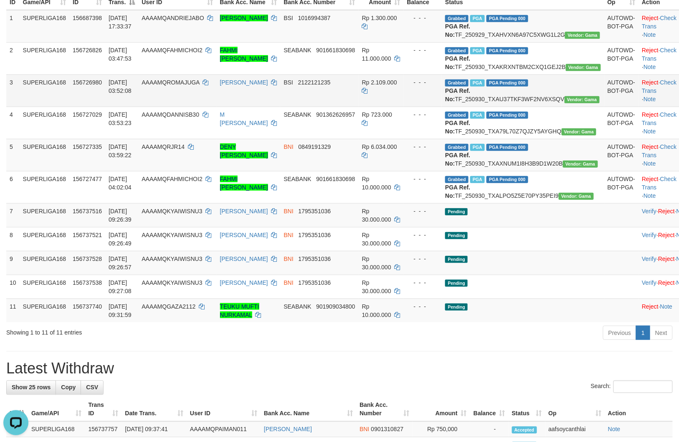
scroll to position [139, 0]
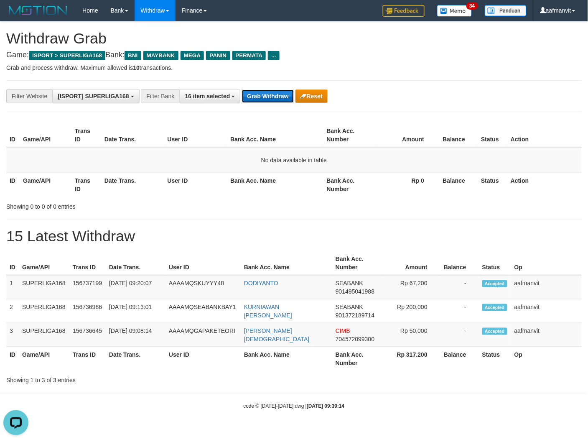
click at [258, 99] on button "Grab Withdraw" at bounding box center [267, 95] width 51 height 13
click at [271, 96] on button "Grab Withdraw" at bounding box center [267, 95] width 51 height 13
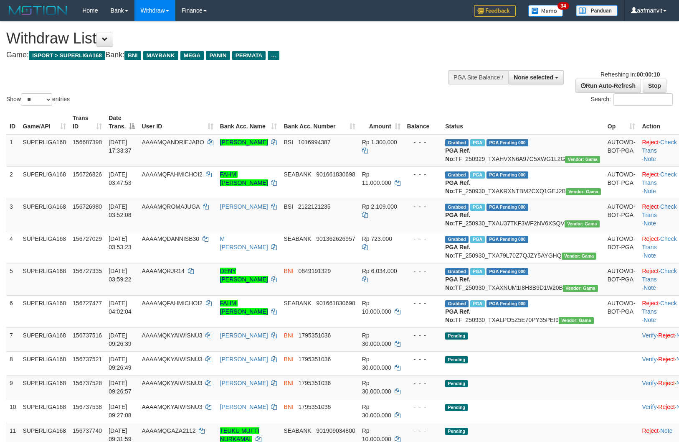
select select
select select "**"
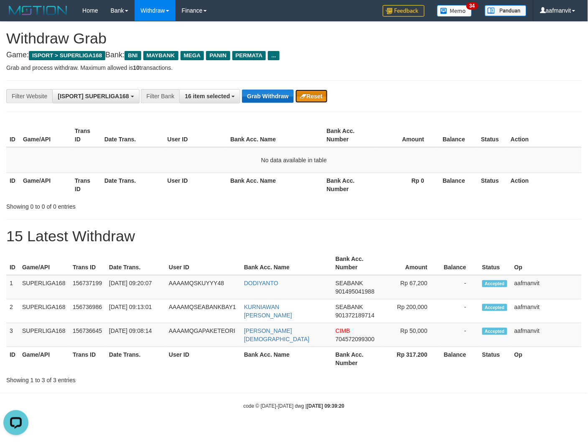
click at [292, 101] on div "Grab Withdraw Reset" at bounding box center [284, 95] width 85 height 13
click at [290, 102] on button "Grab Withdraw" at bounding box center [267, 95] width 51 height 13
drag, startPoint x: 0, startPoint y: 0, endPoint x: 252, endPoint y: 95, distance: 269.8
click at [252, 95] on button "Grab Withdraw" at bounding box center [267, 95] width 51 height 13
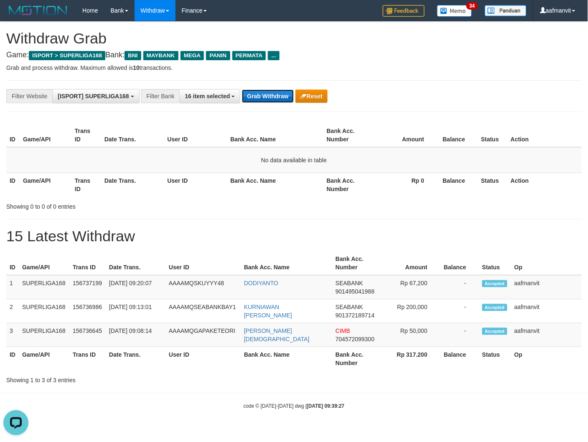
click at [250, 99] on button "Grab Withdraw" at bounding box center [267, 95] width 51 height 13
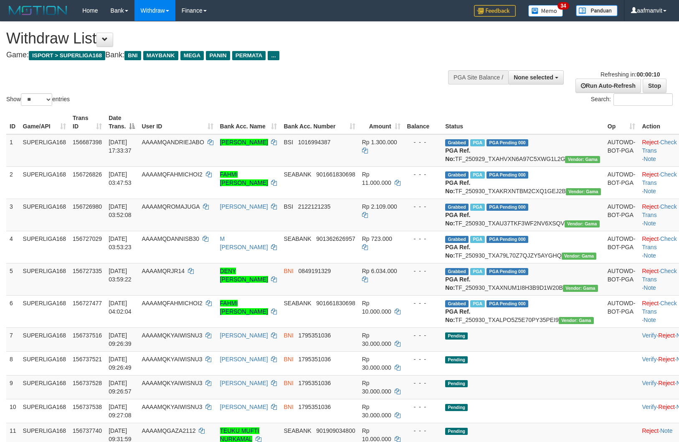
select select
select select "**"
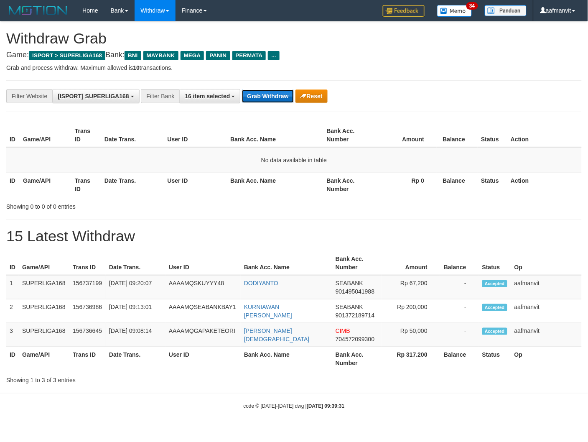
click at [258, 97] on button "Grab Withdraw" at bounding box center [267, 95] width 51 height 13
click at [270, 105] on div "**********" at bounding box center [293, 96] width 575 height 32
click at [267, 103] on div "**********" at bounding box center [245, 96] width 490 height 14
click at [270, 94] on button "Grab Withdraw" at bounding box center [267, 95] width 51 height 13
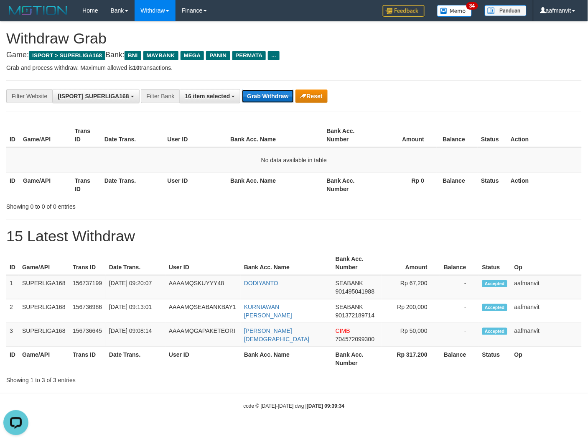
click at [270, 94] on button "Grab Withdraw" at bounding box center [267, 95] width 51 height 13
click at [270, 93] on button "Grab Withdraw" at bounding box center [267, 95] width 51 height 13
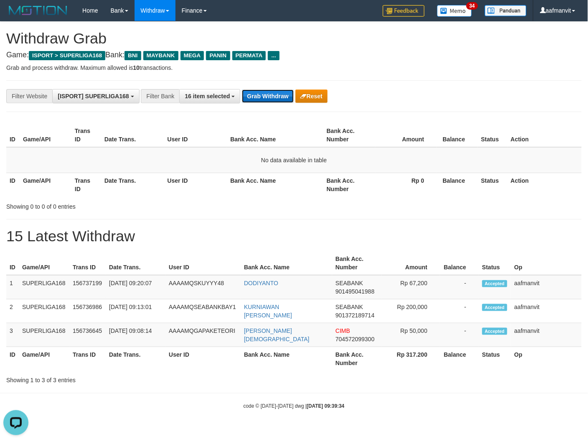
click at [270, 93] on button "Grab Withdraw" at bounding box center [267, 95] width 51 height 13
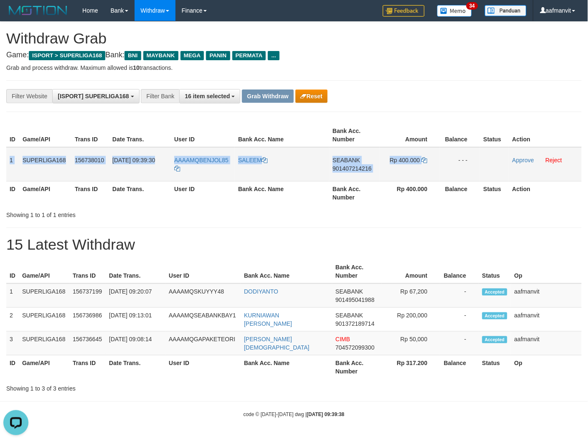
drag, startPoint x: 9, startPoint y: 156, endPoint x: 549, endPoint y: 157, distance: 539.5
click at [459, 162] on tr "1 SUPERLIGA168 156738010 30/09/2025 09:39:30 AAAAMQBENJOL85 SALEEM SEABANK 9014…" at bounding box center [293, 164] width 575 height 34
copy tr "1 SUPERLIGA168 156738010 30/09/2025 09:39:30 AAAAMQBENJOL85 SALEEM SEABANK 9014…"
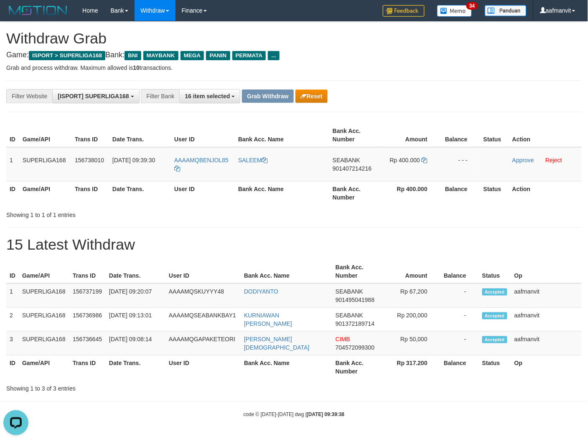
click at [187, 200] on th "User ID" at bounding box center [203, 193] width 64 height 24
drag, startPoint x: 230, startPoint y: 155, endPoint x: 200, endPoint y: 161, distance: 31.1
click at [200, 161] on td "AAAAMQBENJOL85" at bounding box center [203, 164] width 64 height 34
copy span "BENJOL85"
click at [344, 169] on span "901407214216" at bounding box center [352, 168] width 39 height 7
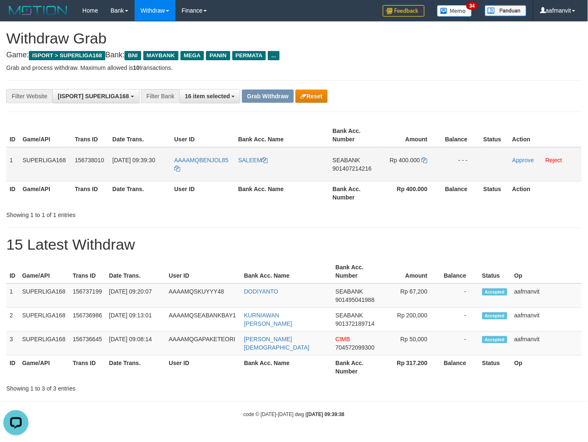
click at [344, 169] on span "901407214216" at bounding box center [352, 168] width 39 height 7
click at [425, 158] on icon at bounding box center [425, 160] width 6 height 6
drag, startPoint x: 425, startPoint y: 158, endPoint x: 457, endPoint y: 149, distance: 33.1
click at [425, 158] on icon at bounding box center [425, 160] width 6 height 6
drag, startPoint x: 513, startPoint y: 157, endPoint x: 349, endPoint y: 112, distance: 170.0
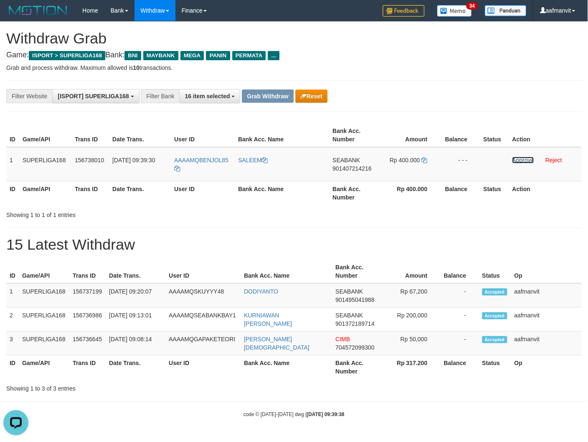
click at [513, 157] on link "Approve" at bounding box center [523, 160] width 22 height 7
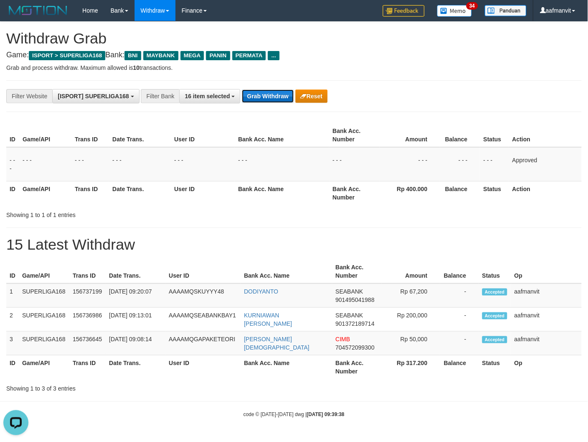
click at [273, 100] on button "Grab Withdraw" at bounding box center [267, 95] width 51 height 13
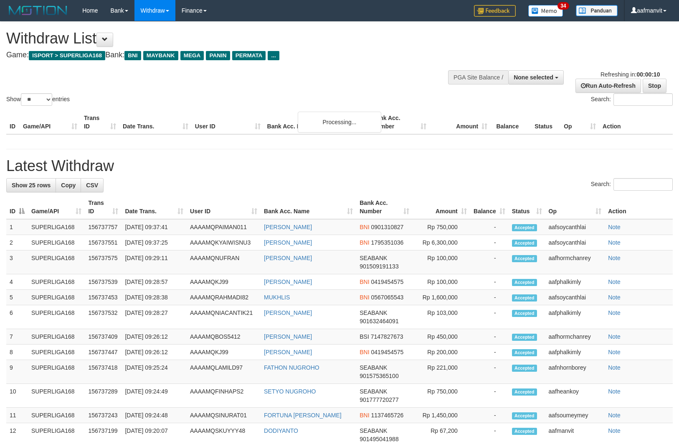
select select
select select "**"
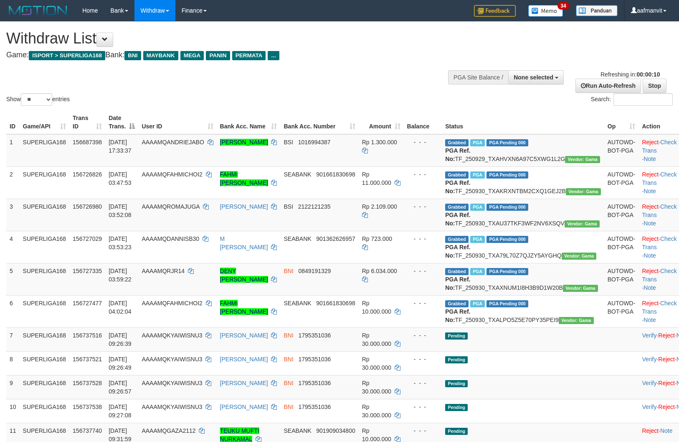
select select
select select "**"
select select
select select "**"
select select
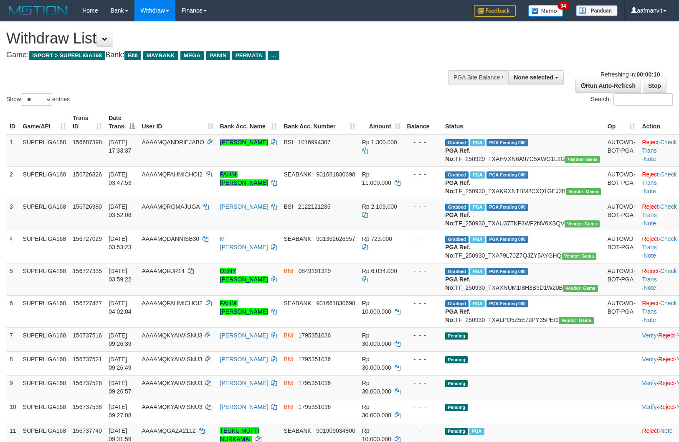
select select "**"
select select
select select "**"
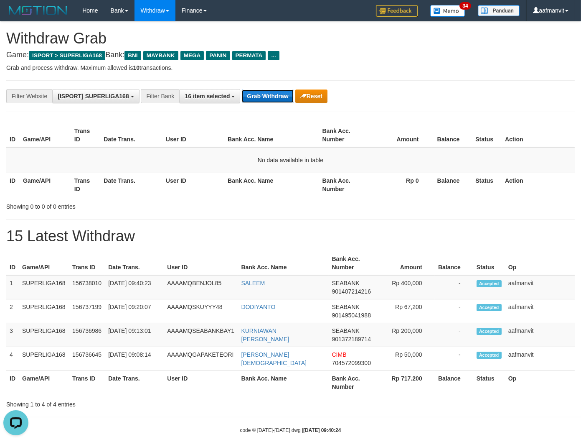
click at [252, 95] on button "Grab Withdraw" at bounding box center [267, 95] width 51 height 13
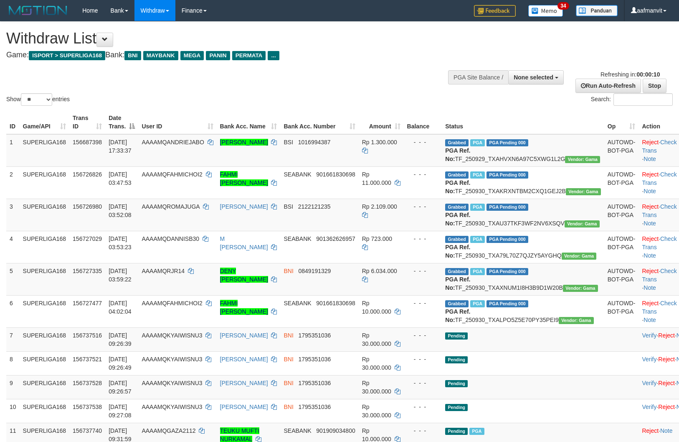
select select
select select "**"
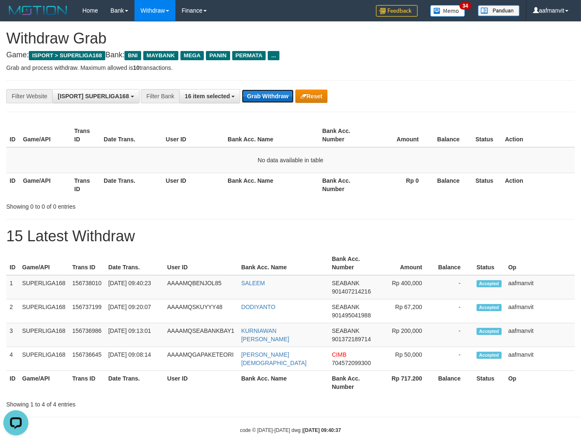
click at [286, 97] on button "Grab Withdraw" at bounding box center [267, 95] width 51 height 13
click at [289, 94] on button "Grab Withdraw" at bounding box center [267, 95] width 51 height 13
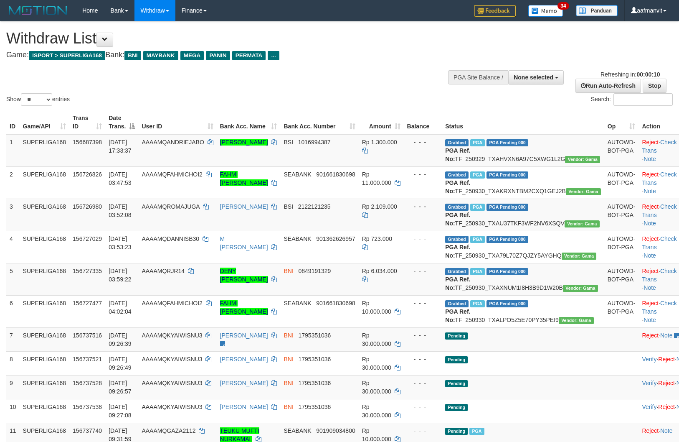
select select
select select "**"
select select
select select "**"
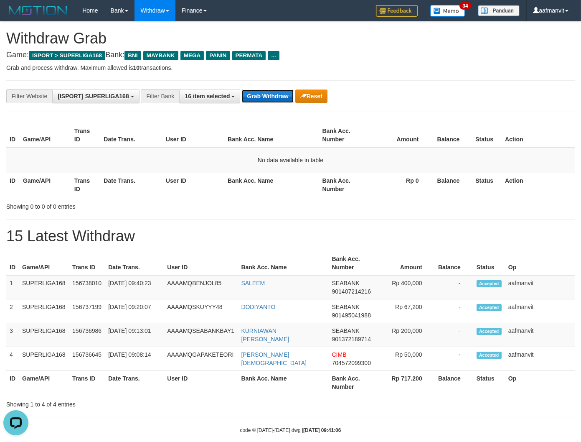
click at [257, 99] on button "Grab Withdraw" at bounding box center [267, 95] width 51 height 13
click at [262, 106] on div "**********" at bounding box center [290, 96] width 569 height 32
click at [262, 99] on button "Grab Withdraw" at bounding box center [267, 95] width 51 height 13
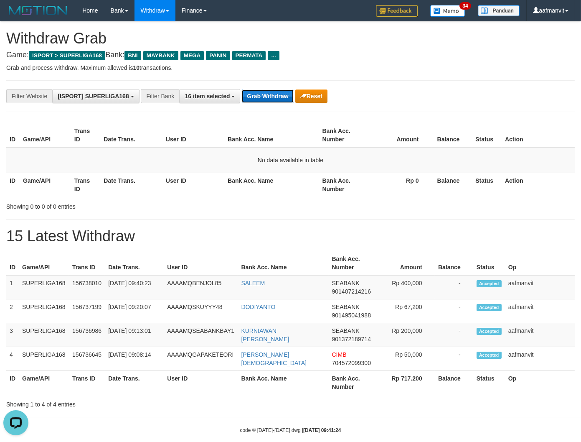
click at [249, 91] on button "Grab Withdraw" at bounding box center [267, 95] width 51 height 13
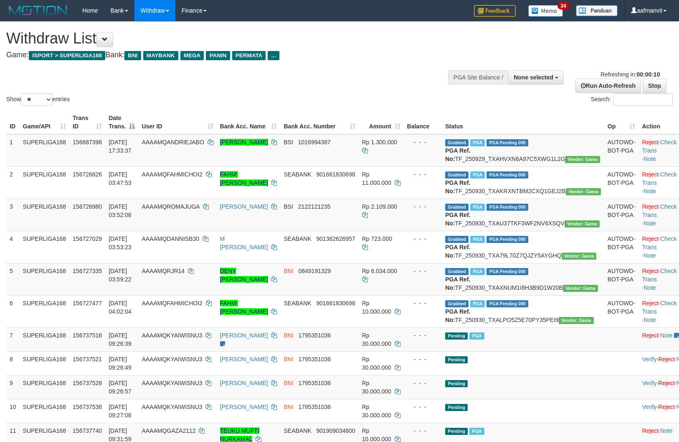
select select
select select "**"
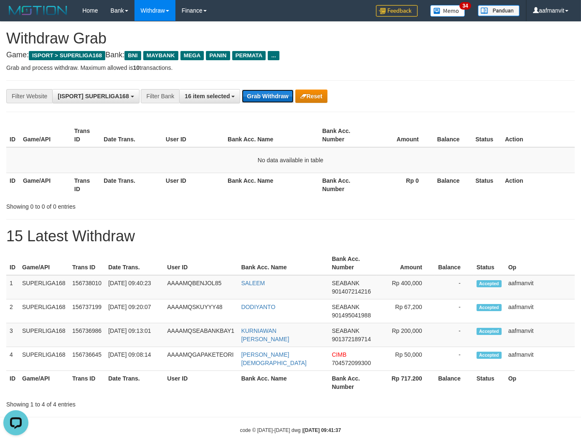
click at [269, 94] on button "Grab Withdraw" at bounding box center [267, 95] width 51 height 13
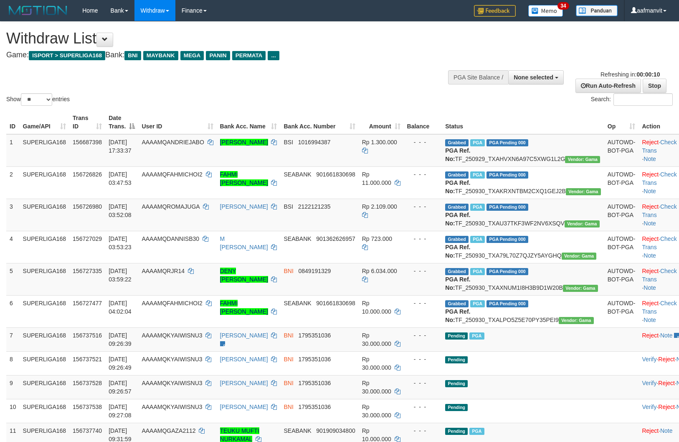
select select
select select "**"
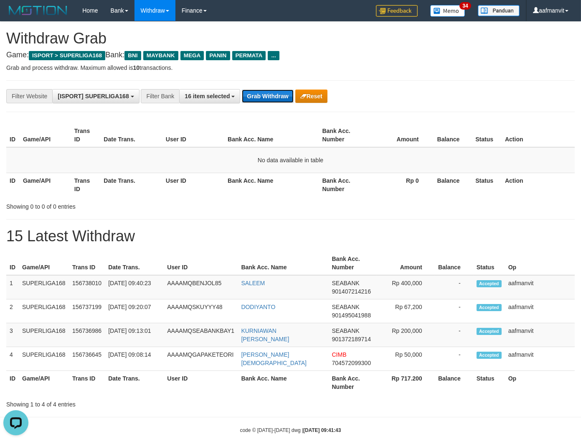
click at [280, 97] on button "Grab Withdraw" at bounding box center [267, 95] width 51 height 13
click at [277, 95] on button "Grab Withdraw" at bounding box center [267, 95] width 51 height 13
click at [254, 107] on div "**********" at bounding box center [290, 96] width 569 height 32
click at [254, 102] on button "Grab Withdraw" at bounding box center [267, 95] width 51 height 13
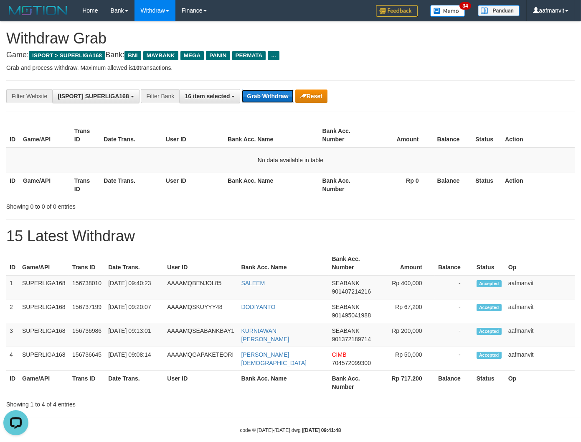
click at [255, 101] on button "Grab Withdraw" at bounding box center [267, 95] width 51 height 13
click at [255, 99] on button "Grab Withdraw" at bounding box center [267, 95] width 51 height 13
click at [257, 99] on button "Grab Withdraw" at bounding box center [267, 95] width 51 height 13
click at [260, 96] on button "Grab Withdraw" at bounding box center [267, 95] width 51 height 13
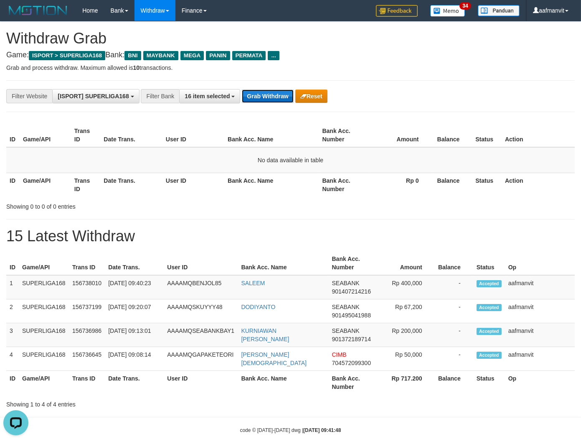
click at [260, 96] on button "Grab Withdraw" at bounding box center [267, 95] width 51 height 13
click at [275, 99] on button "Grab Withdraw" at bounding box center [267, 95] width 51 height 13
click at [273, 85] on div "**********" at bounding box center [290, 96] width 569 height 32
click at [270, 95] on button "Grab Withdraw" at bounding box center [267, 95] width 51 height 13
click at [265, 95] on button "Grab Withdraw" at bounding box center [267, 95] width 51 height 13
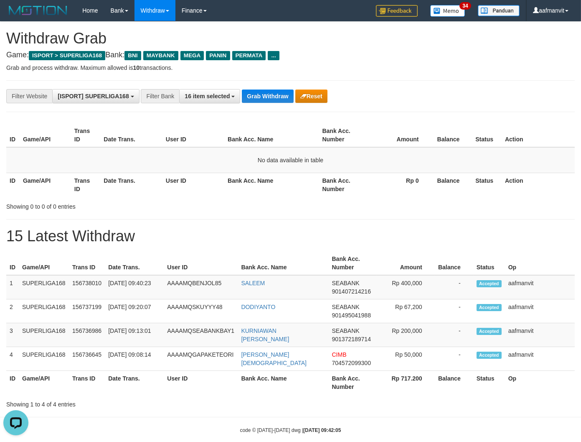
click at [280, 88] on div "**********" at bounding box center [290, 96] width 569 height 32
drag, startPoint x: 274, startPoint y: 88, endPoint x: 264, endPoint y: 93, distance: 11.4
click at [266, 92] on div "**********" at bounding box center [290, 96] width 569 height 32
click at [264, 93] on button "Grab Withdraw" at bounding box center [267, 95] width 51 height 13
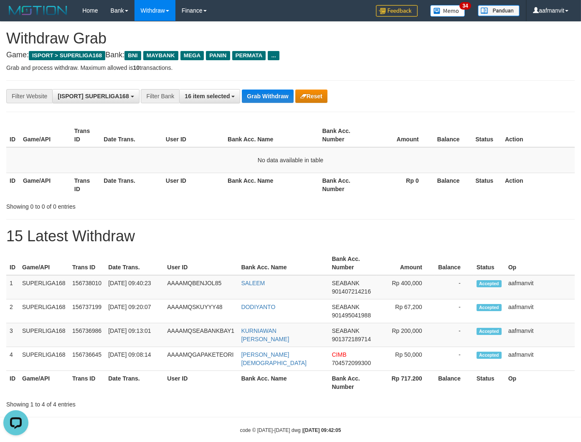
click at [282, 131] on th "Bank Acc. Name" at bounding box center [271, 135] width 94 height 24
click at [280, 101] on button "Grab Withdraw" at bounding box center [267, 95] width 51 height 13
click at [281, 101] on button "Grab Withdraw" at bounding box center [267, 95] width 51 height 13
click at [261, 98] on button "Grab Withdraw" at bounding box center [267, 95] width 51 height 13
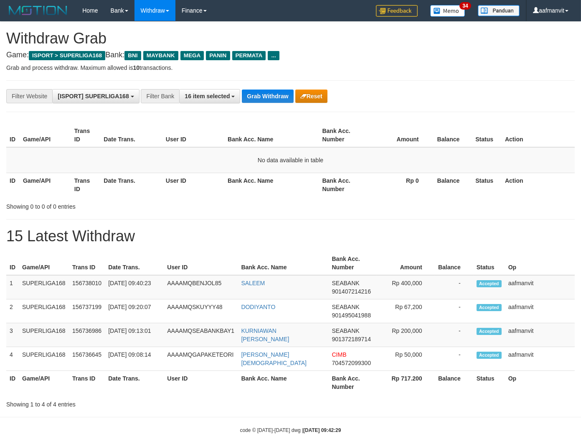
click at [268, 88] on div "**********" at bounding box center [290, 96] width 569 height 32
click at [261, 91] on button "Grab Withdraw" at bounding box center [267, 95] width 51 height 13
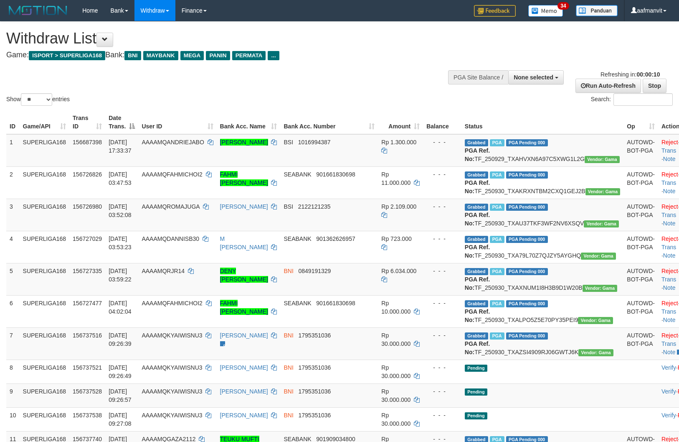
select select
select select "**"
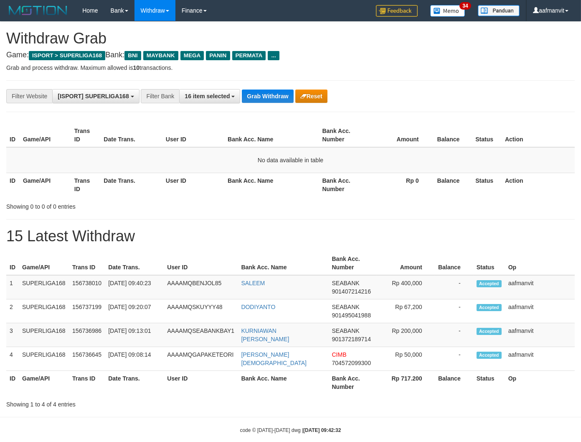
click at [251, 111] on div "**********" at bounding box center [290, 96] width 569 height 32
click at [249, 94] on button "Grab Withdraw" at bounding box center [267, 95] width 51 height 13
click at [250, 94] on button "Grab Withdraw" at bounding box center [267, 95] width 51 height 13
click at [257, 97] on button "Grab Withdraw" at bounding box center [267, 95] width 51 height 13
drag, startPoint x: 257, startPoint y: 97, endPoint x: 267, endPoint y: 95, distance: 9.3
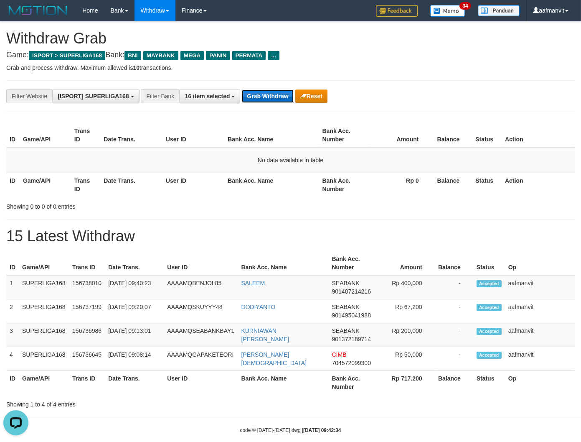
click at [262, 95] on button "Grab Withdraw" at bounding box center [267, 95] width 51 height 13
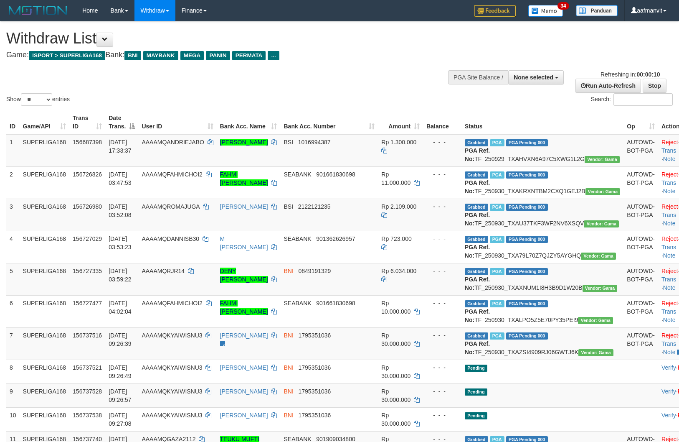
select select
select select "**"
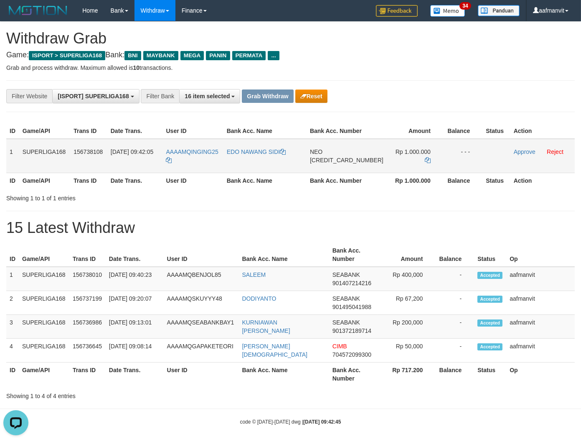
drag, startPoint x: 9, startPoint y: 144, endPoint x: 459, endPoint y: 156, distance: 450.2
click at [458, 156] on tr "1 SUPERLIGA168 156738108 30/09/2025 09:42:05 AAAAMQINGING25 EDO NAWANG SIDI NEO…" at bounding box center [290, 156] width 569 height 34
copy tr "1 SUPERLIGA168 156738108 30/09/2025 09:42:05 AAAAMQINGING25 EDO NAWANG SIDI NEO…"
click at [258, 234] on h1 "15 Latest Withdraw" at bounding box center [290, 227] width 569 height 17
click at [333, 164] on td "NEO 5859457108771000" at bounding box center [347, 156] width 80 height 34
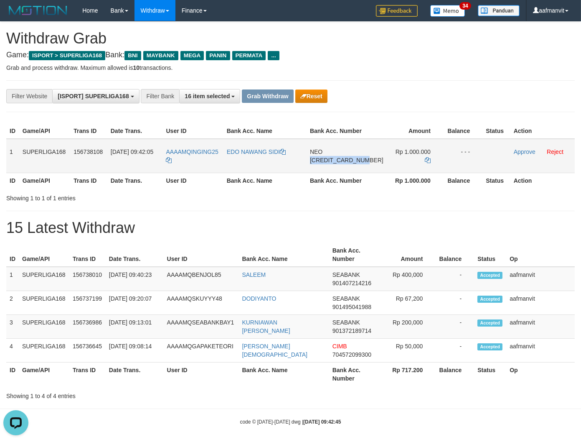
copy span "[CREDIT_CARD_NUMBER]"
click at [333, 164] on td "NEO 5859457108771000" at bounding box center [347, 156] width 80 height 34
click at [425, 157] on icon at bounding box center [428, 160] width 6 height 6
click at [421, 147] on td "Rp 1.000.000" at bounding box center [415, 156] width 56 height 34
click at [514, 149] on link "Approve" at bounding box center [525, 151] width 22 height 7
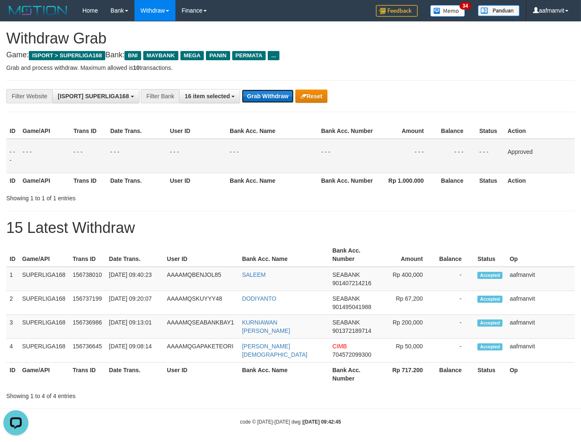
click at [262, 94] on button "Grab Withdraw" at bounding box center [267, 95] width 51 height 13
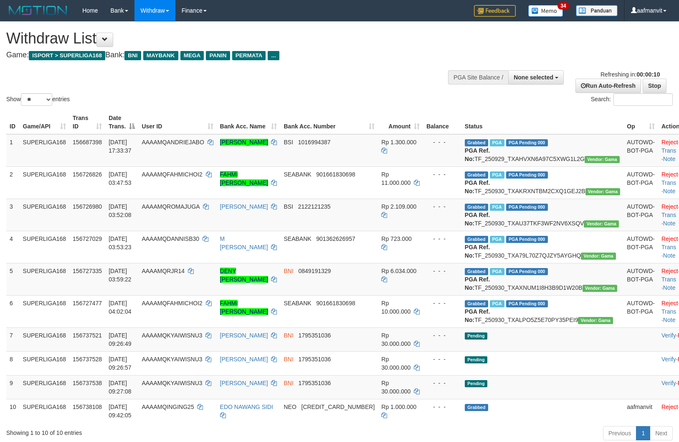
select select
select select "**"
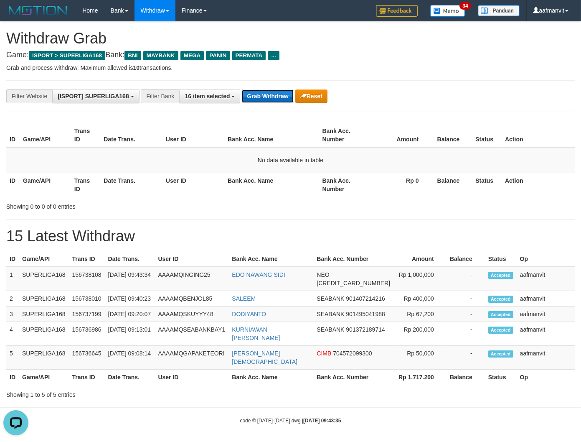
click at [250, 97] on button "Grab Withdraw" at bounding box center [267, 95] width 51 height 13
drag, startPoint x: 250, startPoint y: 97, endPoint x: 256, endPoint y: 96, distance: 5.9
click at [252, 96] on button "Grab Withdraw" at bounding box center [267, 95] width 51 height 13
click at [270, 95] on button "Grab Withdraw" at bounding box center [267, 95] width 51 height 13
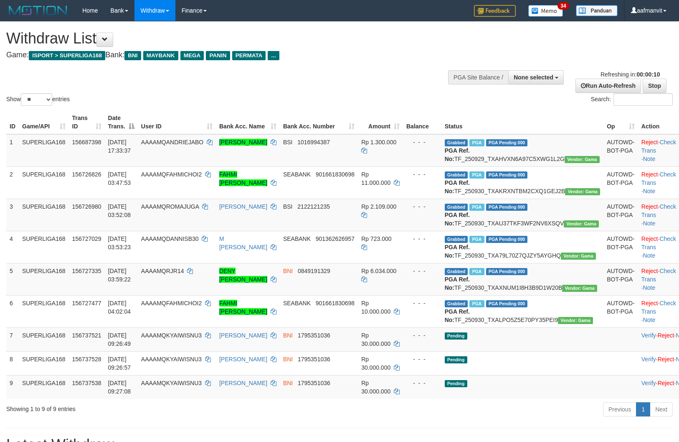
select select
select select "**"
select select
select select "**"
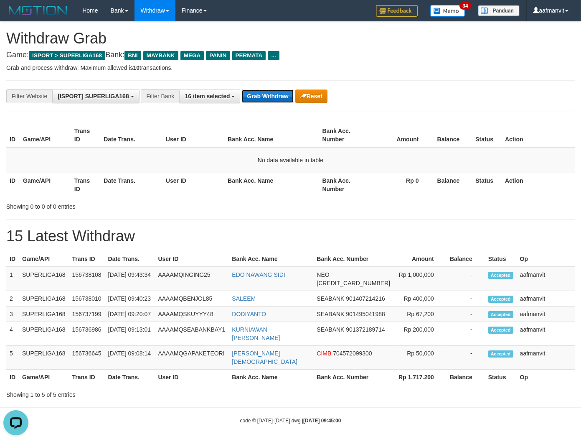
click at [262, 94] on button "Grab Withdraw" at bounding box center [267, 95] width 51 height 13
click at [253, 86] on div "**********" at bounding box center [290, 96] width 569 height 32
click at [252, 90] on button "Grab Withdraw" at bounding box center [267, 95] width 51 height 13
click at [256, 91] on button "Grab Withdraw" at bounding box center [267, 95] width 51 height 13
click at [276, 94] on button "Grab Withdraw" at bounding box center [267, 95] width 51 height 13
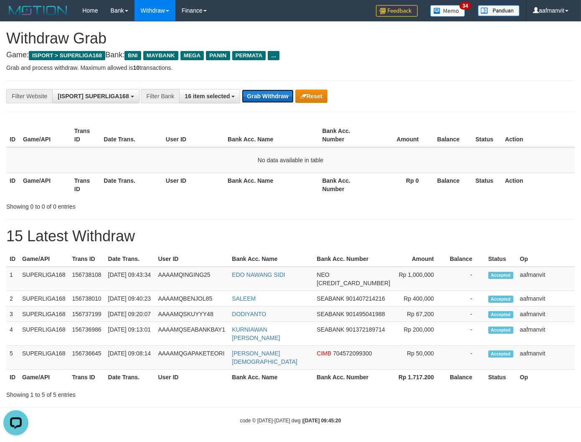
click at [275, 92] on button "Grab Withdraw" at bounding box center [267, 95] width 51 height 13
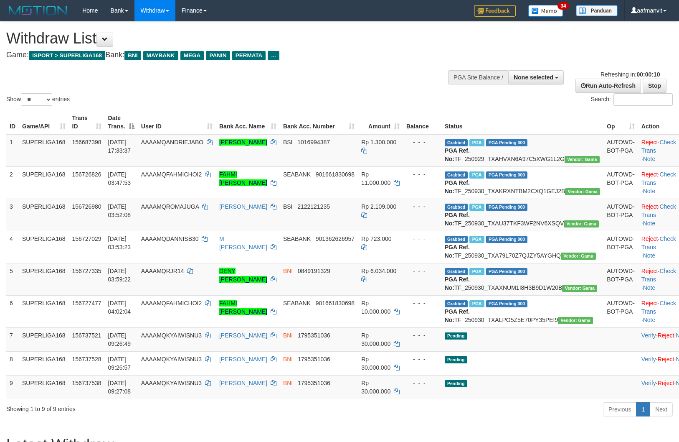
select select
select select "**"
select select
select select "**"
select select
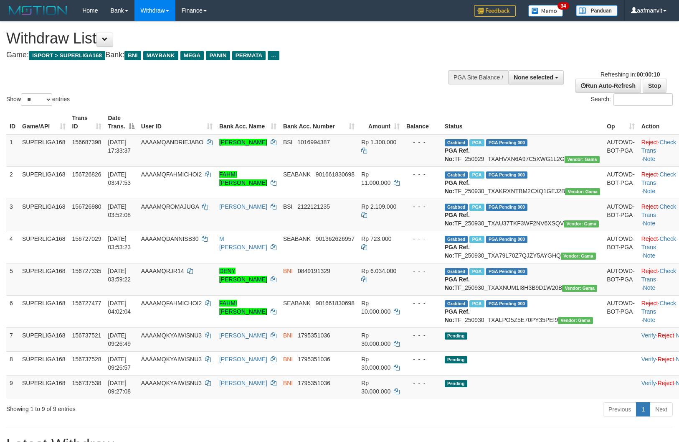
select select "**"
select select
select select "**"
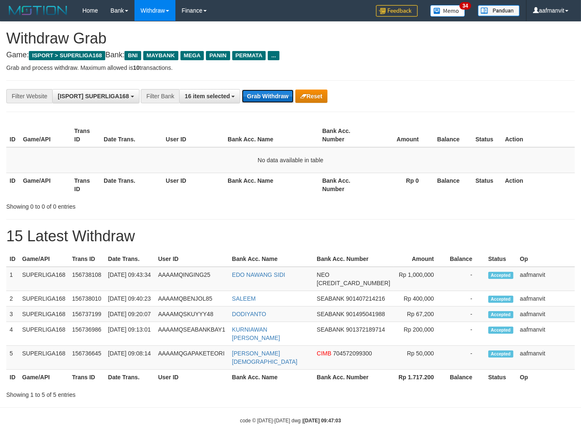
click at [272, 97] on button "Grab Withdraw" at bounding box center [267, 95] width 51 height 13
drag, startPoint x: 258, startPoint y: 104, endPoint x: 257, endPoint y: 97, distance: 7.1
click at [258, 104] on div "**********" at bounding box center [290, 96] width 569 height 32
click at [257, 97] on button "Grab Withdraw" at bounding box center [267, 95] width 51 height 13
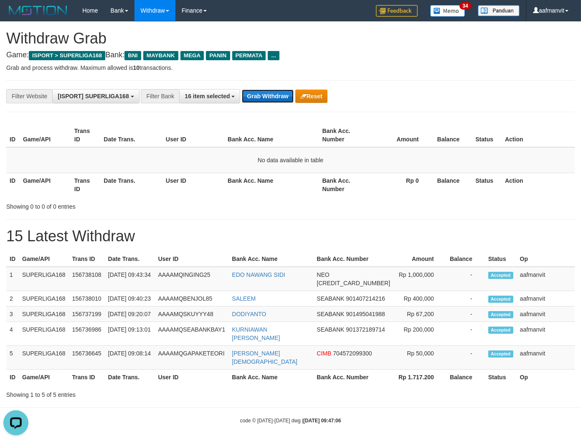
click at [257, 97] on button "Grab Withdraw" at bounding box center [267, 95] width 51 height 13
click at [266, 97] on button "Grab Withdraw" at bounding box center [267, 95] width 51 height 13
click at [262, 91] on button "Grab Withdraw" at bounding box center [267, 95] width 51 height 13
click at [260, 98] on button "Grab Withdraw" at bounding box center [267, 95] width 51 height 13
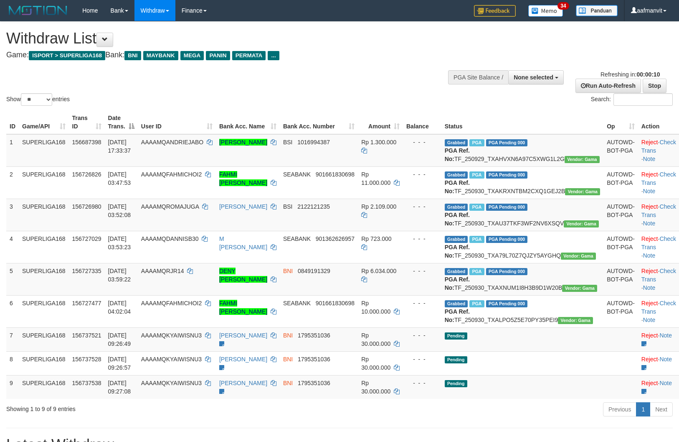
select select
select select "**"
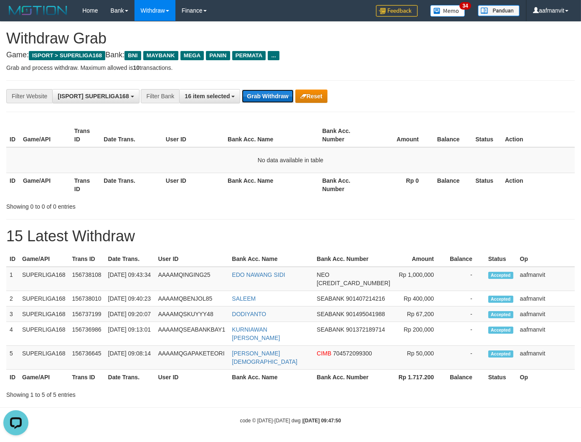
click at [264, 92] on button "Grab Withdraw" at bounding box center [267, 95] width 51 height 13
click at [262, 96] on button "Grab Withdraw" at bounding box center [267, 95] width 51 height 13
click at [264, 95] on button "Grab Withdraw" at bounding box center [267, 95] width 51 height 13
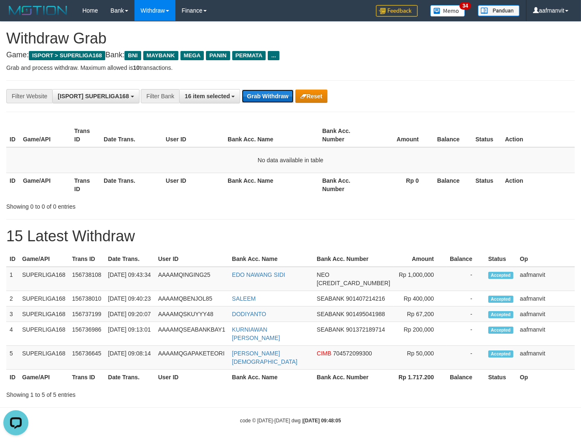
click at [263, 92] on button "Grab Withdraw" at bounding box center [267, 95] width 51 height 13
click at [278, 99] on button "Grab Withdraw" at bounding box center [267, 95] width 51 height 13
click at [272, 95] on button "Grab Withdraw" at bounding box center [267, 95] width 51 height 13
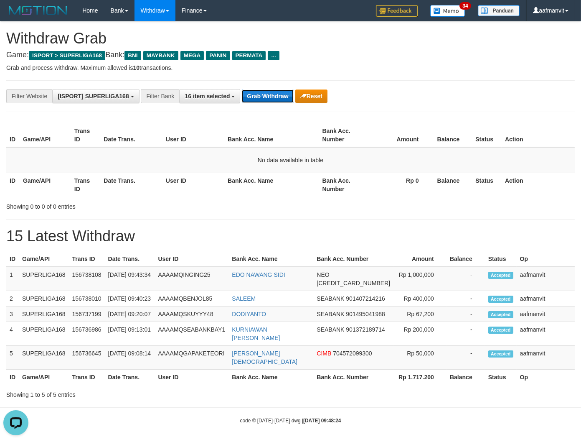
click at [258, 97] on button "Grab Withdraw" at bounding box center [267, 95] width 51 height 13
click at [259, 97] on button "Grab Withdraw" at bounding box center [267, 95] width 51 height 13
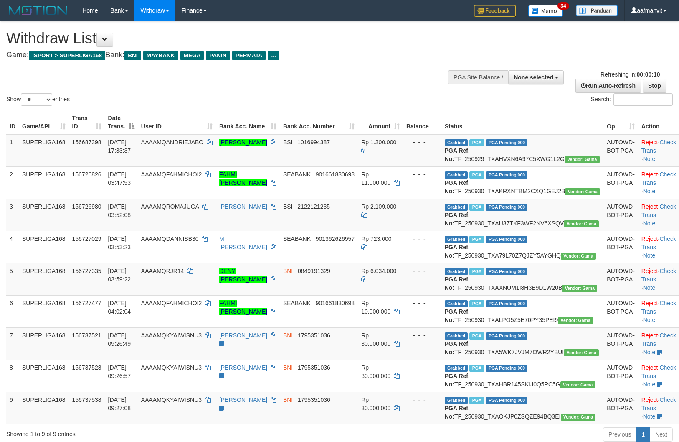
select select
select select "**"
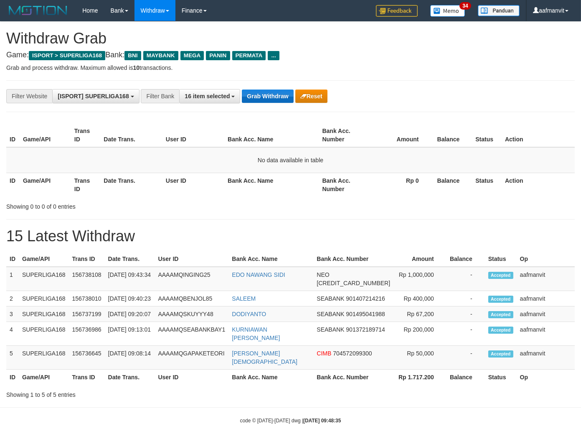
click at [262, 95] on button "Grab Withdraw" at bounding box center [267, 95] width 51 height 13
click at [264, 95] on button "Grab Withdraw" at bounding box center [267, 95] width 51 height 13
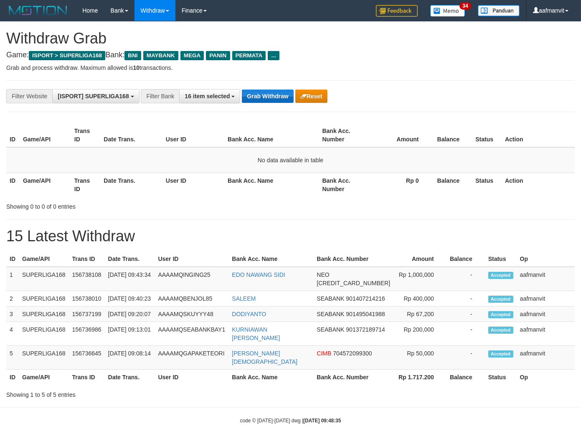
click at [264, 95] on button "Grab Withdraw" at bounding box center [267, 95] width 51 height 13
click at [265, 94] on button "Grab Withdraw" at bounding box center [267, 95] width 51 height 13
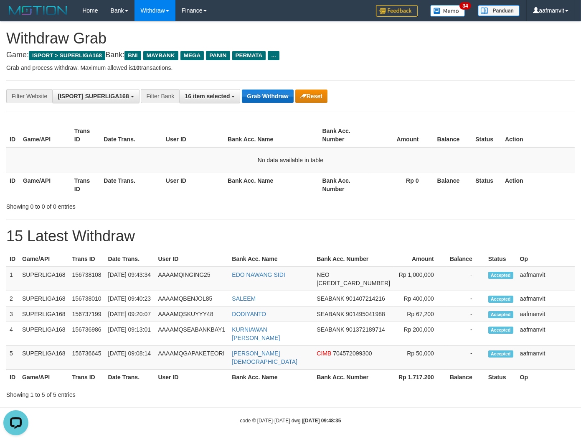
click at [265, 94] on button "Grab Withdraw" at bounding box center [267, 95] width 51 height 13
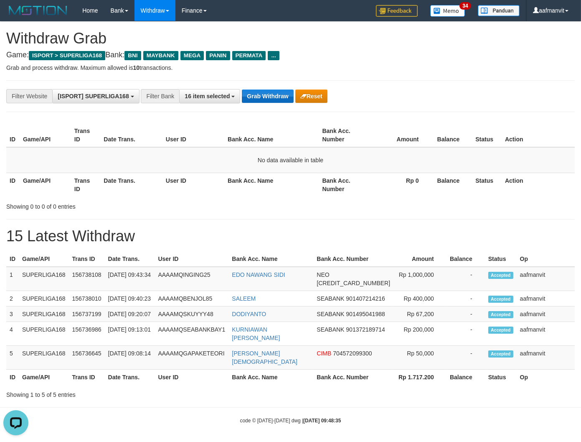
click at [265, 94] on button "Grab Withdraw" at bounding box center [267, 95] width 51 height 13
click at [266, 93] on button "Grab Withdraw" at bounding box center [267, 95] width 51 height 13
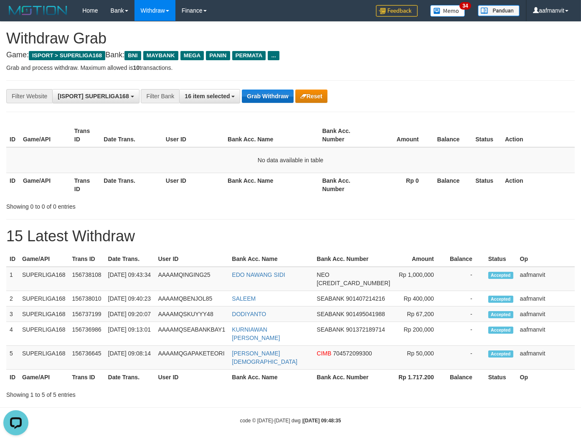
click at [266, 93] on button "Grab Withdraw" at bounding box center [267, 95] width 51 height 13
click at [266, 90] on button "Grab Withdraw" at bounding box center [267, 95] width 51 height 13
click at [252, 94] on button "Grab Withdraw" at bounding box center [267, 95] width 51 height 13
click at [255, 94] on button "Grab Withdraw" at bounding box center [267, 95] width 51 height 13
click at [269, 103] on div "**********" at bounding box center [290, 96] width 569 height 32
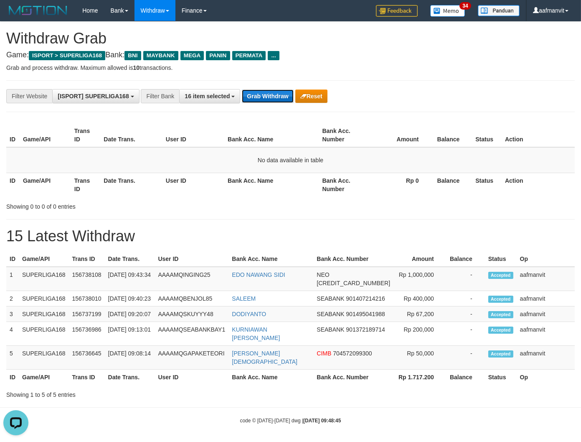
click at [269, 102] on button "Grab Withdraw" at bounding box center [267, 95] width 51 height 13
click at [269, 101] on button "Grab Withdraw" at bounding box center [267, 95] width 51 height 13
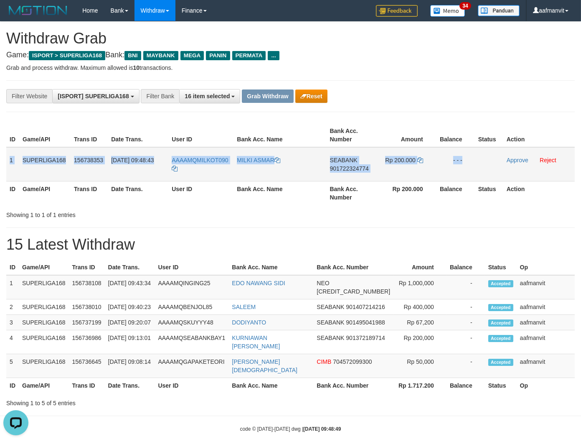
drag, startPoint x: 9, startPoint y: 156, endPoint x: 491, endPoint y: 161, distance: 481.9
click at [490, 161] on tr "1 SUPERLIGA168 156738353 [DATE] 09:48:43 AAAAMQMILKOT090 MILKI ASMAR SEABANK 90…" at bounding box center [290, 164] width 569 height 34
copy tr "1 SUPERLIGA168 156738353 [DATE] 09:48:43 AAAAMQMILKOT090 MILKI ASMAR SEABANK 90…"
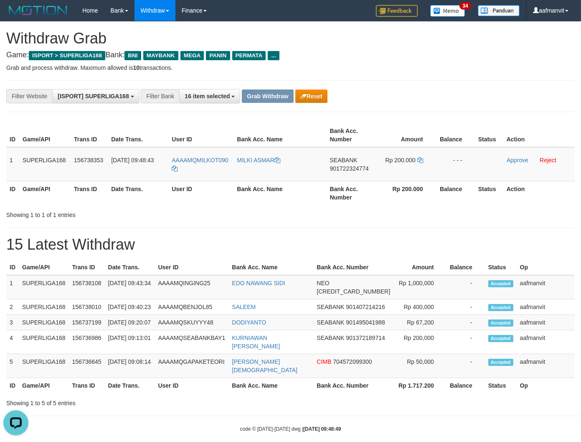
drag, startPoint x: 125, startPoint y: 195, endPoint x: 132, endPoint y: 186, distance: 12.2
click at [125, 195] on th "Date Trans." at bounding box center [138, 193] width 61 height 24
copy tr "ILKOT090"
copy tr "LKOT090"
copy tr "ILKOT090"
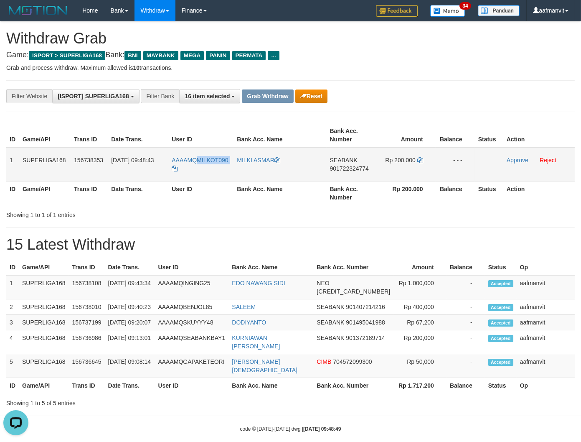
copy tr "MILKOT090"
drag, startPoint x: 237, startPoint y: 151, endPoint x: 202, endPoint y: 151, distance: 34.7
click at [201, 151] on tr "1 SUPERLIGA168 156738353 30/09/2025 09:48:43 AAAAMQMILKOT090 MILKI ASMAR SEABAN…" at bounding box center [290, 164] width 569 height 34
copy tr "ILKOT090"
click at [341, 170] on td "SEABANK 901722324774" at bounding box center [352, 164] width 50 height 34
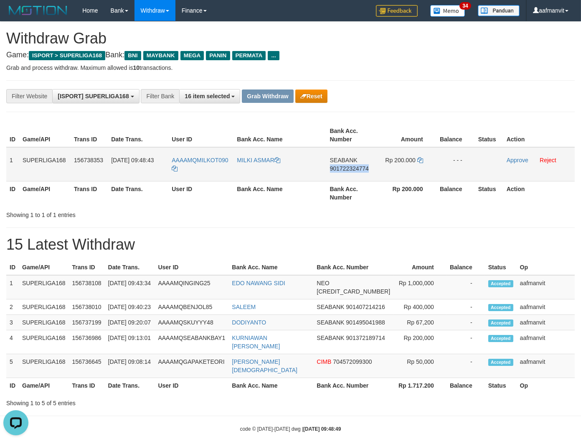
copy span "901722324774"
click at [341, 170] on td "SEABANK 901722324774" at bounding box center [352, 164] width 50 height 34
click at [418, 157] on icon at bounding box center [420, 160] width 6 height 6
click at [418, 160] on icon at bounding box center [420, 160] width 6 height 6
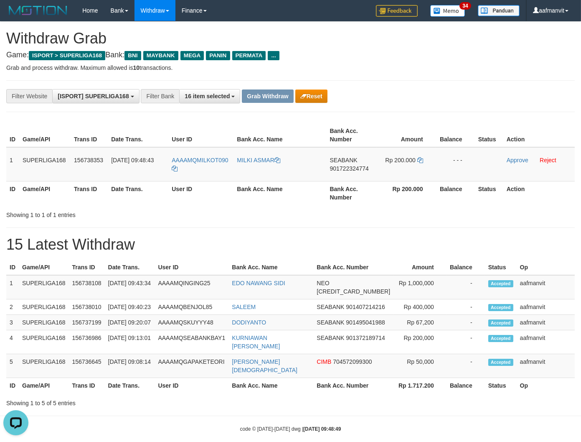
drag, startPoint x: 445, startPoint y: 242, endPoint x: 448, endPoint y: 236, distance: 6.9
click at [445, 242] on h1 "15 Latest Withdraw" at bounding box center [290, 244] width 569 height 17
click at [512, 158] on link "Approve" at bounding box center [518, 160] width 22 height 7
click at [258, 95] on button "Grab Withdraw" at bounding box center [267, 95] width 51 height 13
drag, startPoint x: 258, startPoint y: 95, endPoint x: 264, endPoint y: 94, distance: 5.9
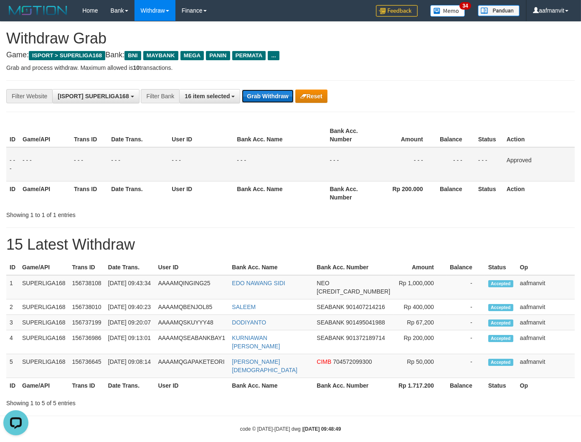
click at [261, 94] on button "Grab Withdraw" at bounding box center [267, 95] width 51 height 13
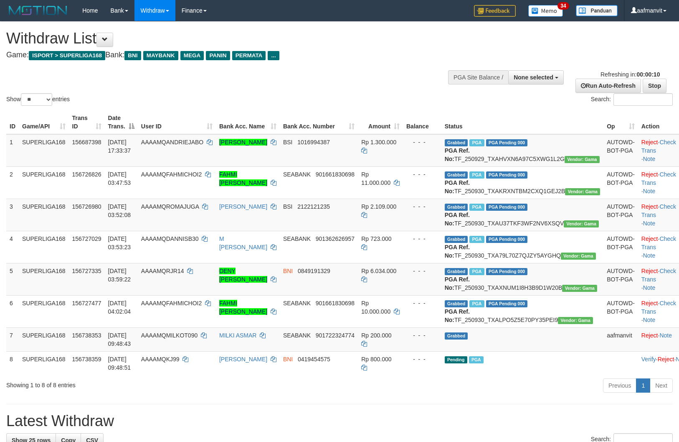
select select
select select "**"
select select
select select "**"
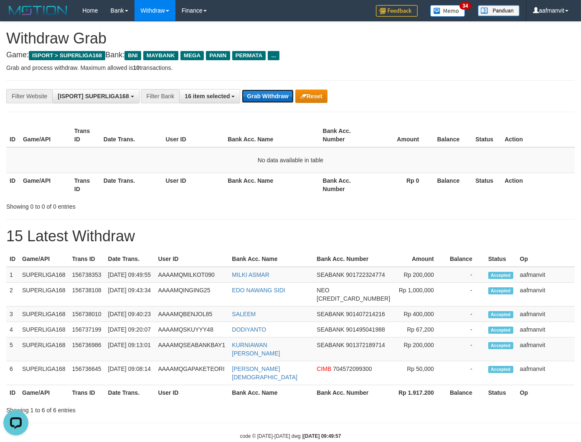
click at [250, 101] on button "Grab Withdraw" at bounding box center [267, 95] width 51 height 13
click at [250, 99] on button "Grab Withdraw" at bounding box center [267, 95] width 51 height 13
drag, startPoint x: 277, startPoint y: 82, endPoint x: 274, endPoint y: 97, distance: 15.4
click at [277, 88] on div "**********" at bounding box center [290, 96] width 569 height 32
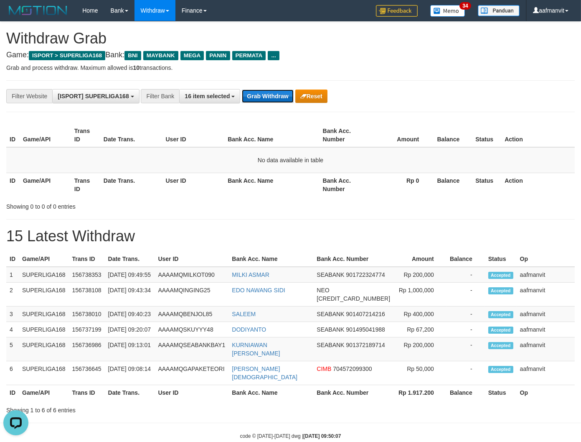
click at [274, 97] on button "Grab Withdraw" at bounding box center [267, 95] width 51 height 13
click at [276, 84] on div "**********" at bounding box center [290, 96] width 569 height 32
click at [274, 88] on div "**********" at bounding box center [290, 96] width 569 height 32
click at [258, 95] on button "Grab Withdraw" at bounding box center [267, 95] width 51 height 13
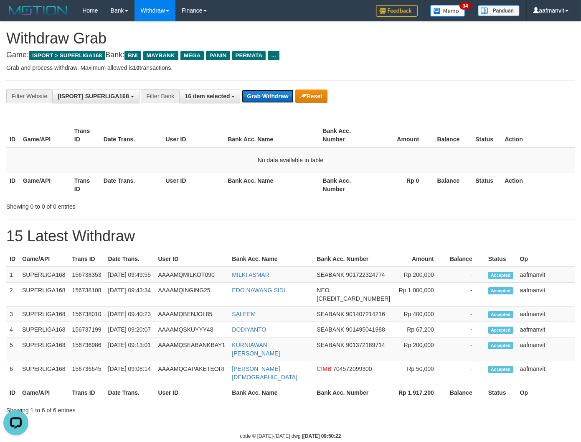
click at [258, 95] on button "Grab Withdraw" at bounding box center [267, 95] width 51 height 13
click at [270, 97] on button "Grab Withdraw" at bounding box center [267, 95] width 51 height 13
click at [268, 97] on button "Grab Withdraw" at bounding box center [267, 95] width 51 height 13
click at [248, 95] on button "Grab Withdraw" at bounding box center [267, 95] width 51 height 13
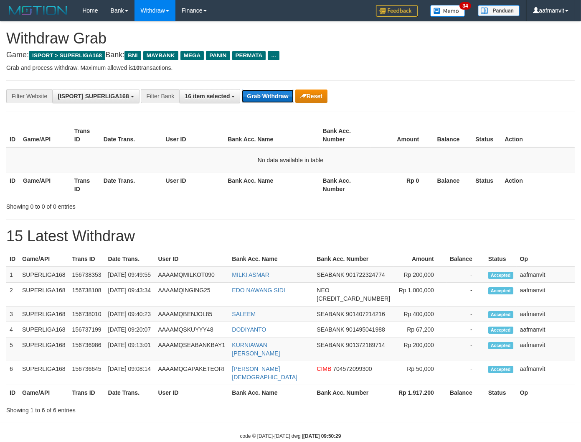
click at [249, 95] on button "Grab Withdraw" at bounding box center [267, 95] width 51 height 13
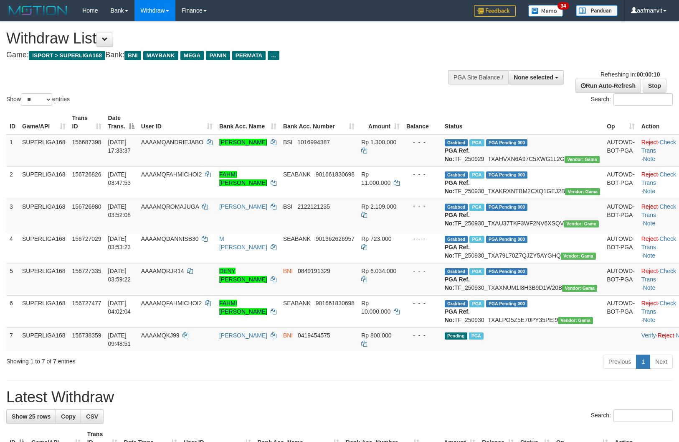
select select
select select "**"
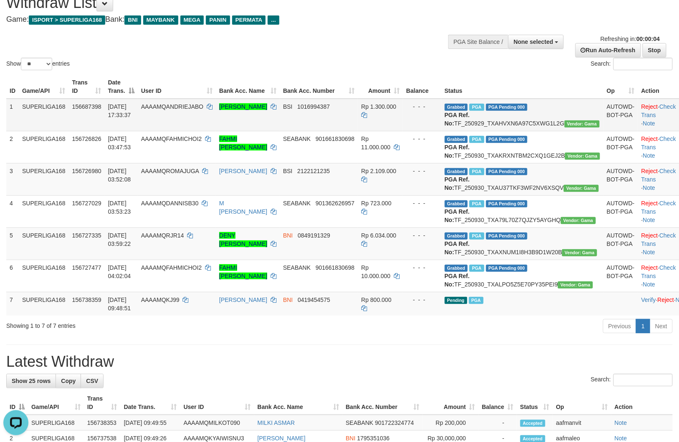
scroll to position [46, 0]
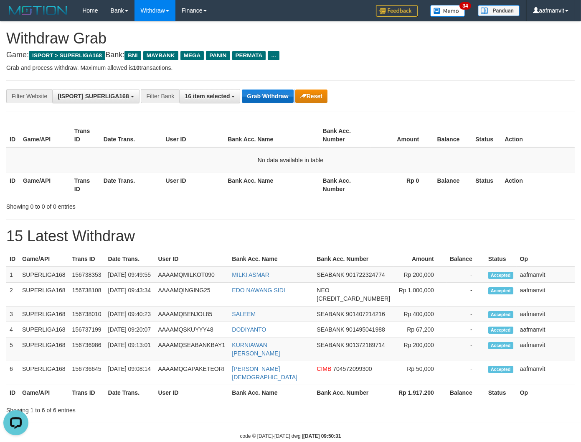
click at [262, 102] on div "**********" at bounding box center [242, 96] width 484 height 14
click at [262, 102] on button "Grab Withdraw" at bounding box center [267, 95] width 51 height 13
click at [263, 93] on button "Grab Withdraw" at bounding box center [267, 95] width 51 height 13
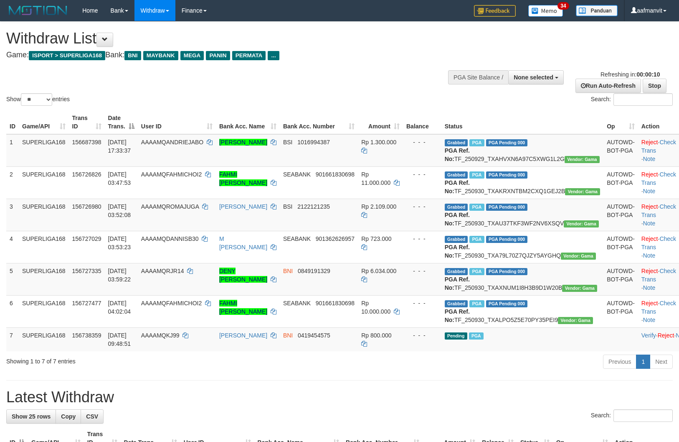
select select
select select "**"
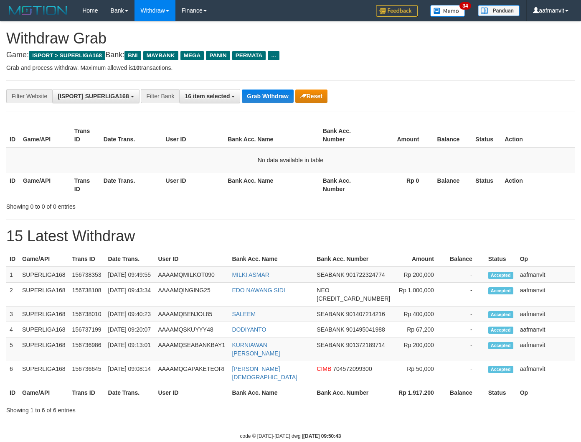
click at [263, 93] on button "Grab Withdraw" at bounding box center [267, 95] width 51 height 13
click at [264, 93] on button "Grab Withdraw" at bounding box center [267, 95] width 51 height 13
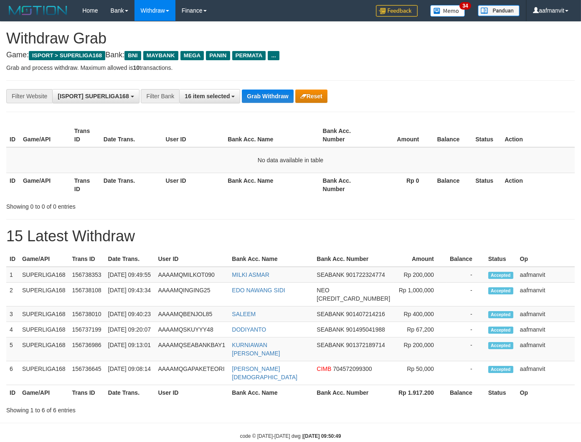
click at [264, 93] on button "Grab Withdraw" at bounding box center [267, 95] width 51 height 13
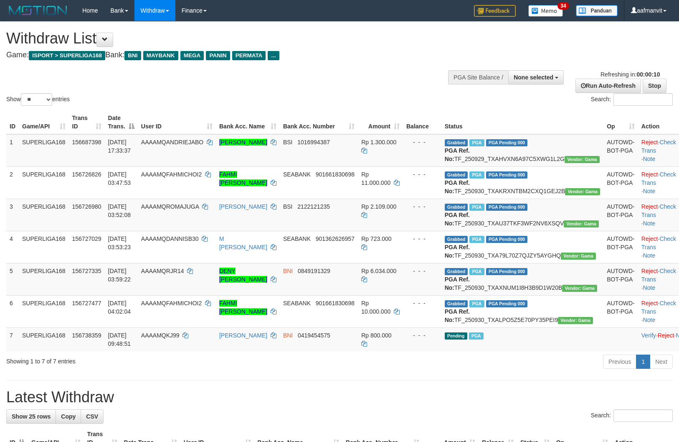
select select
select select "**"
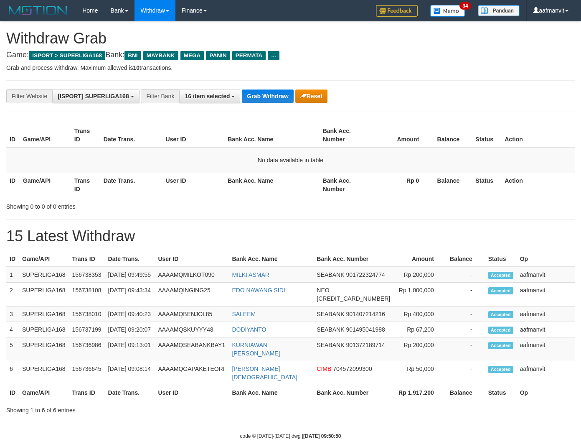
click at [264, 93] on button "Grab Withdraw" at bounding box center [267, 95] width 51 height 13
click at [262, 96] on button "Grab Withdraw" at bounding box center [267, 95] width 51 height 13
click at [276, 91] on button "Grab Withdraw" at bounding box center [267, 95] width 51 height 13
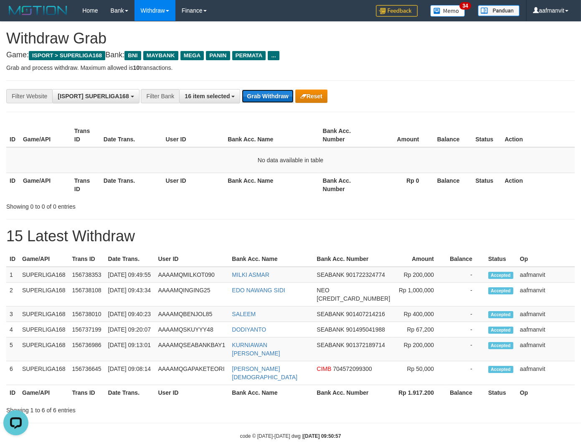
click at [274, 93] on button "Grab Withdraw" at bounding box center [267, 95] width 51 height 13
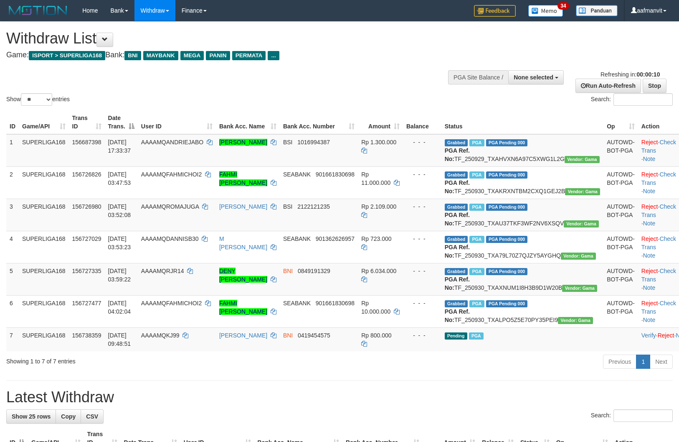
select select
select select "**"
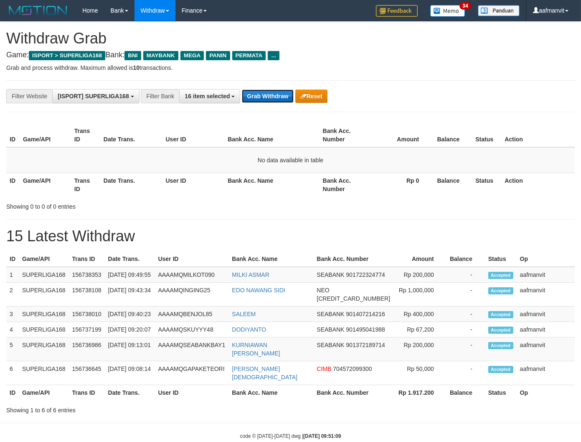
click at [255, 92] on button "Grab Withdraw" at bounding box center [267, 95] width 51 height 13
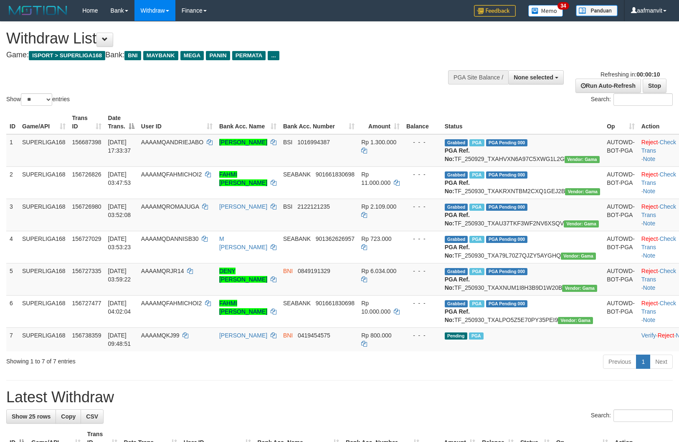
select select
select select "**"
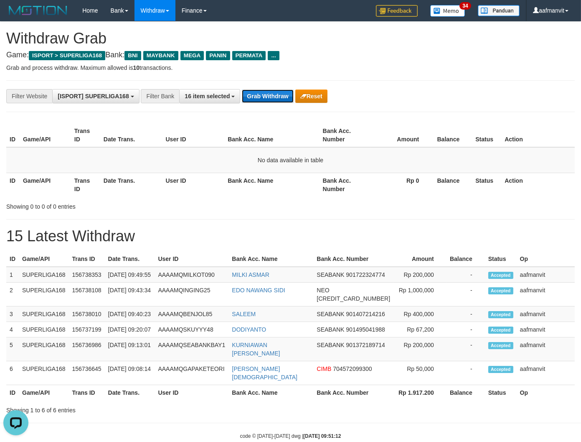
click at [282, 94] on button "Grab Withdraw" at bounding box center [267, 95] width 51 height 13
